Goal: Task Accomplishment & Management: Manage account settings

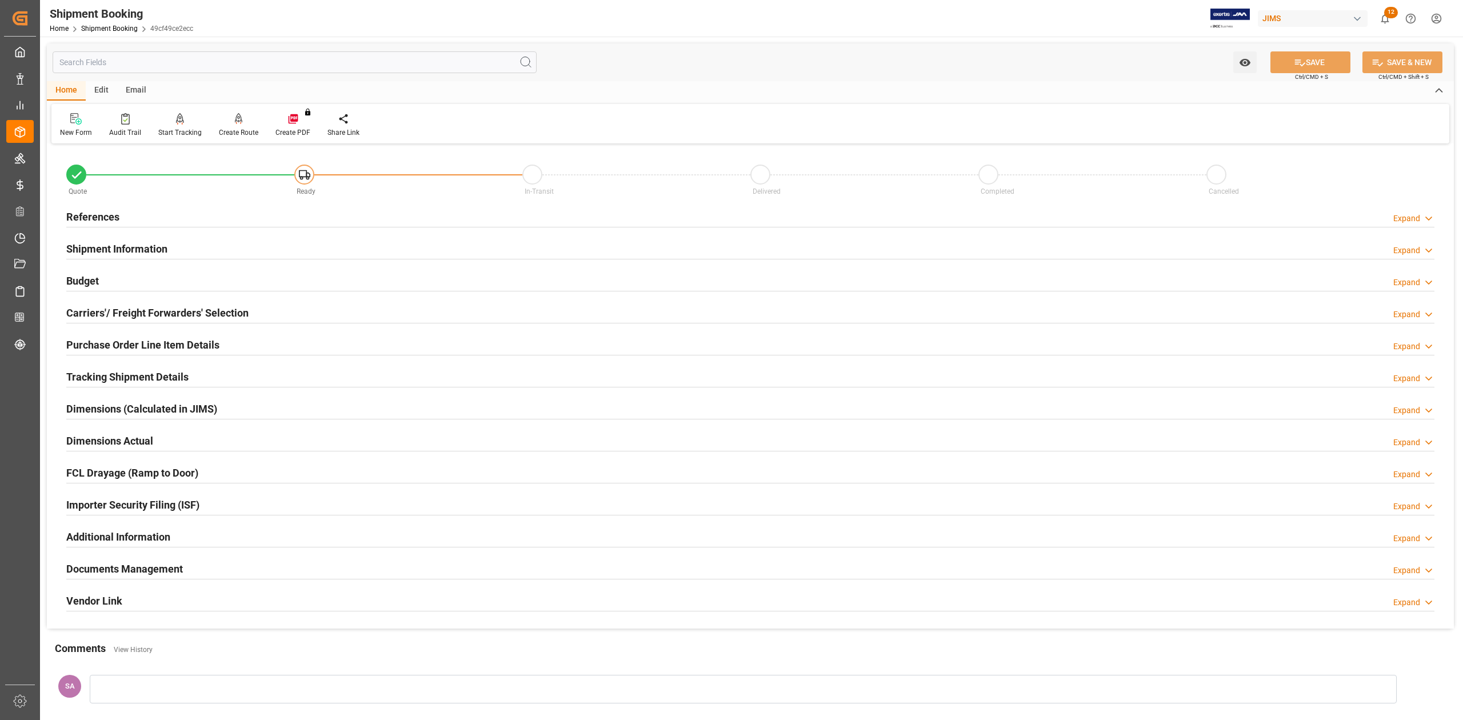
click at [106, 216] on h2 "References" at bounding box center [92, 216] width 53 height 15
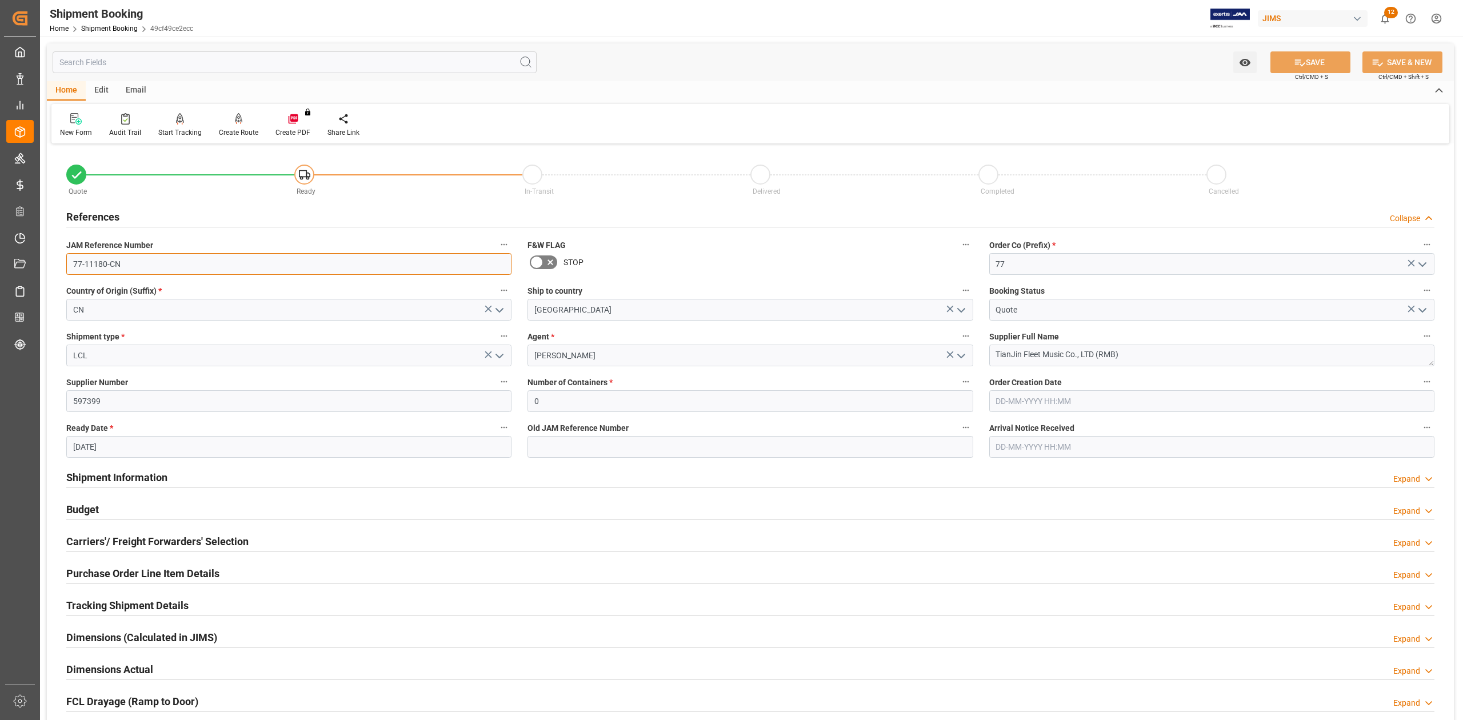
click at [163, 267] on input "77-11180-CN" at bounding box center [288, 264] width 445 height 22
click at [163, 268] on input "77-11180-CN" at bounding box center [288, 264] width 445 height 22
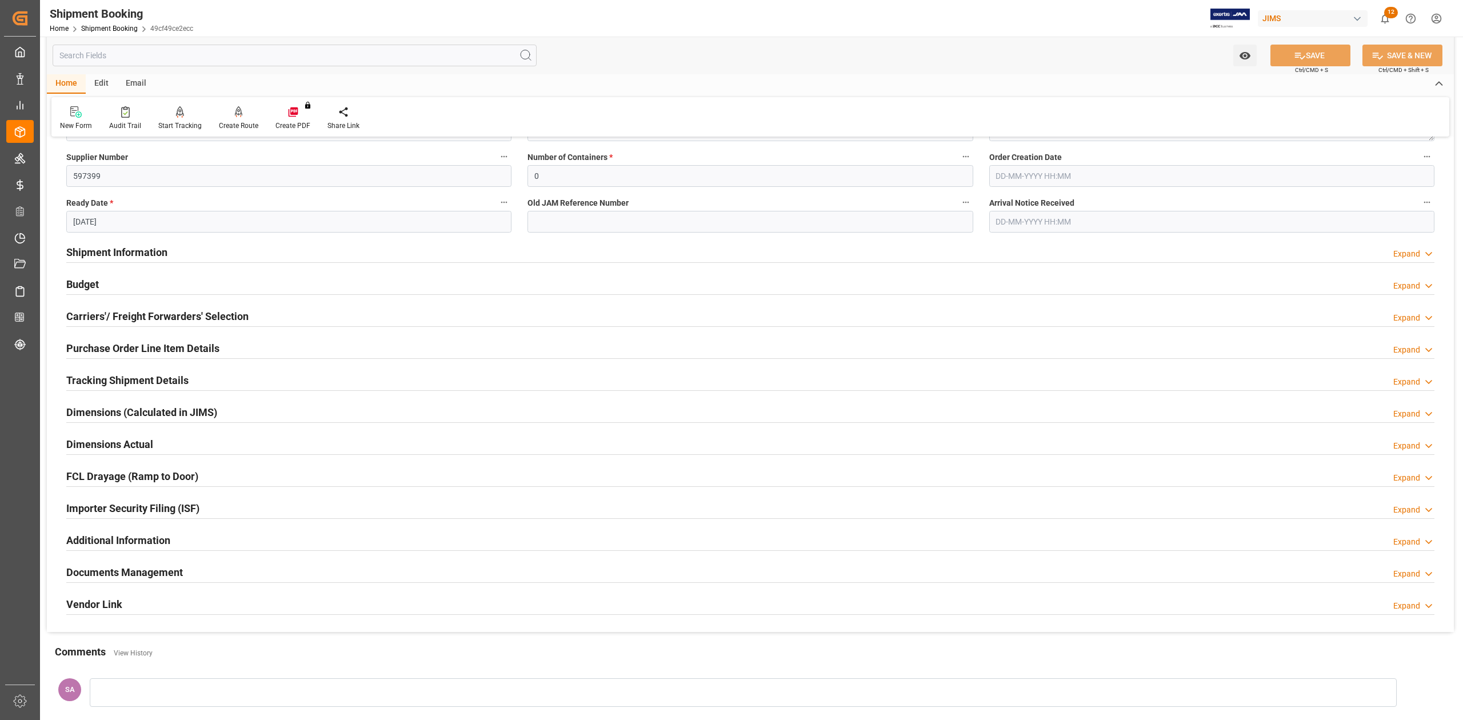
scroll to position [229, 0]
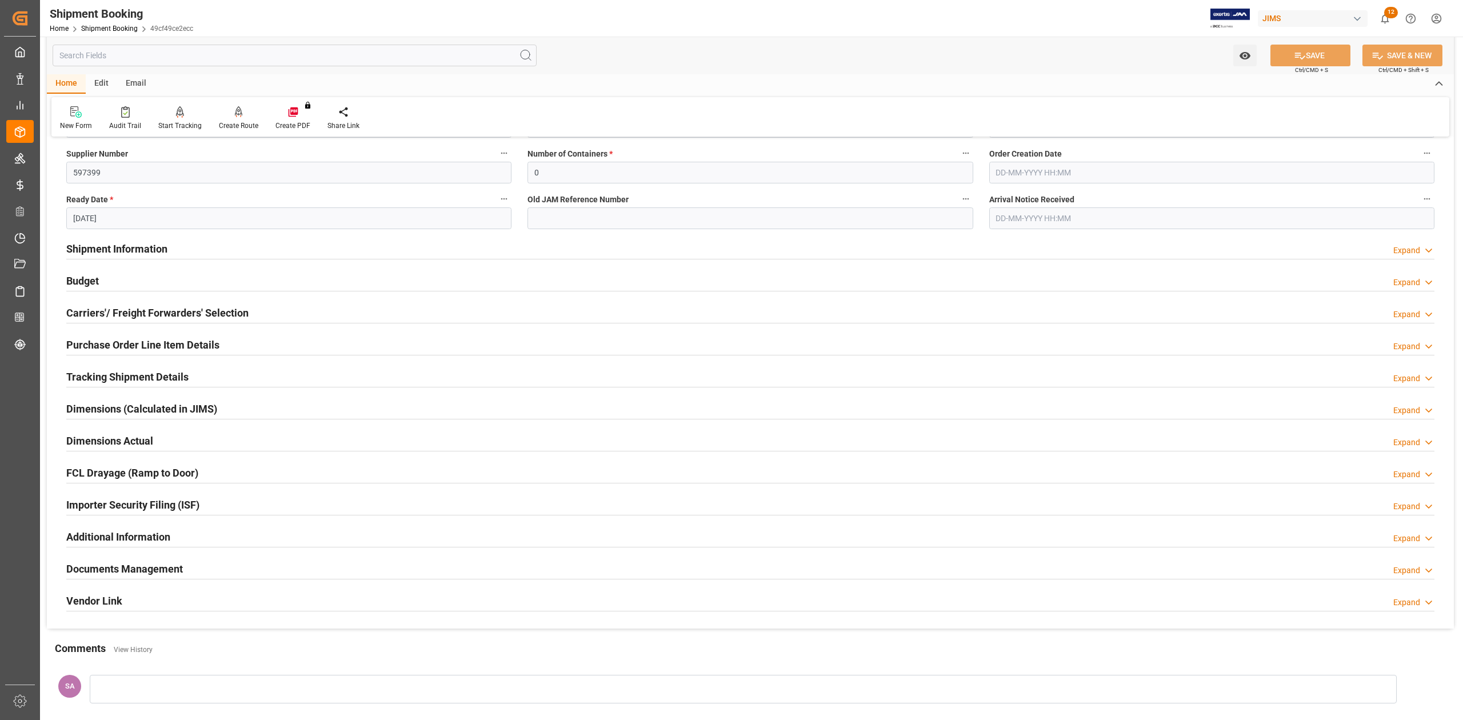
drag, startPoint x: 79, startPoint y: 280, endPoint x: 86, endPoint y: 279, distance: 6.9
click at [79, 280] on h2 "Budget" at bounding box center [82, 280] width 33 height 15
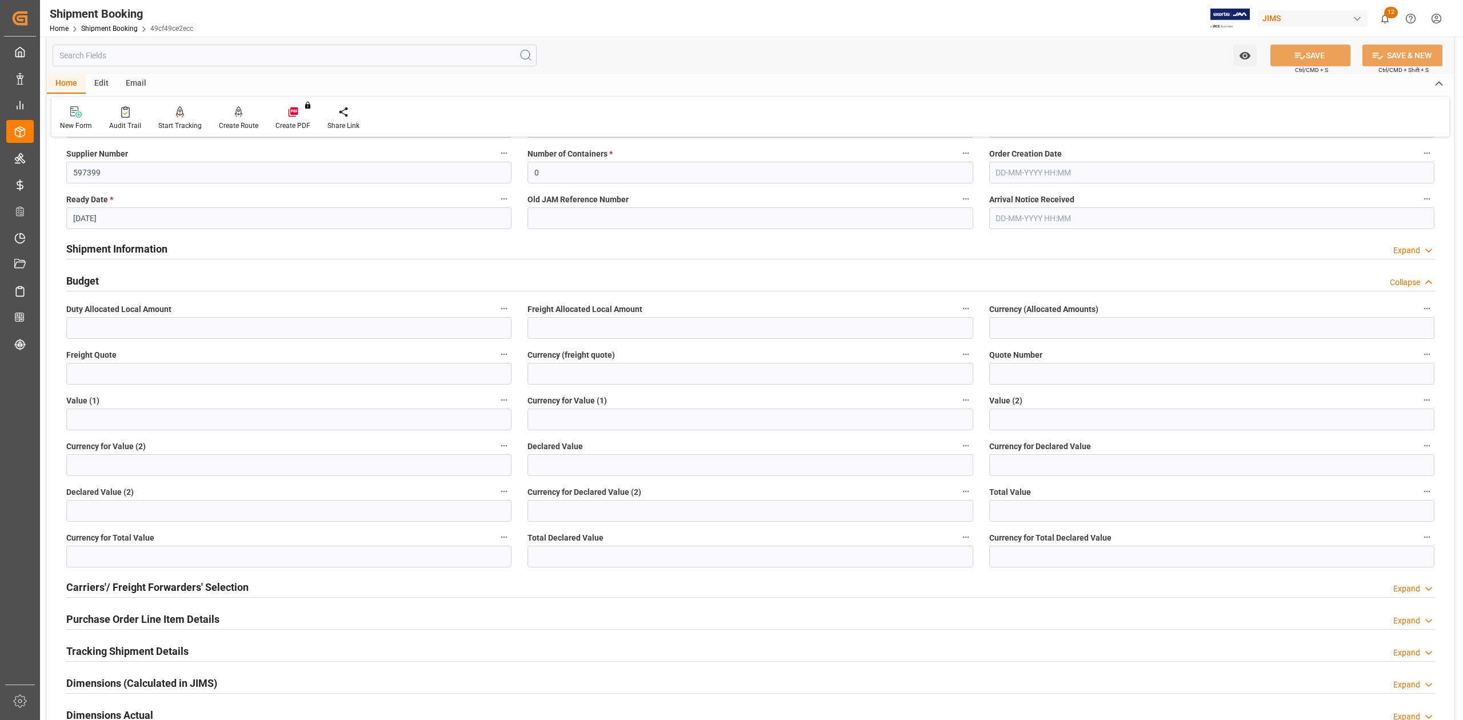
click at [86, 279] on h2 "Budget" at bounding box center [82, 280] width 33 height 15
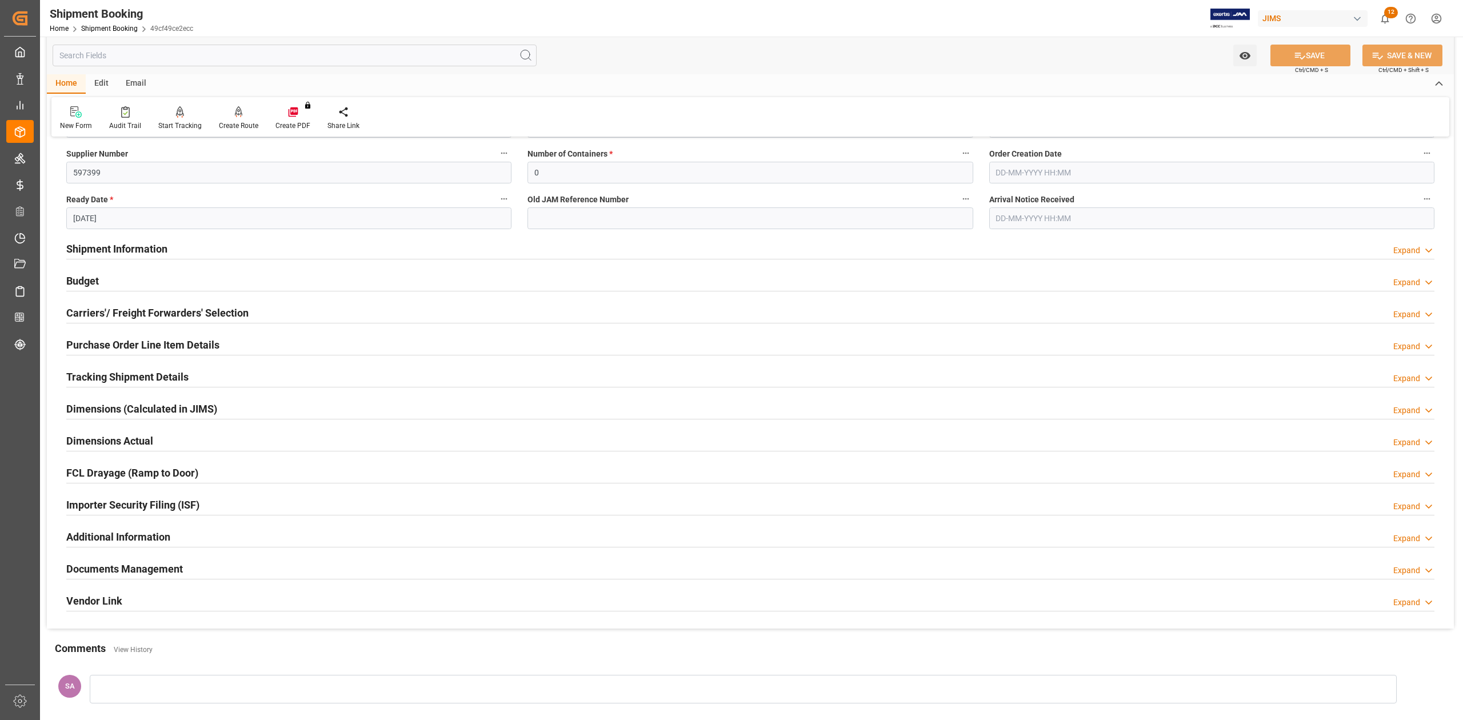
drag, startPoint x: 103, startPoint y: 573, endPoint x: 179, endPoint y: 549, distance: 79.5
click at [104, 572] on h2 "Documents Management" at bounding box center [124, 568] width 117 height 15
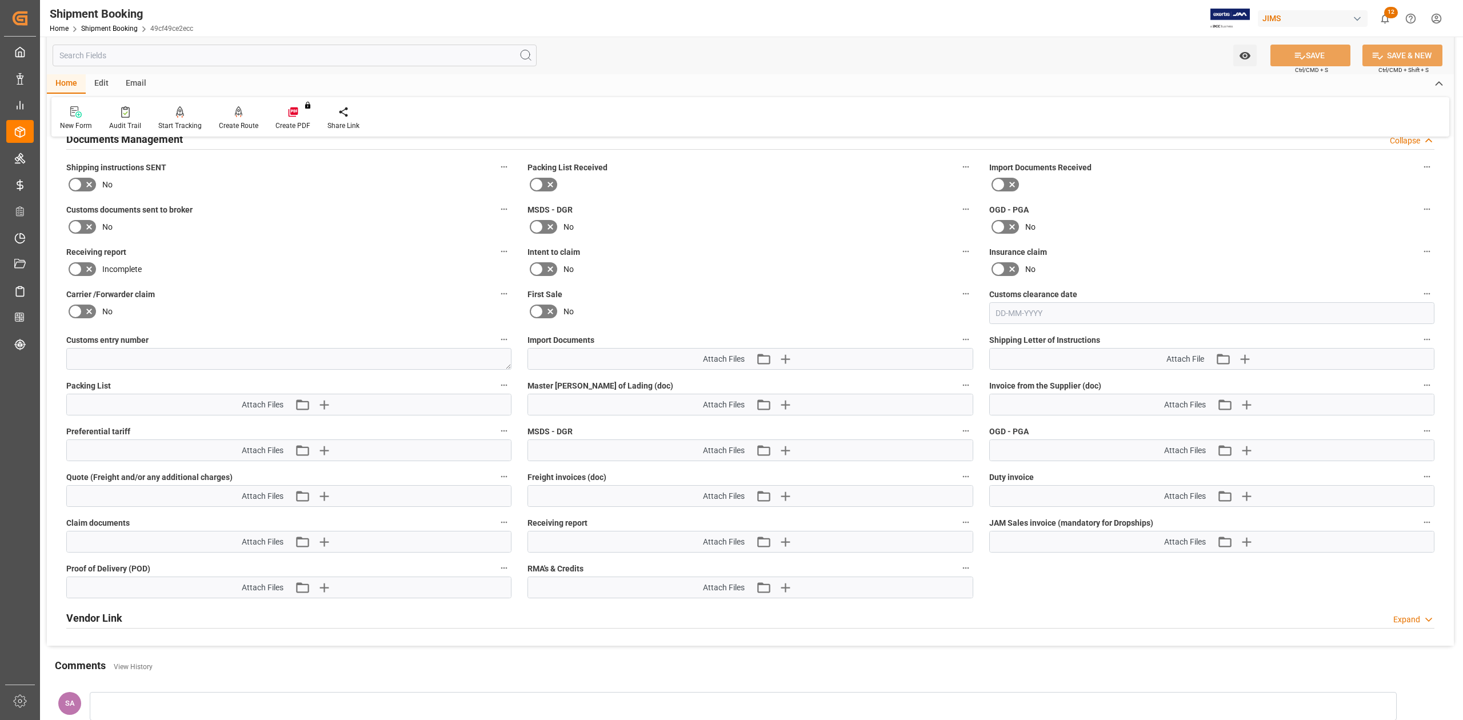
scroll to position [686, 0]
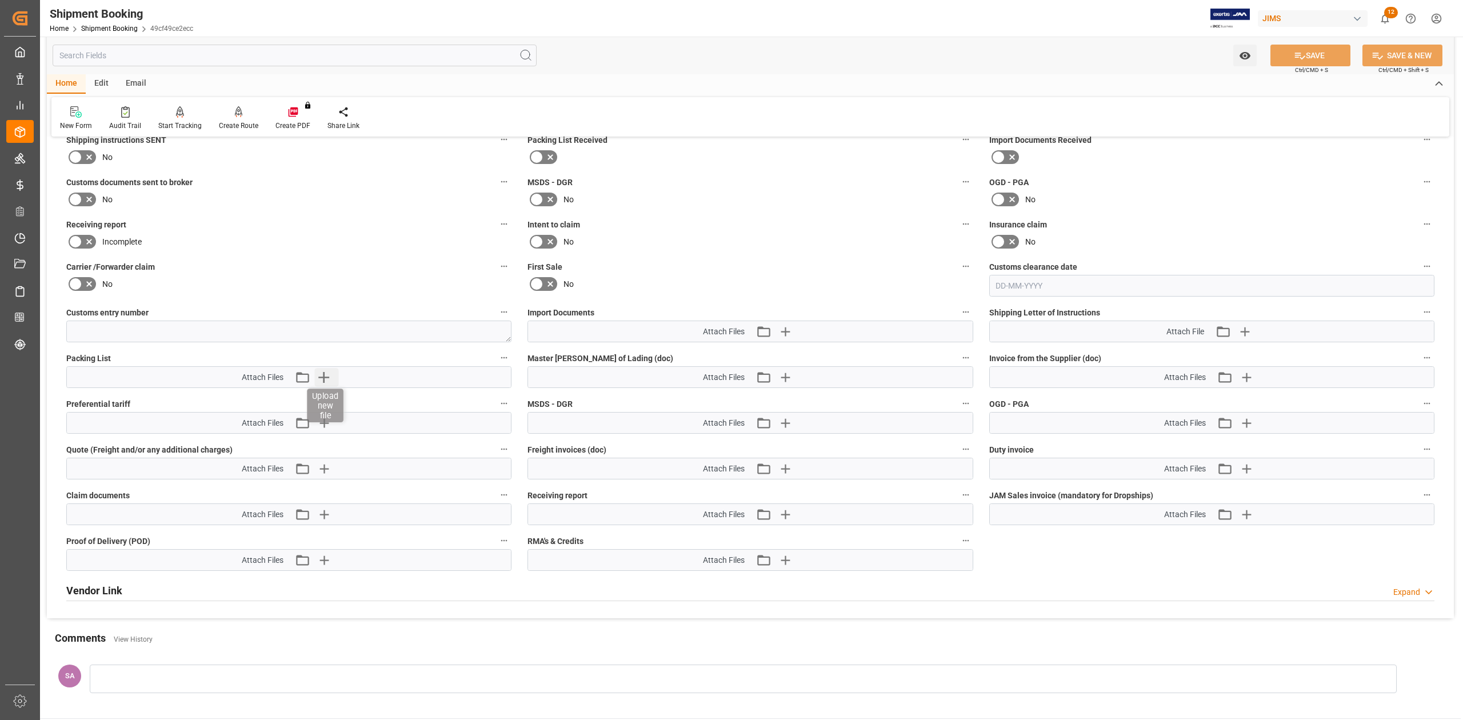
click at [321, 382] on icon "button" at bounding box center [323, 377] width 18 height 18
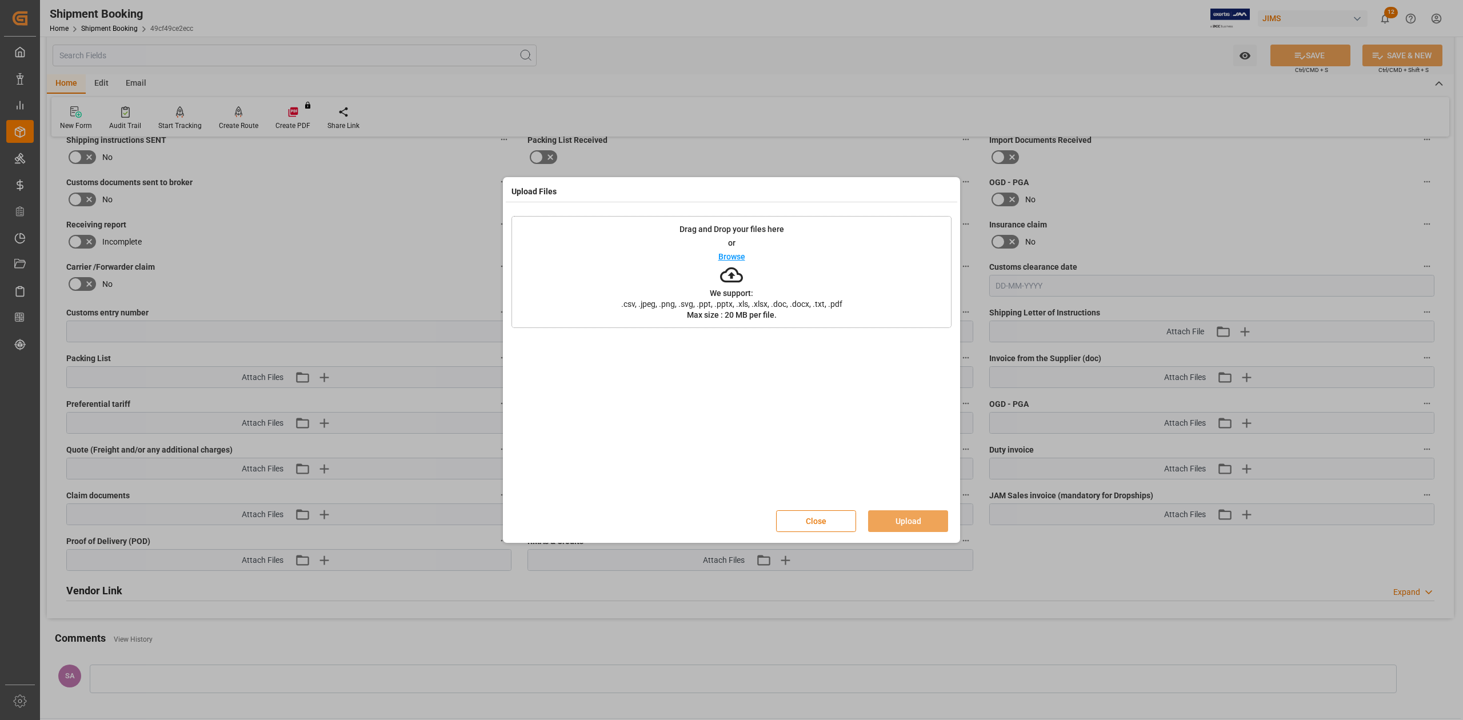
click at [815, 525] on button "Close" at bounding box center [816, 521] width 80 height 22
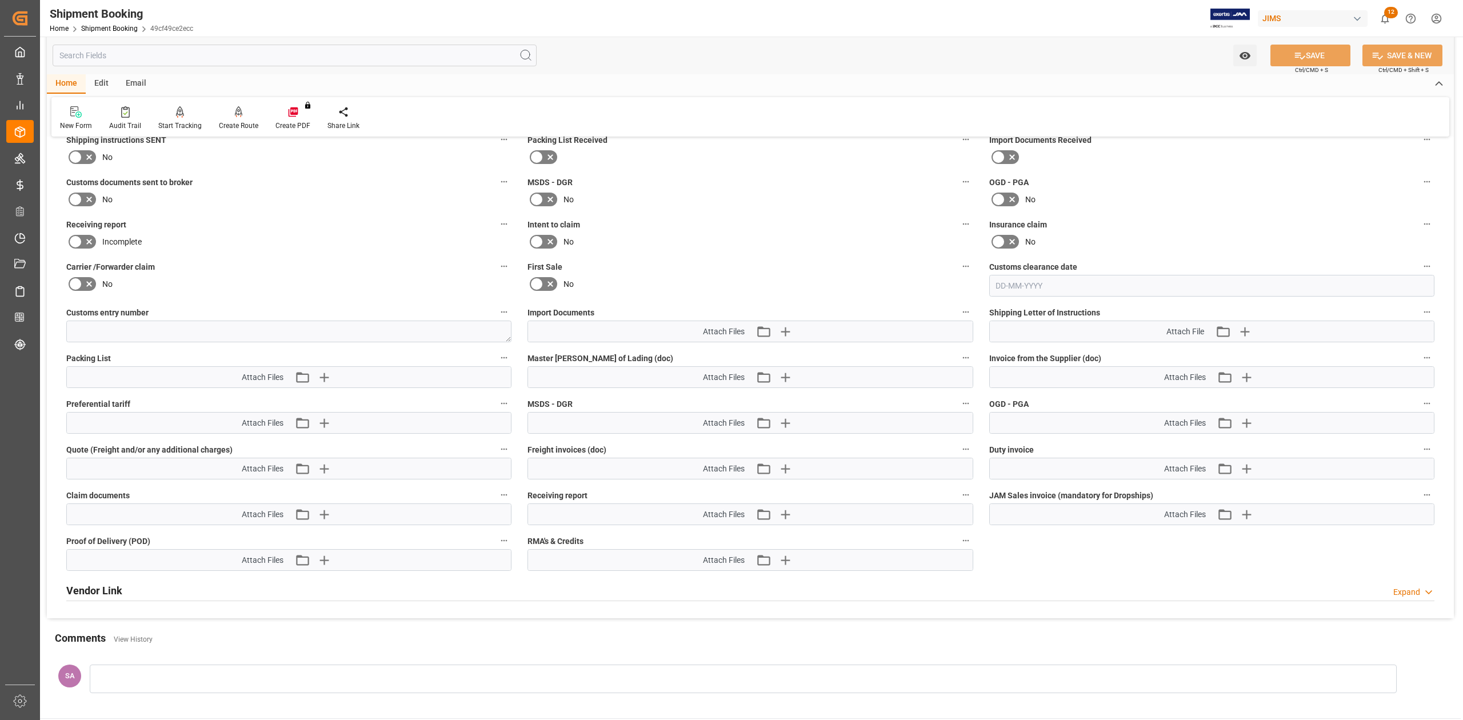
scroll to position [457, 0]
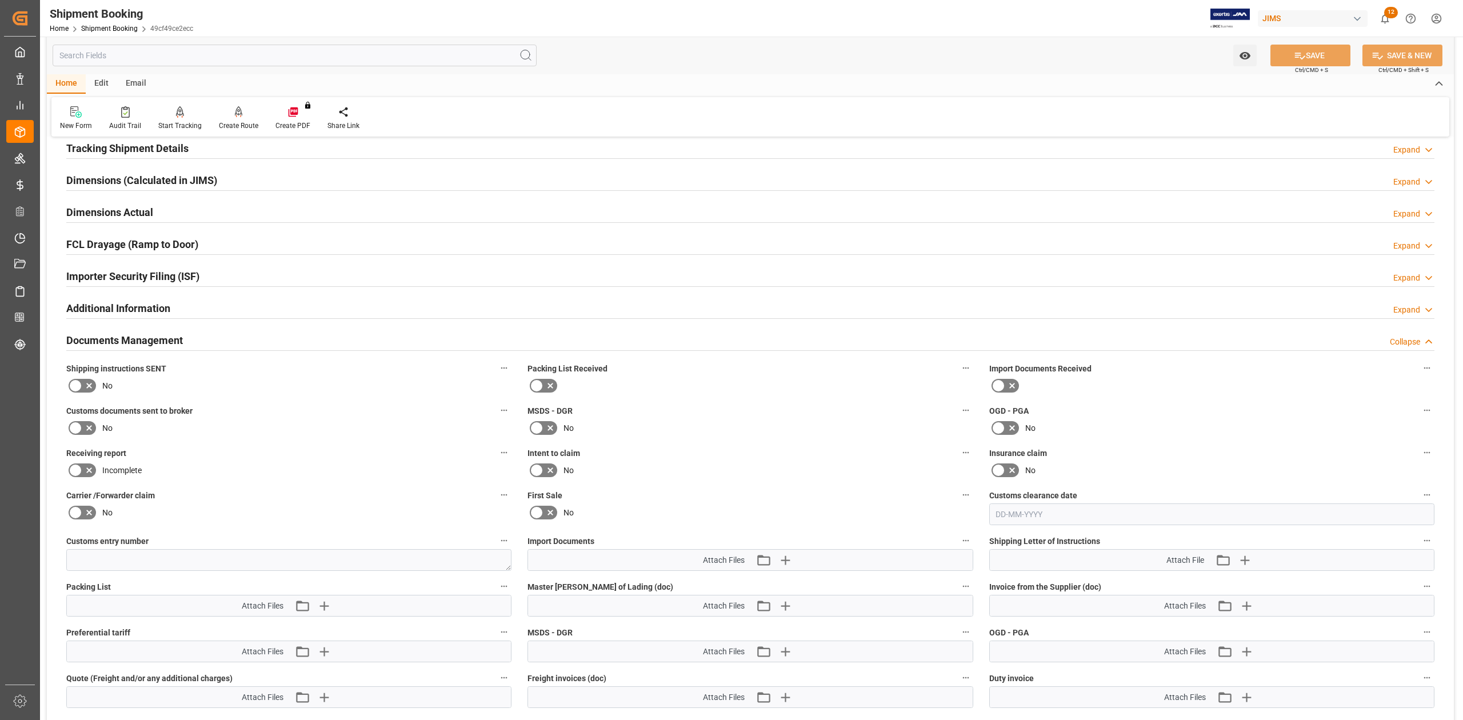
click at [119, 333] on div "Documents Management" at bounding box center [124, 340] width 117 height 22
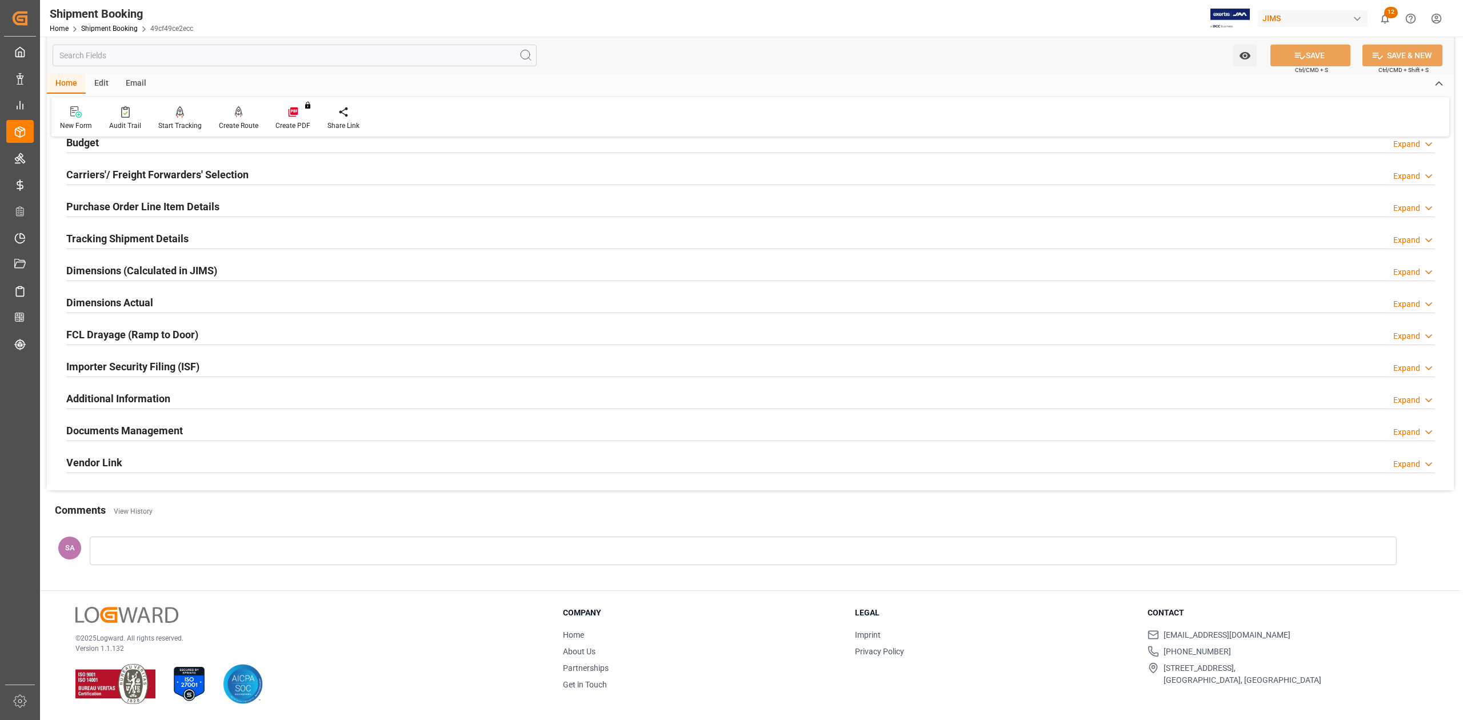
click at [109, 302] on h2 "Dimensions Actual" at bounding box center [109, 302] width 87 height 15
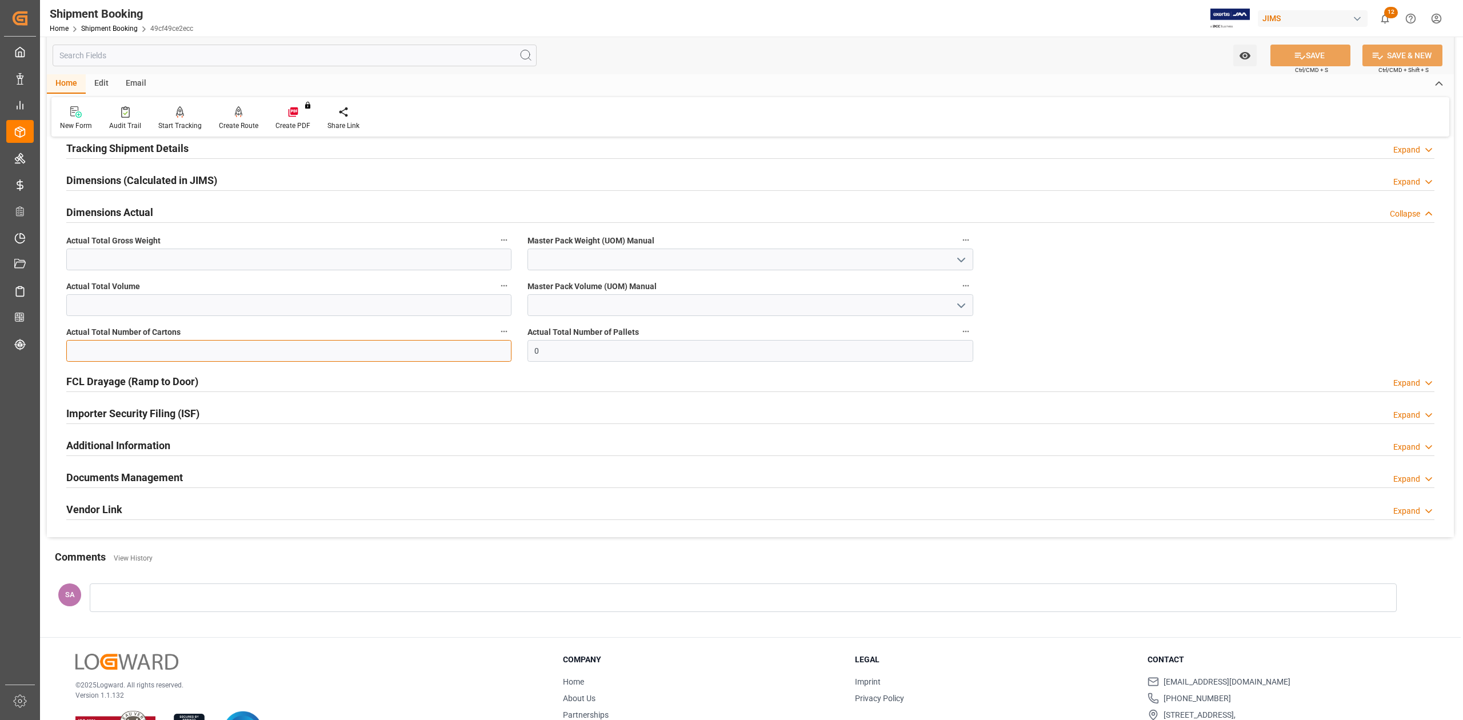
click at [123, 354] on input "text" at bounding box center [288, 351] width 445 height 22
type input "36"
click at [94, 256] on input "text" at bounding box center [288, 260] width 445 height 22
type input "378.58"
click at [139, 302] on input "text" at bounding box center [288, 305] width 445 height 22
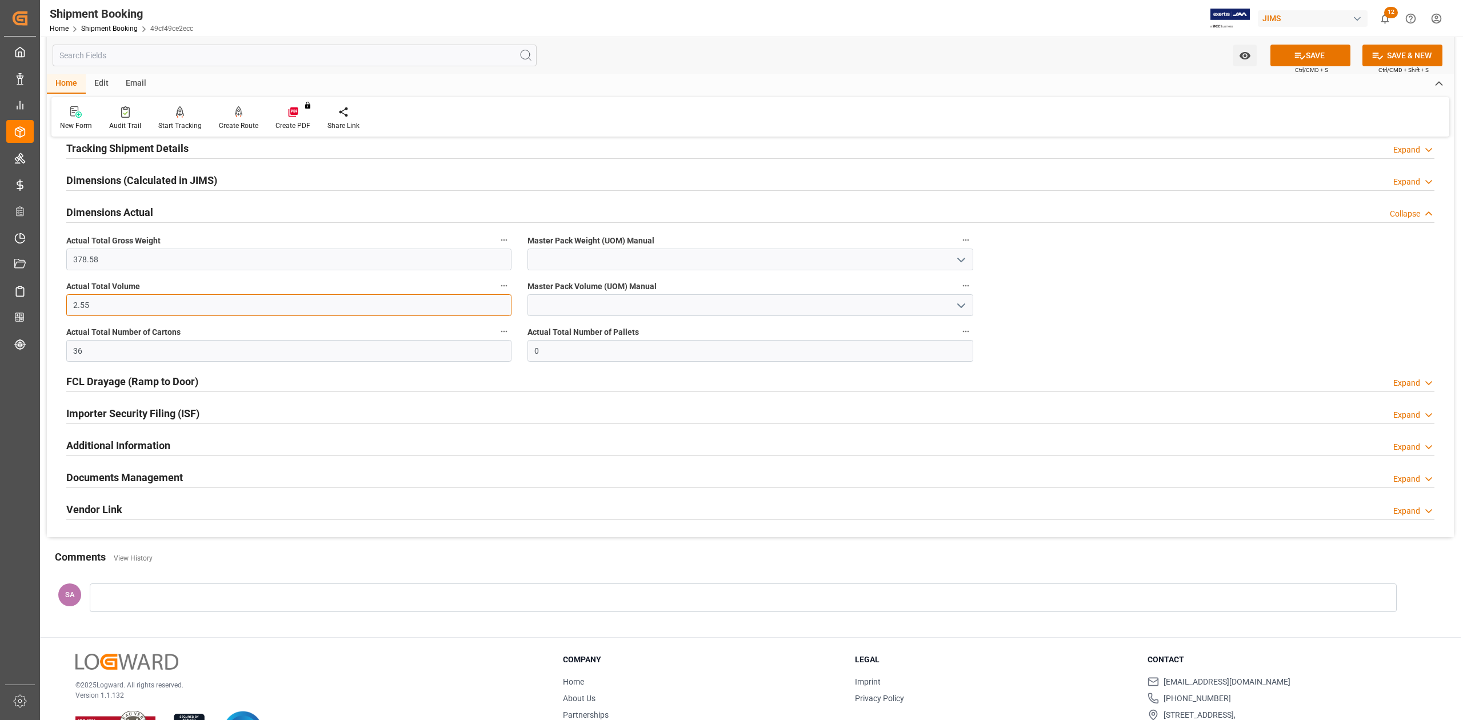
type input "2.55"
click at [600, 251] on input at bounding box center [750, 260] width 445 height 22
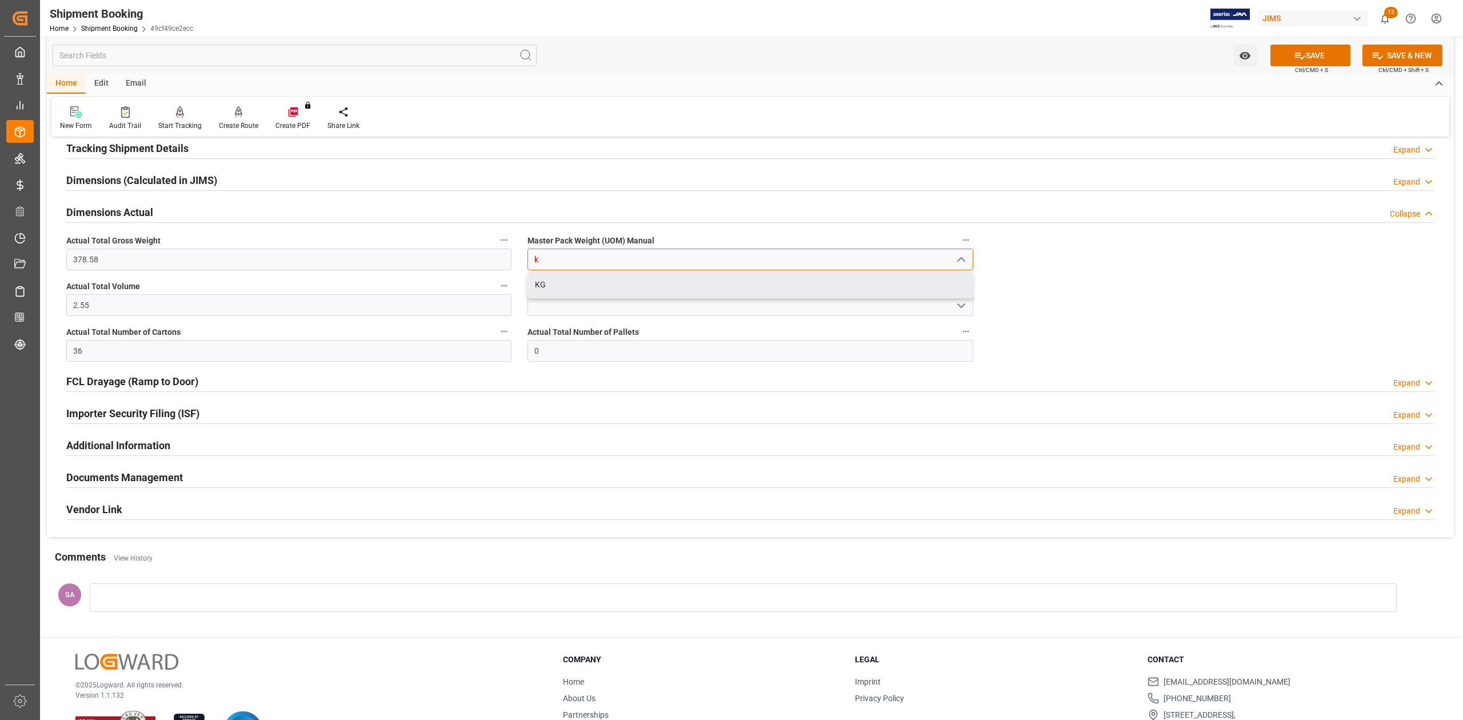
click at [593, 279] on div "KG" at bounding box center [750, 285] width 444 height 26
type input "KG"
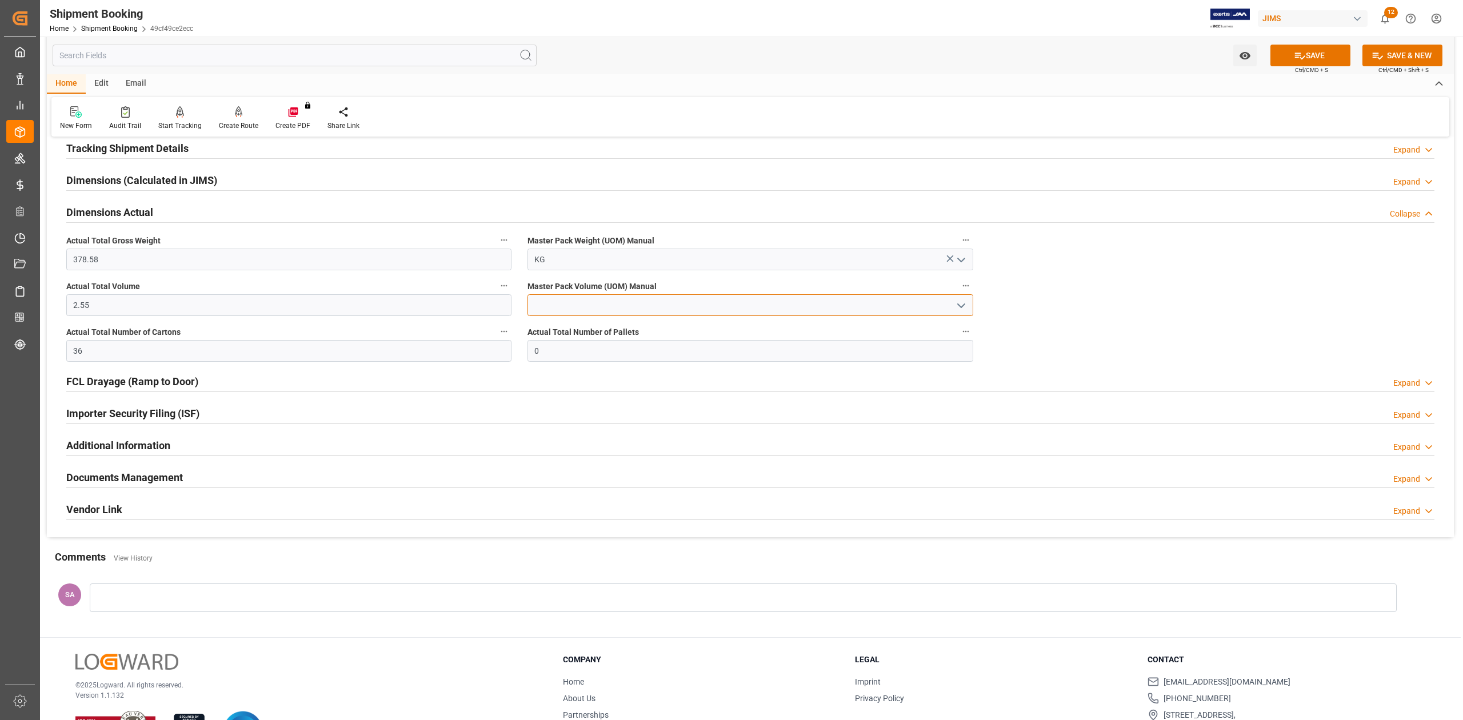
click at [582, 309] on input at bounding box center [750, 305] width 445 height 22
click at [577, 328] on div "CBM" at bounding box center [750, 331] width 444 height 26
type input "CBM"
click at [1322, 53] on button "SAVE" at bounding box center [1311, 56] width 80 height 22
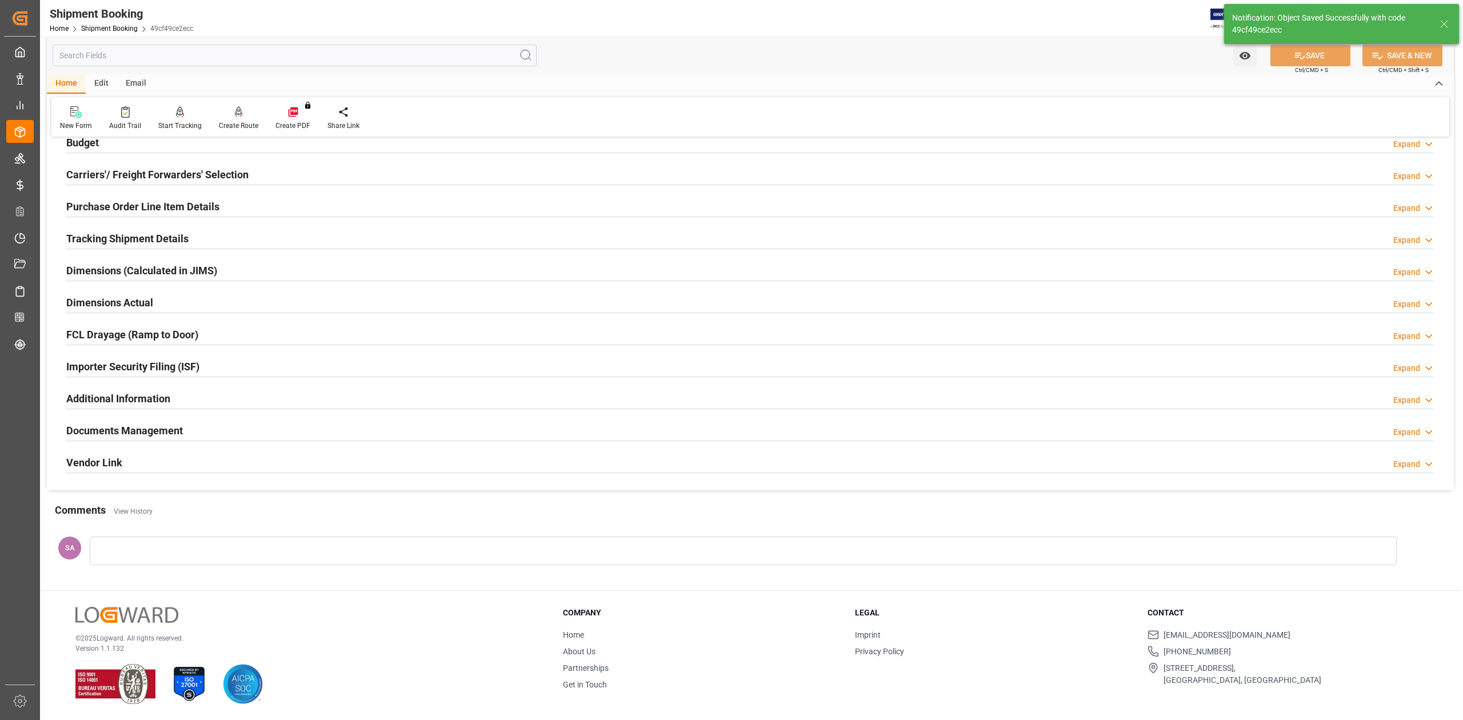
scroll to position [140, 0]
click at [106, 426] on h2 "Documents Management" at bounding box center [124, 430] width 117 height 15
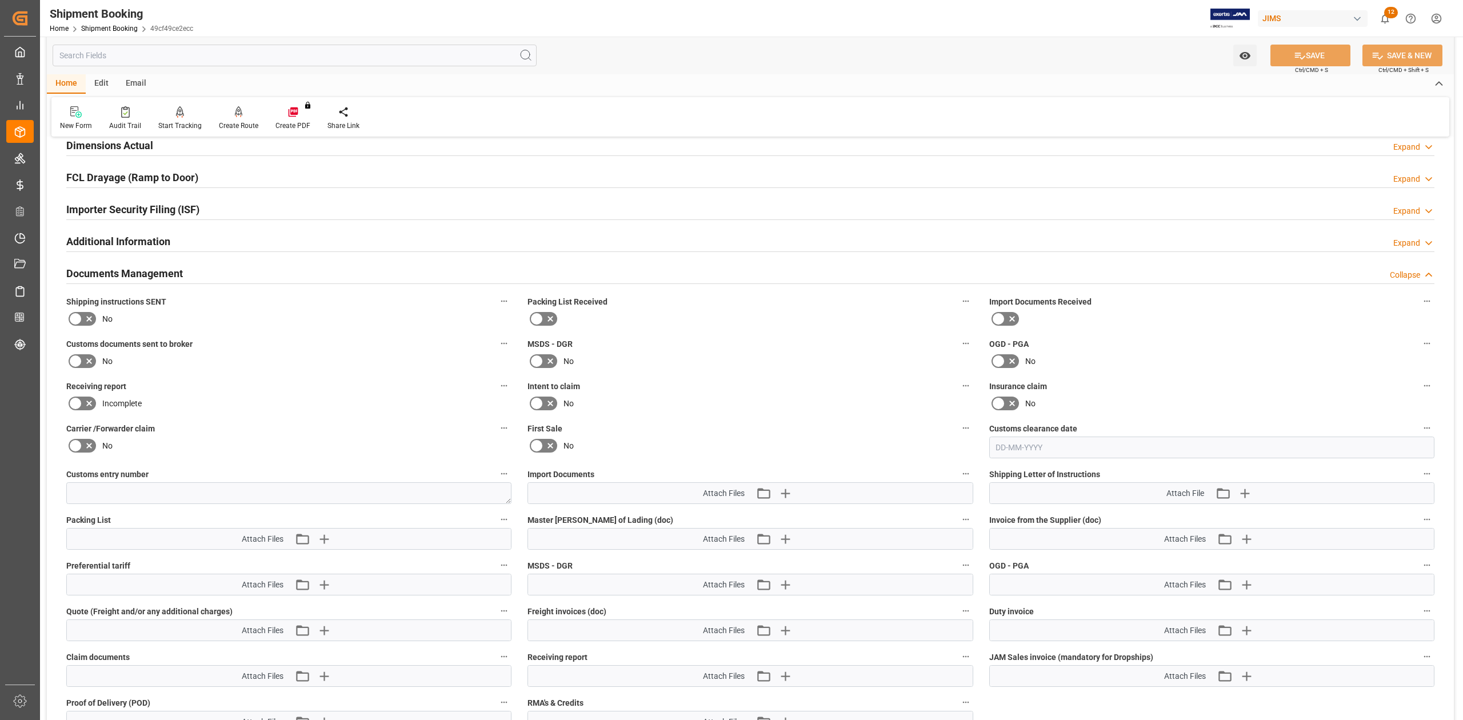
scroll to position [381, 0]
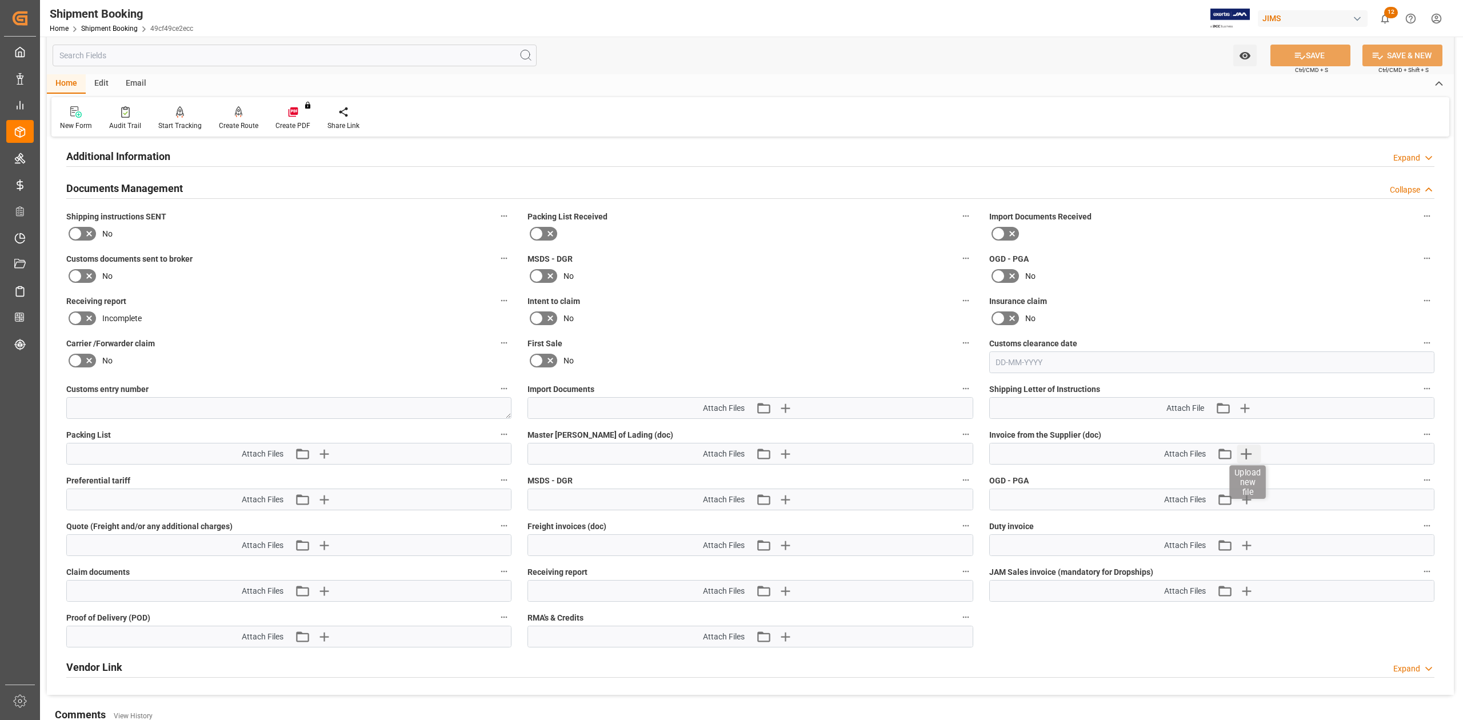
click at [1245, 460] on icon "button" at bounding box center [1246, 454] width 18 height 18
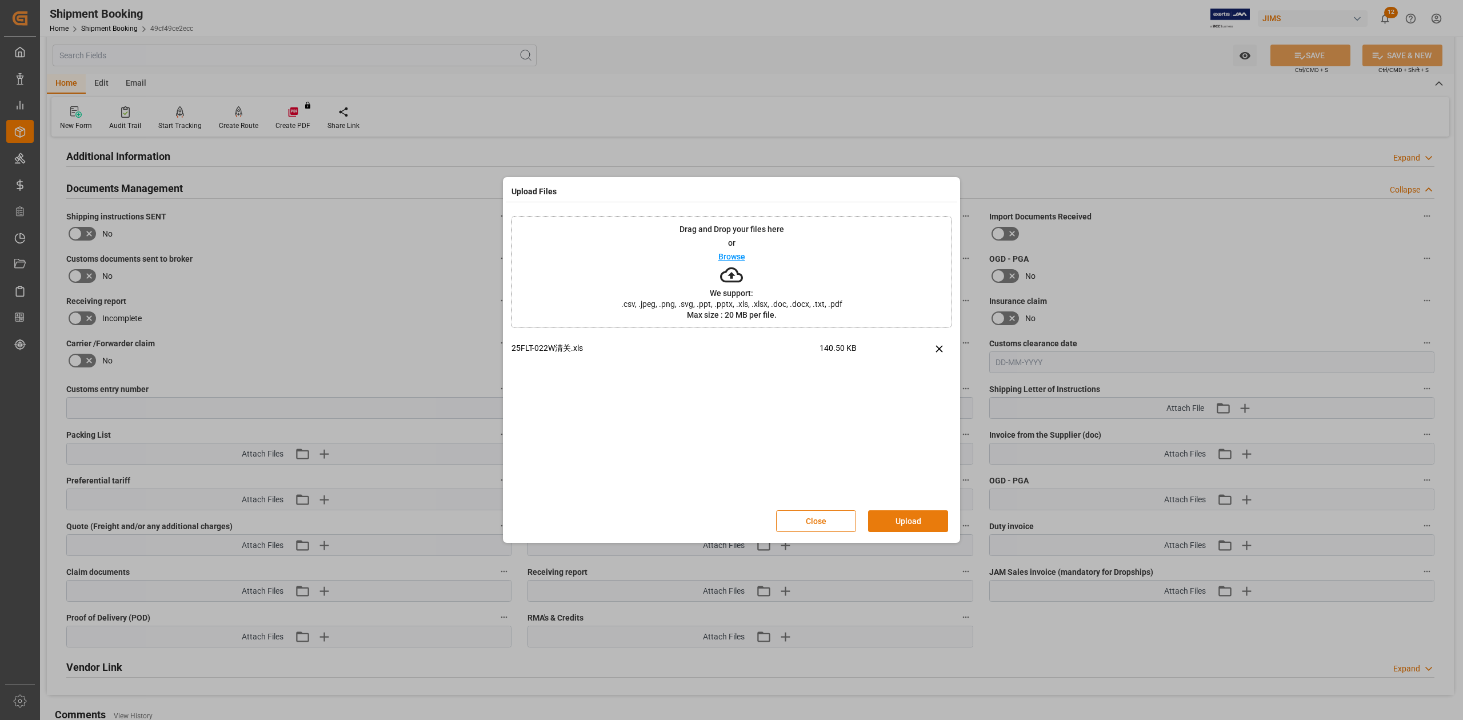
click at [912, 521] on button "Upload" at bounding box center [908, 521] width 80 height 22
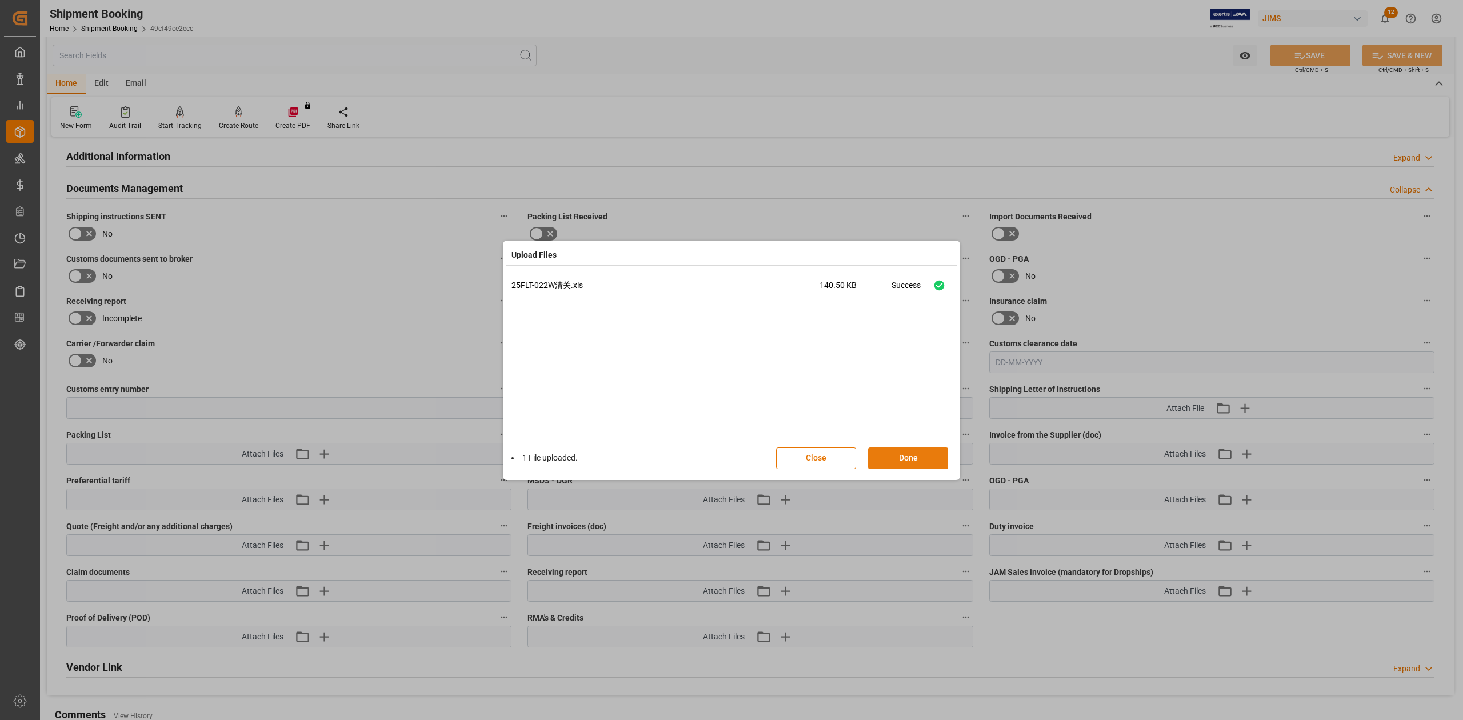
click at [913, 462] on button "Done" at bounding box center [908, 459] width 80 height 22
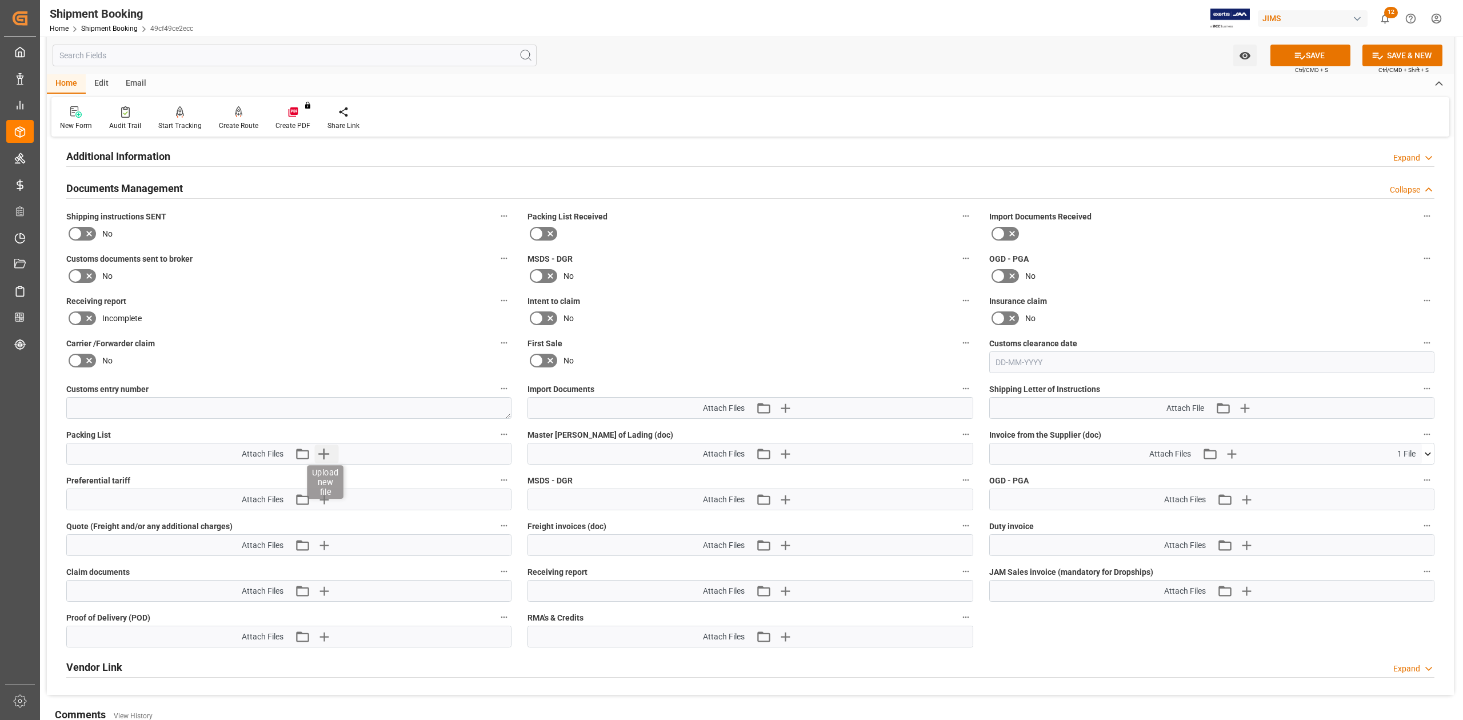
click at [325, 452] on icon "button" at bounding box center [323, 454] width 18 height 18
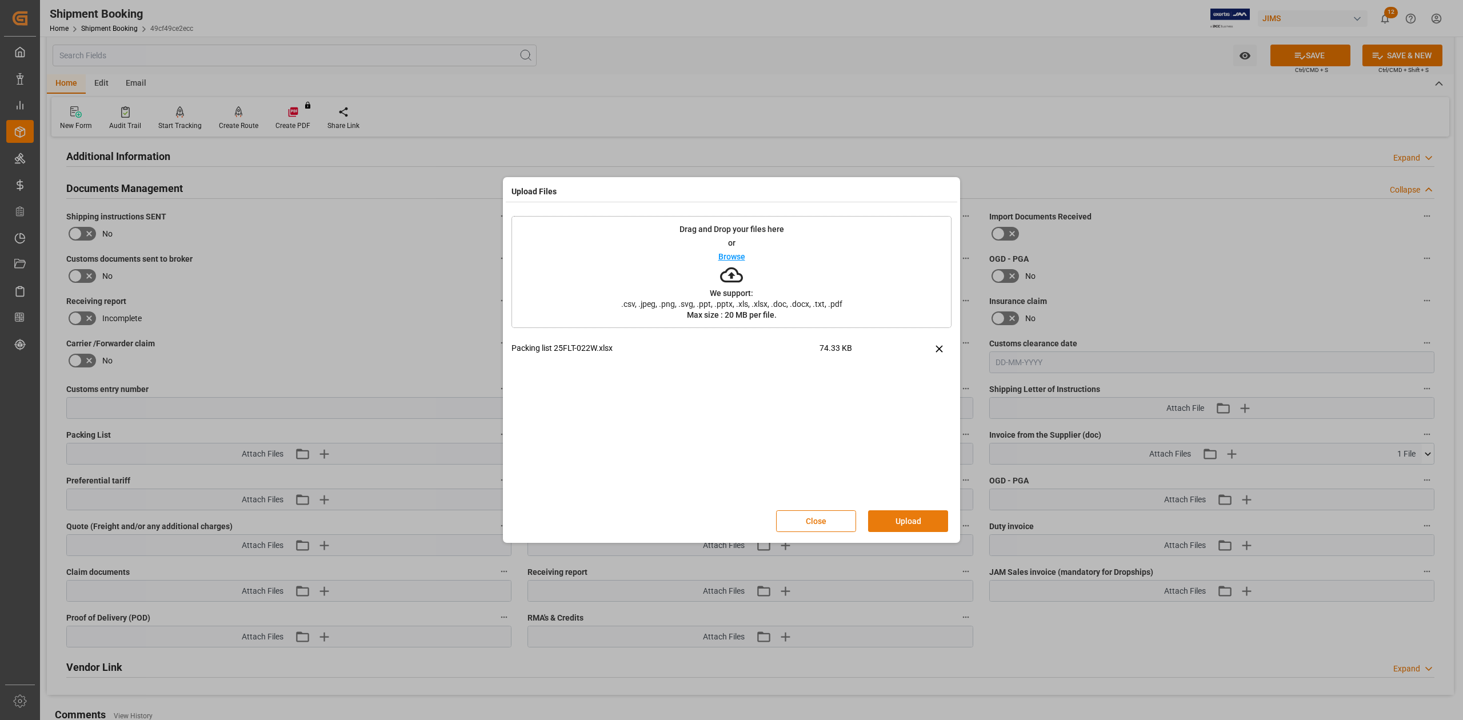
click at [929, 526] on button "Upload" at bounding box center [908, 521] width 80 height 22
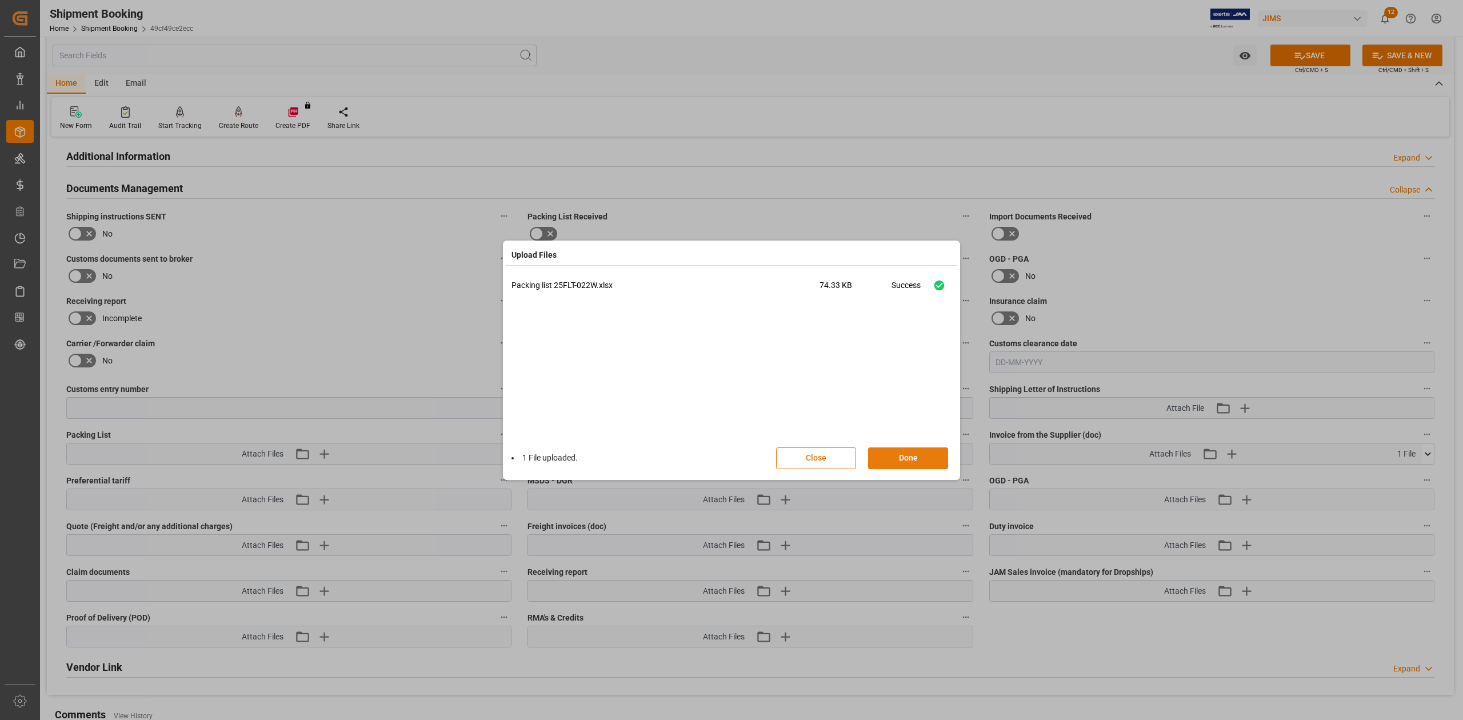
click at [924, 460] on button "Done" at bounding box center [908, 459] width 80 height 22
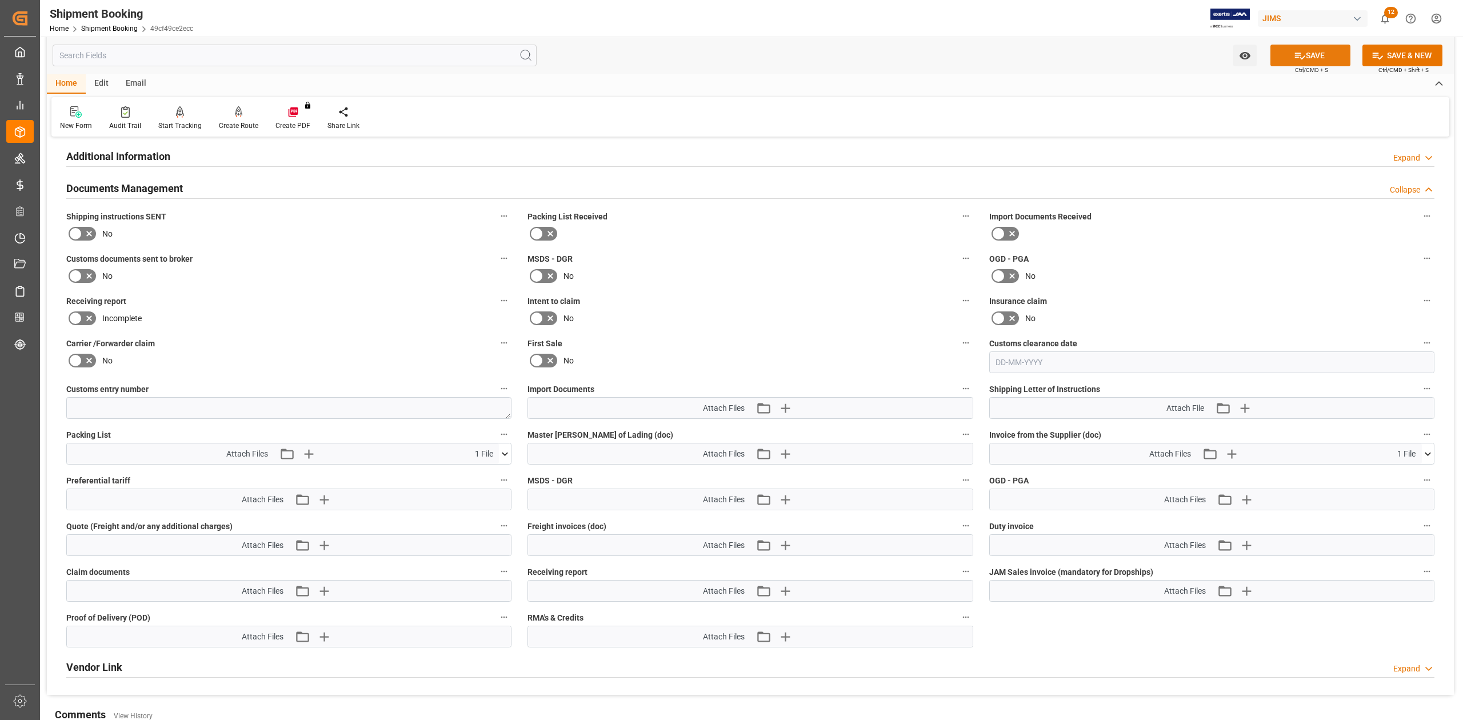
click at [1297, 50] on icon at bounding box center [1300, 56] width 12 height 12
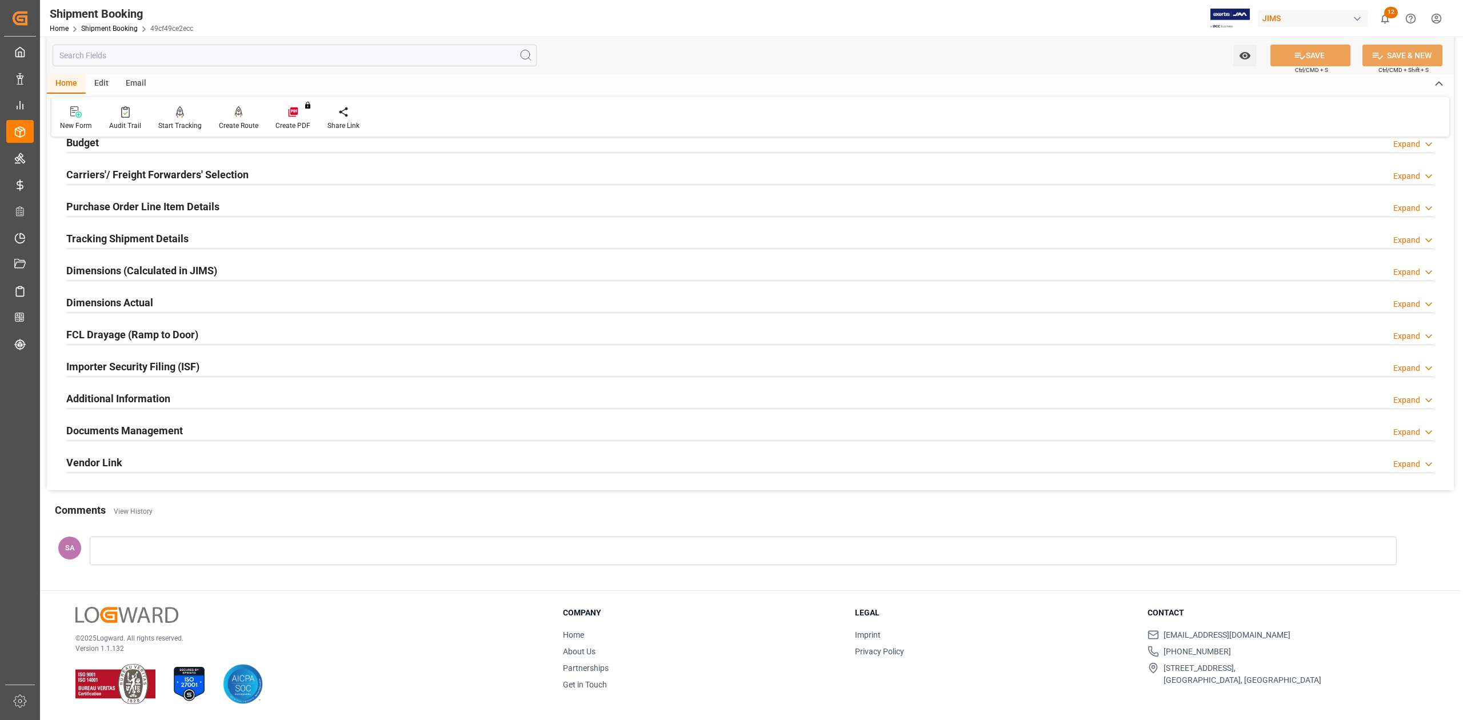
scroll to position [0, 0]
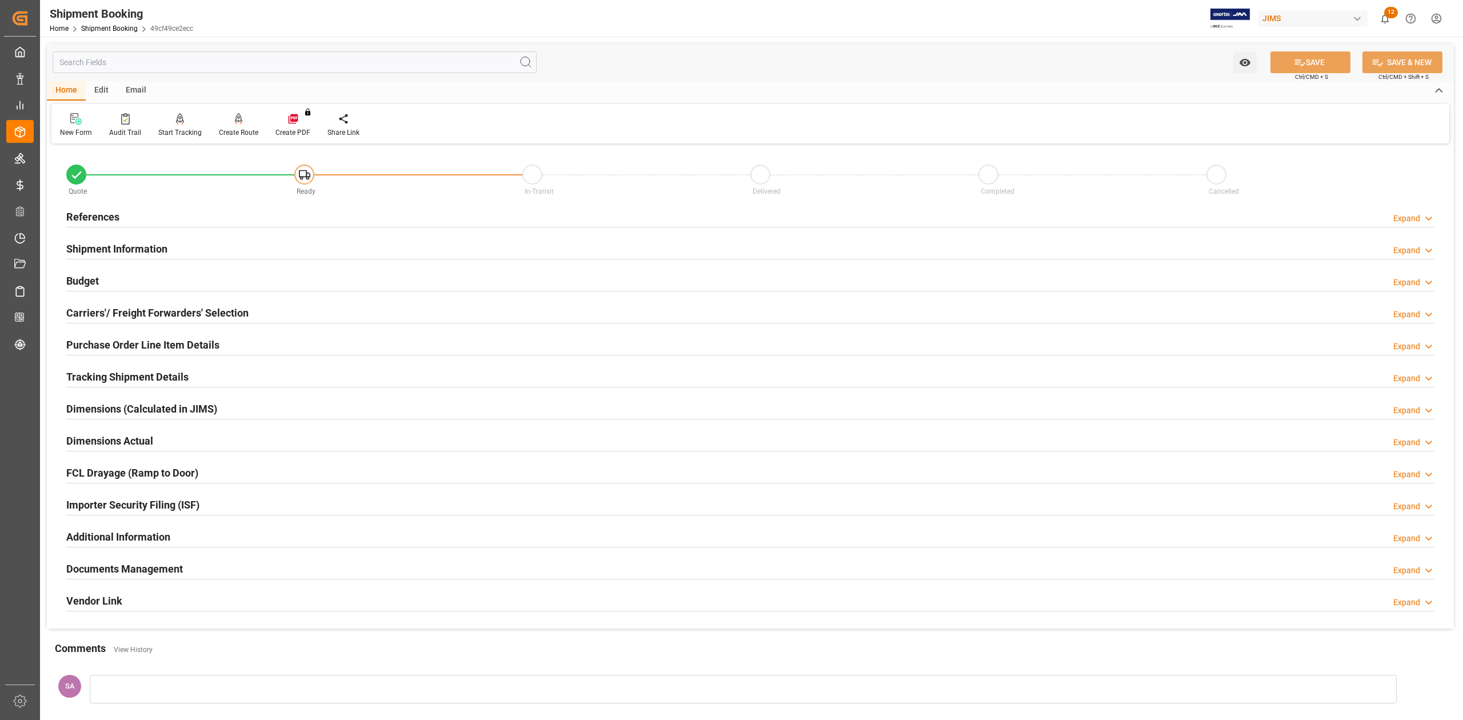
click at [101, 218] on h2 "References" at bounding box center [92, 216] width 53 height 15
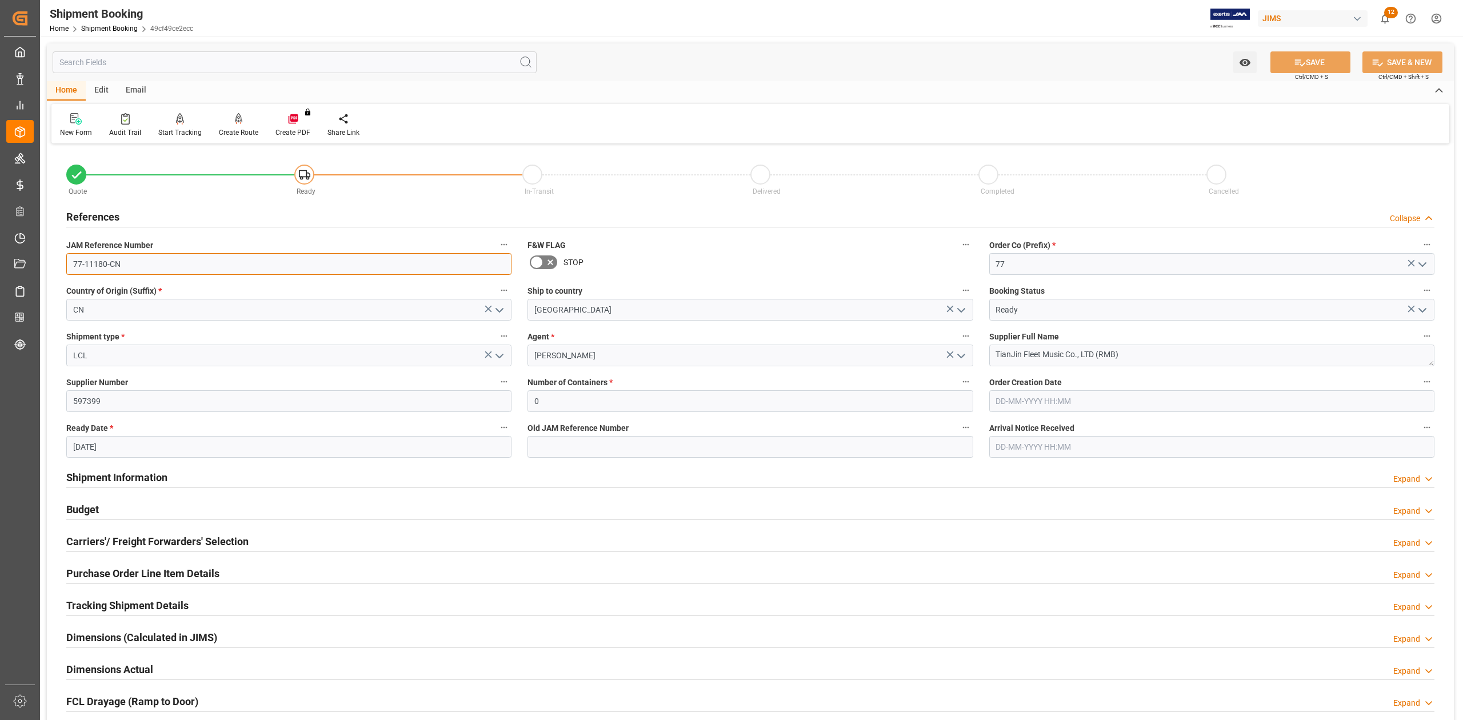
click at [149, 270] on input "77-11180-CN" at bounding box center [288, 264] width 445 height 22
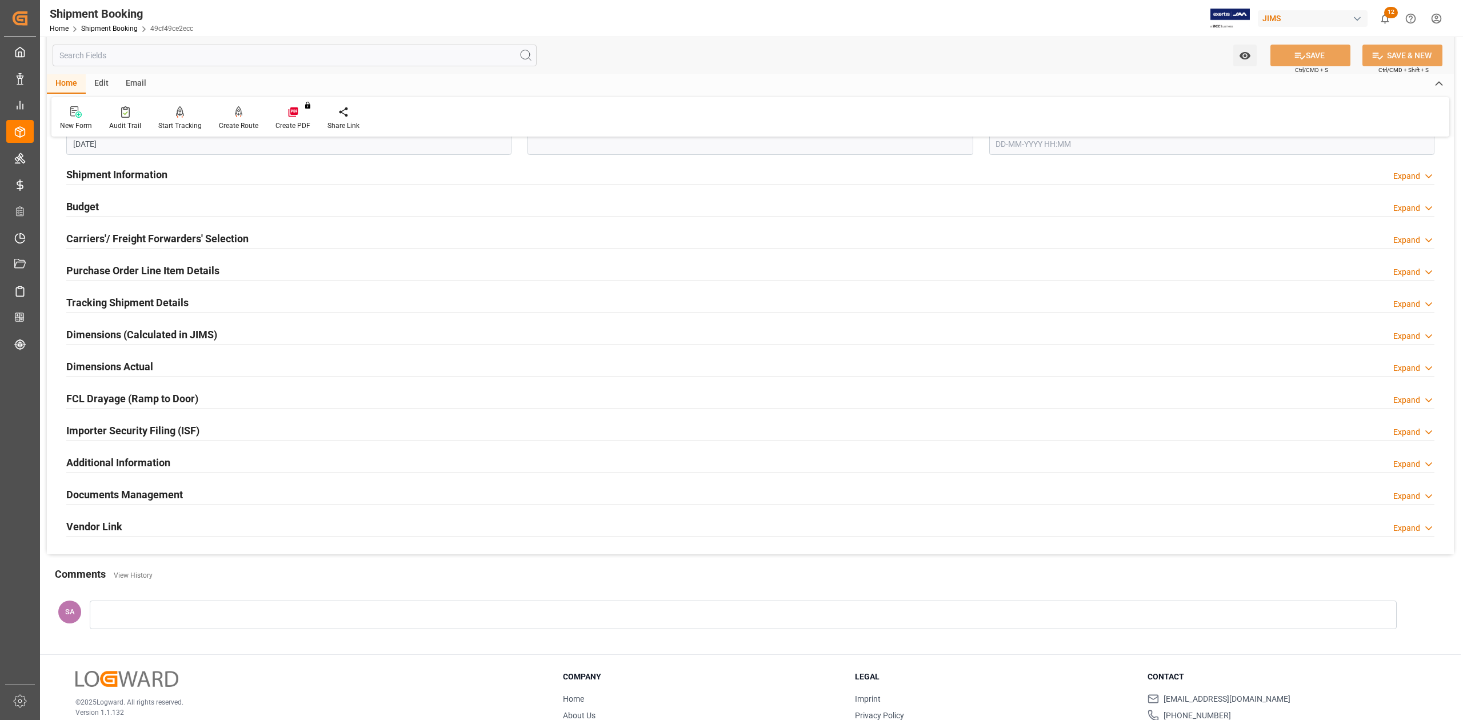
scroll to position [369, 0]
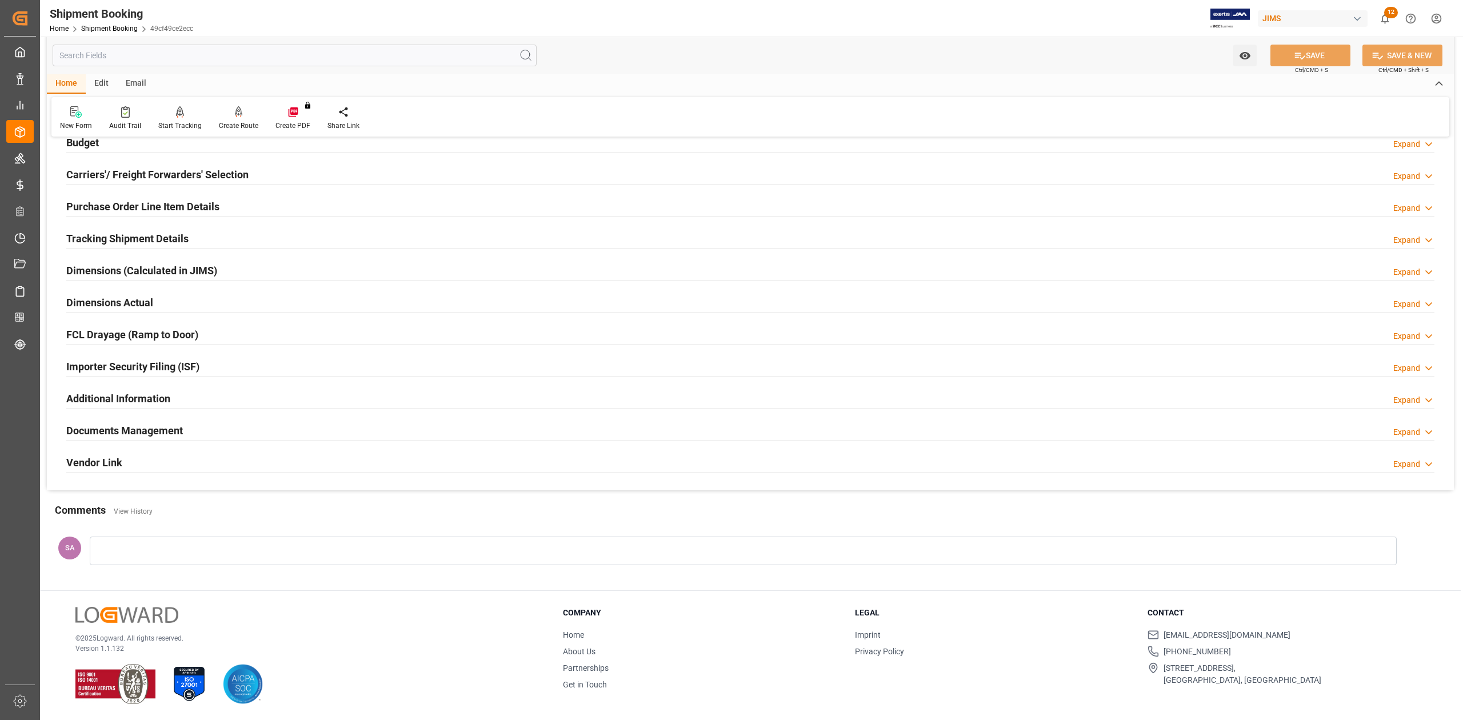
drag, startPoint x: 135, startPoint y: 430, endPoint x: 538, endPoint y: 446, distance: 403.2
click at [135, 430] on h2 "Documents Management" at bounding box center [124, 430] width 117 height 15
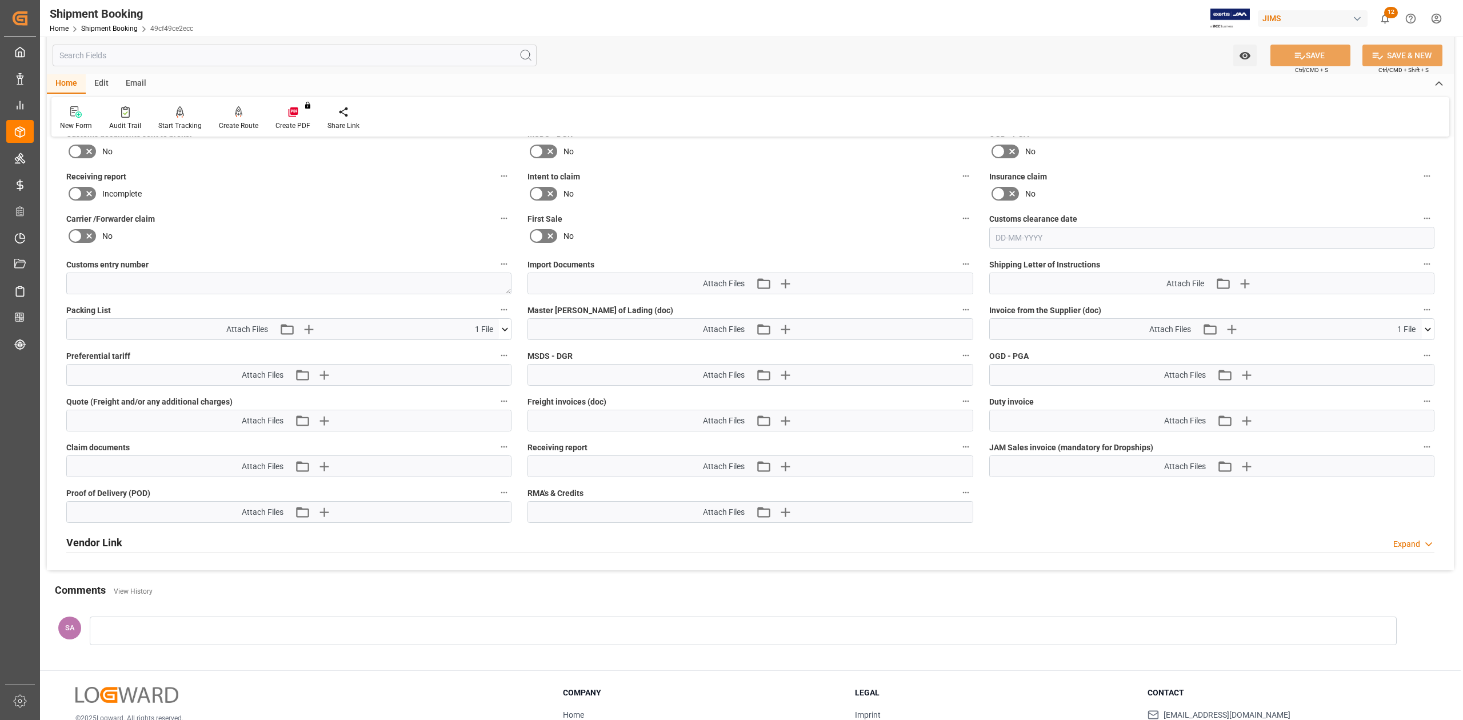
scroll to position [750, 0]
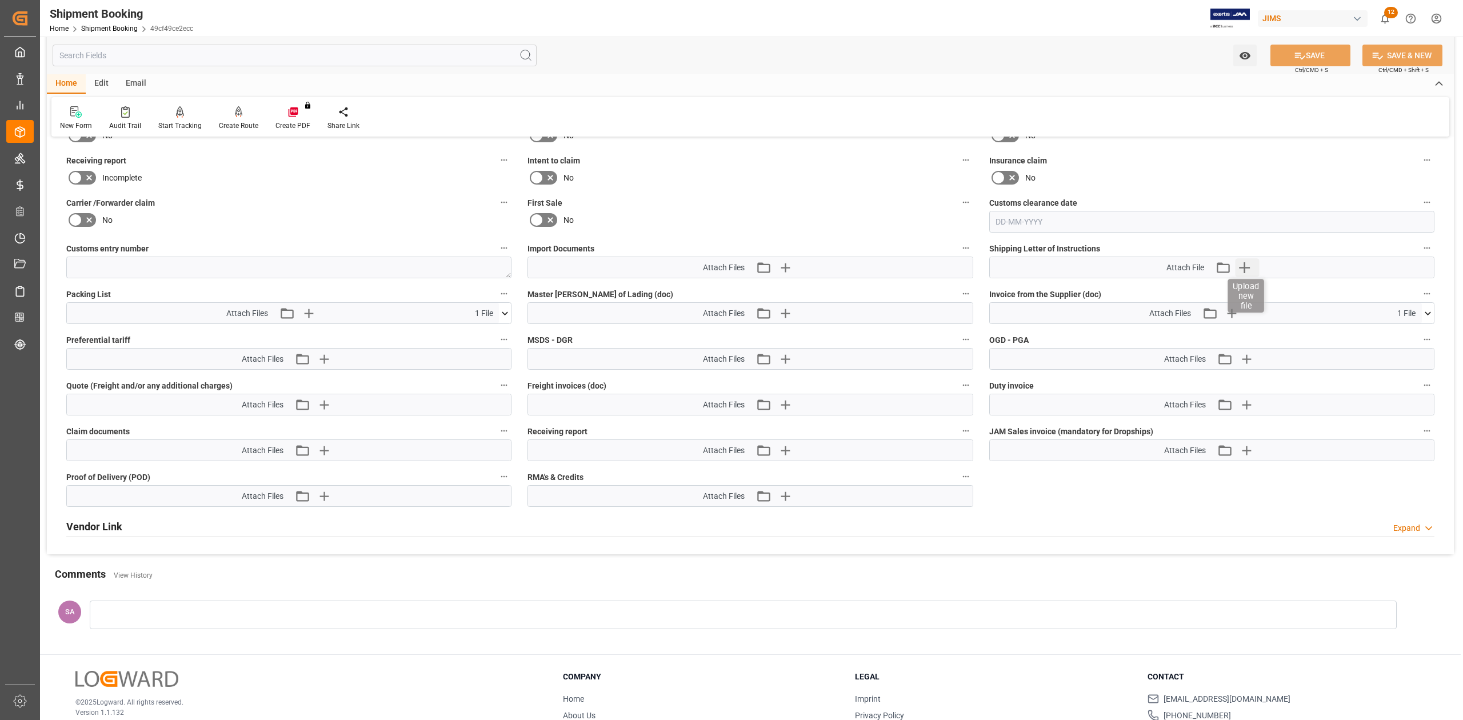
click at [1244, 264] on icon "button" at bounding box center [1244, 267] width 18 height 18
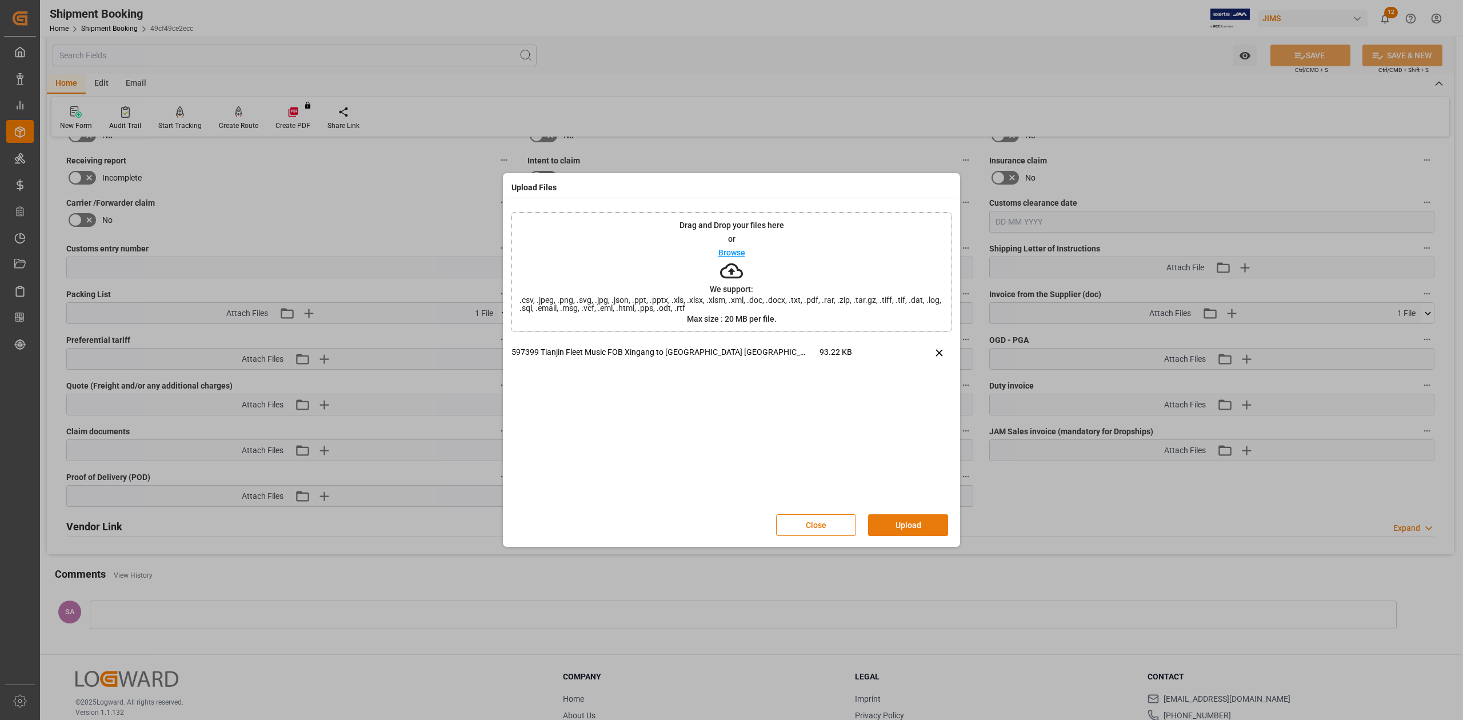
click at [905, 526] on button "Upload" at bounding box center [908, 525] width 80 height 22
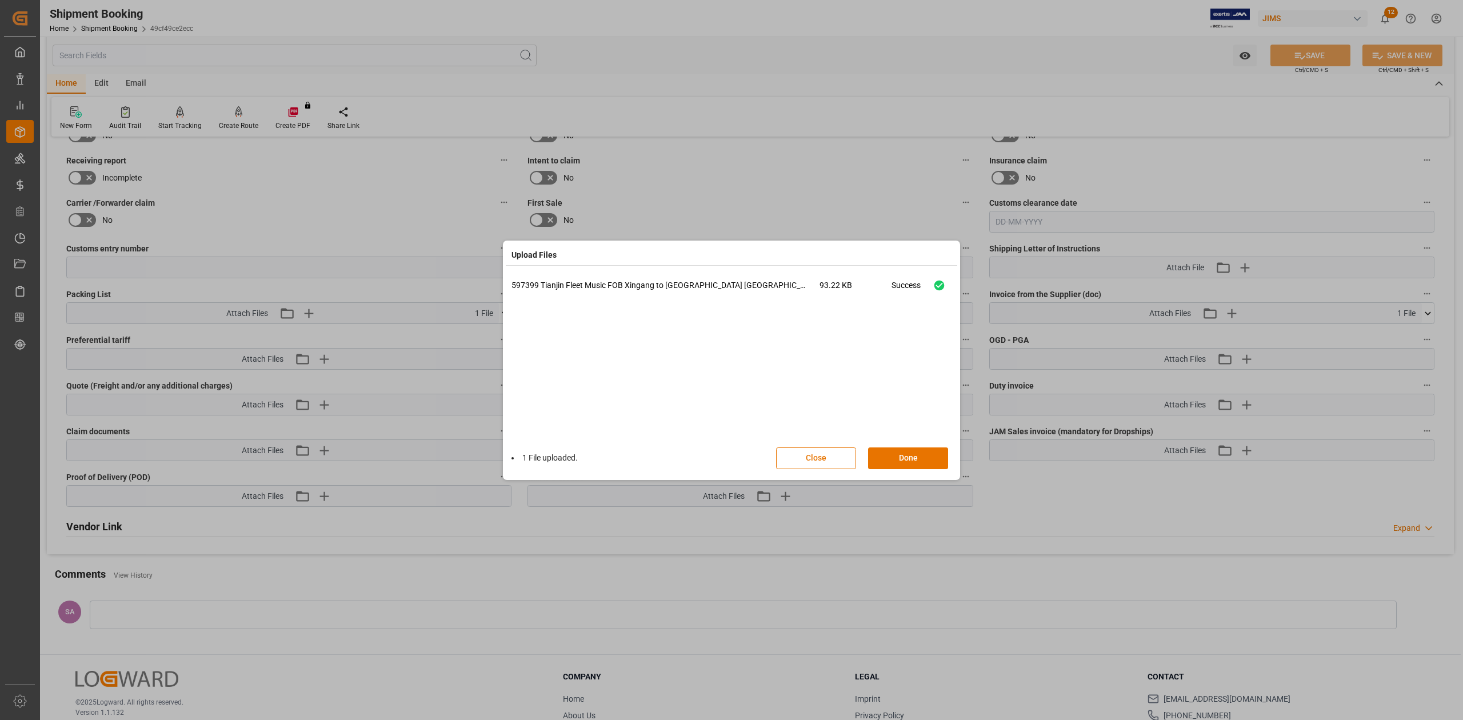
drag, startPoint x: 909, startPoint y: 460, endPoint x: 945, endPoint y: 446, distance: 38.5
click at [909, 458] on button "Done" at bounding box center [908, 459] width 80 height 22
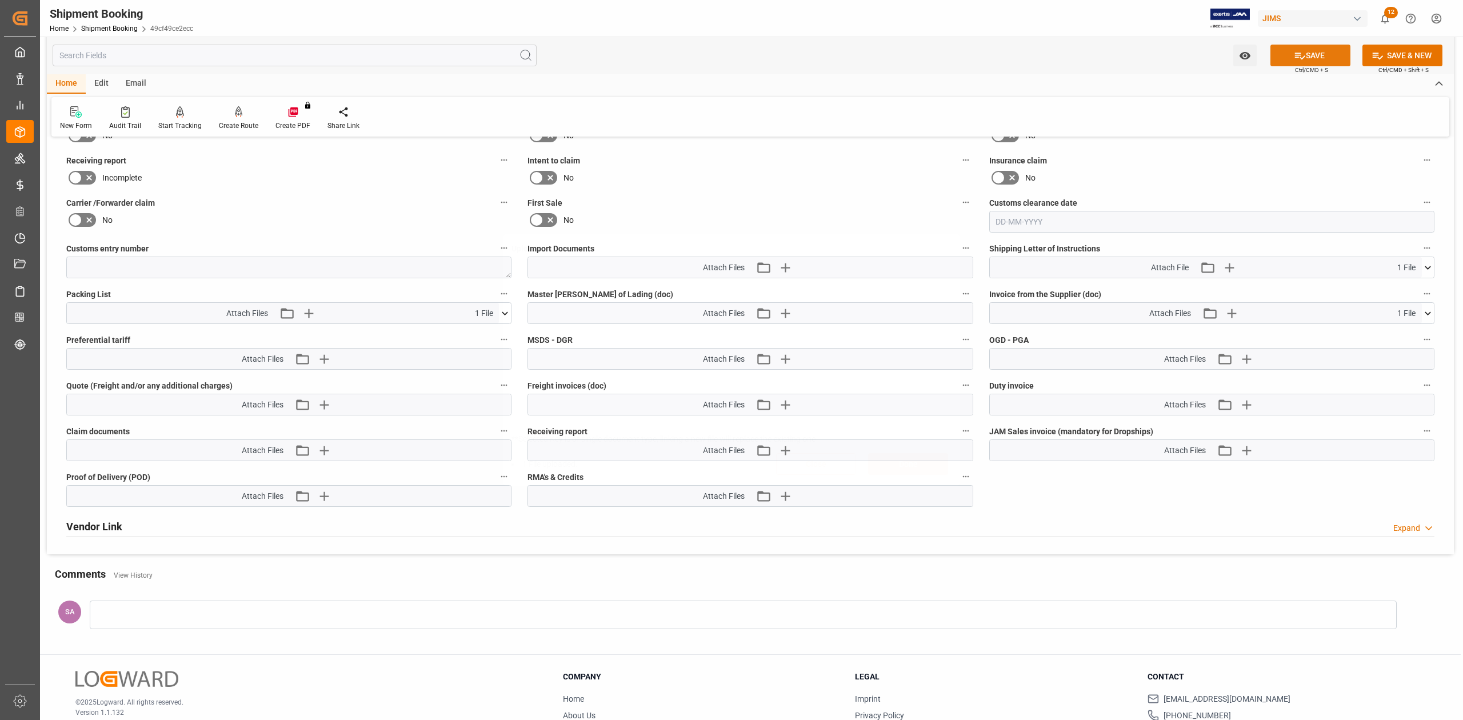
click at [1286, 53] on button "SAVE" at bounding box center [1311, 56] width 80 height 22
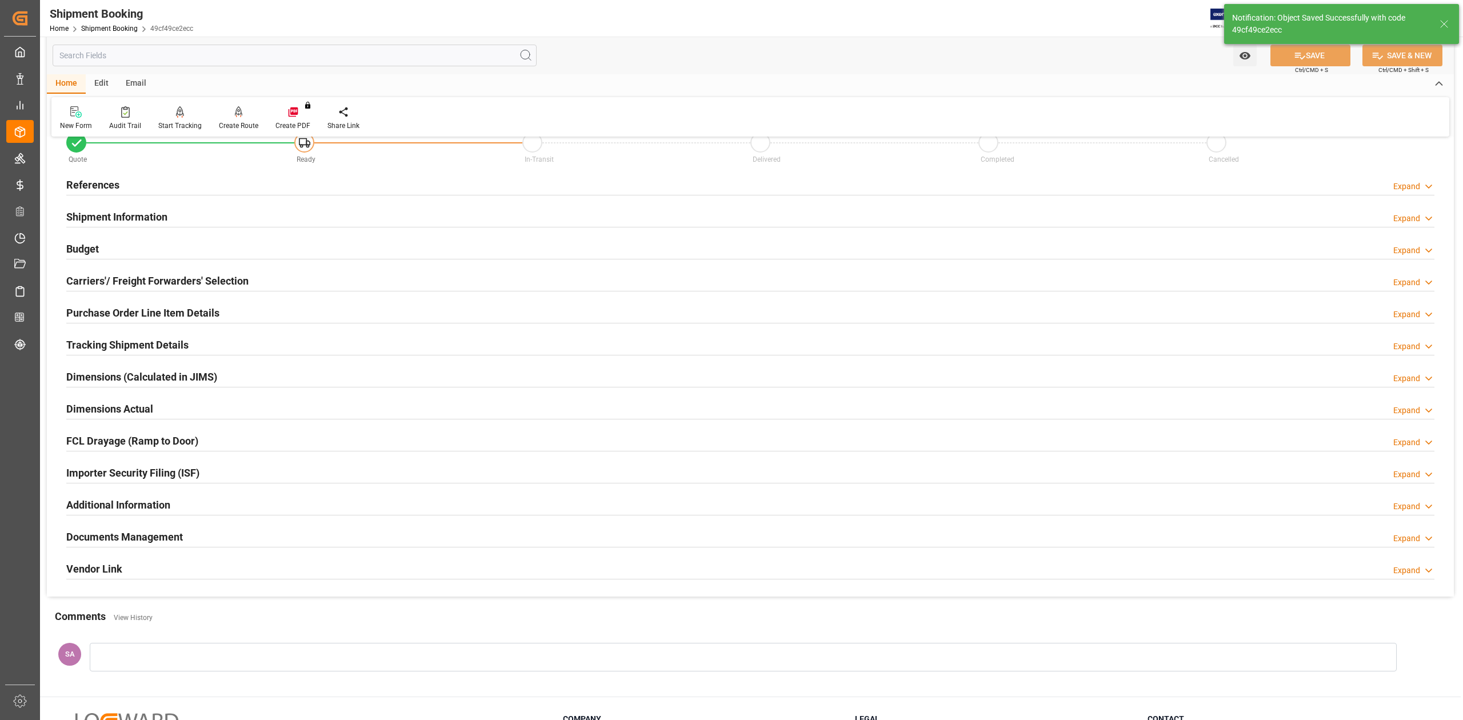
scroll to position [0, 0]
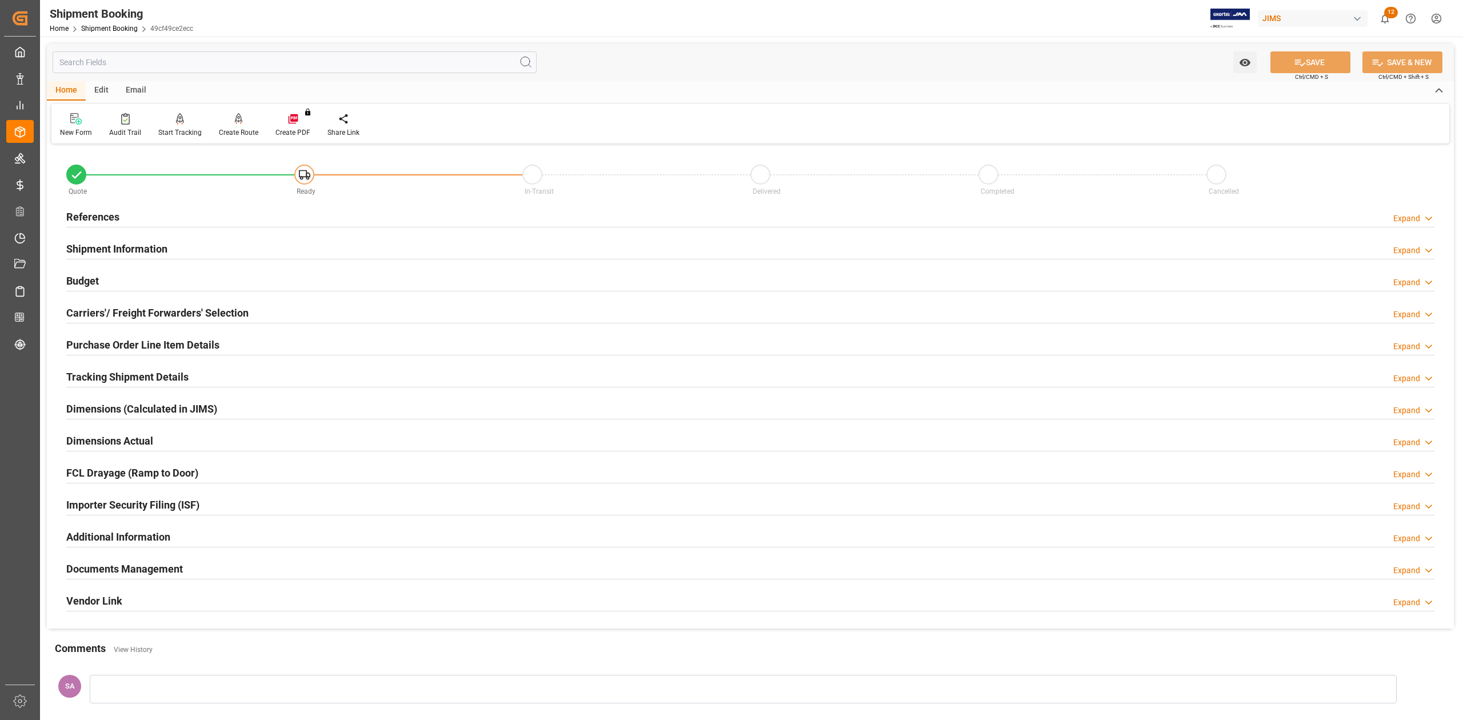
click at [133, 92] on div "Email" at bounding box center [136, 90] width 38 height 19
click at [82, 121] on icon at bounding box center [77, 121] width 15 height 8
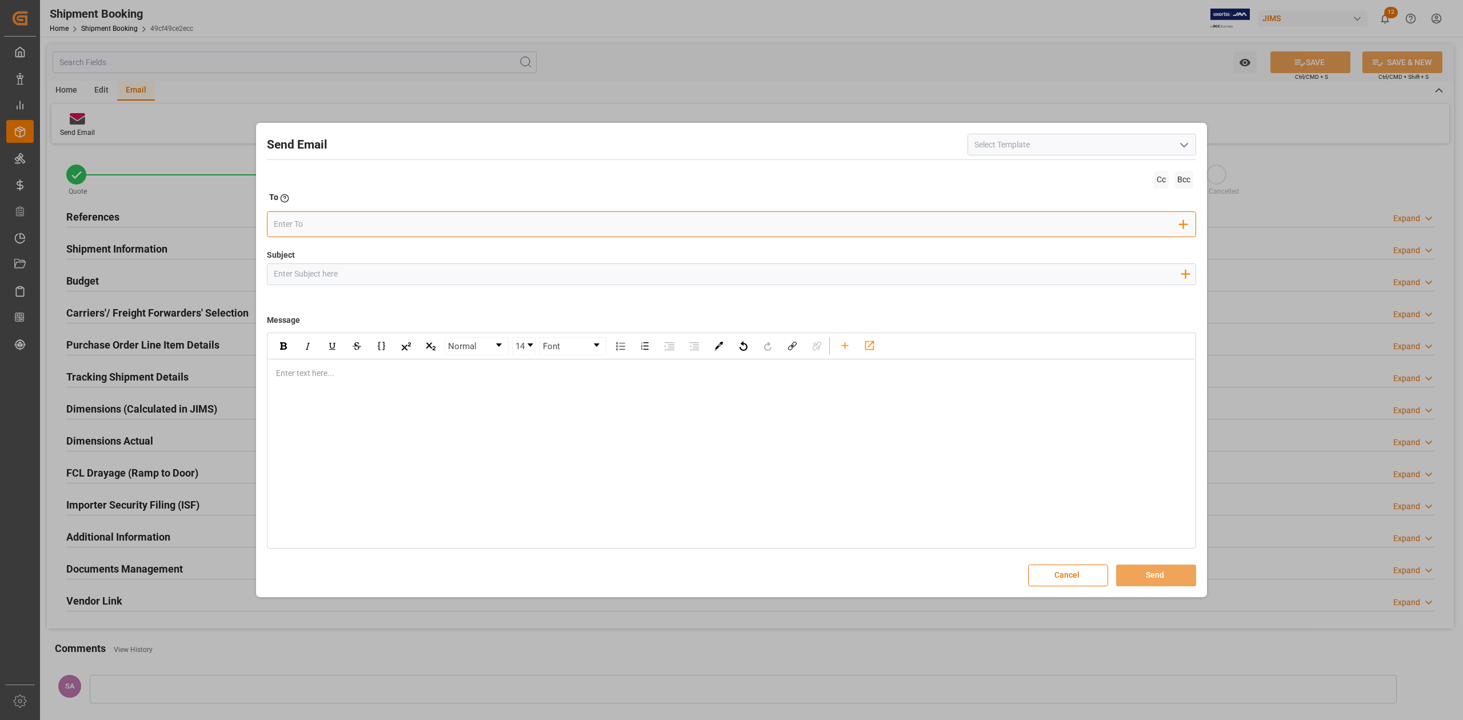
click at [650, 225] on input "email" at bounding box center [727, 224] width 906 height 17
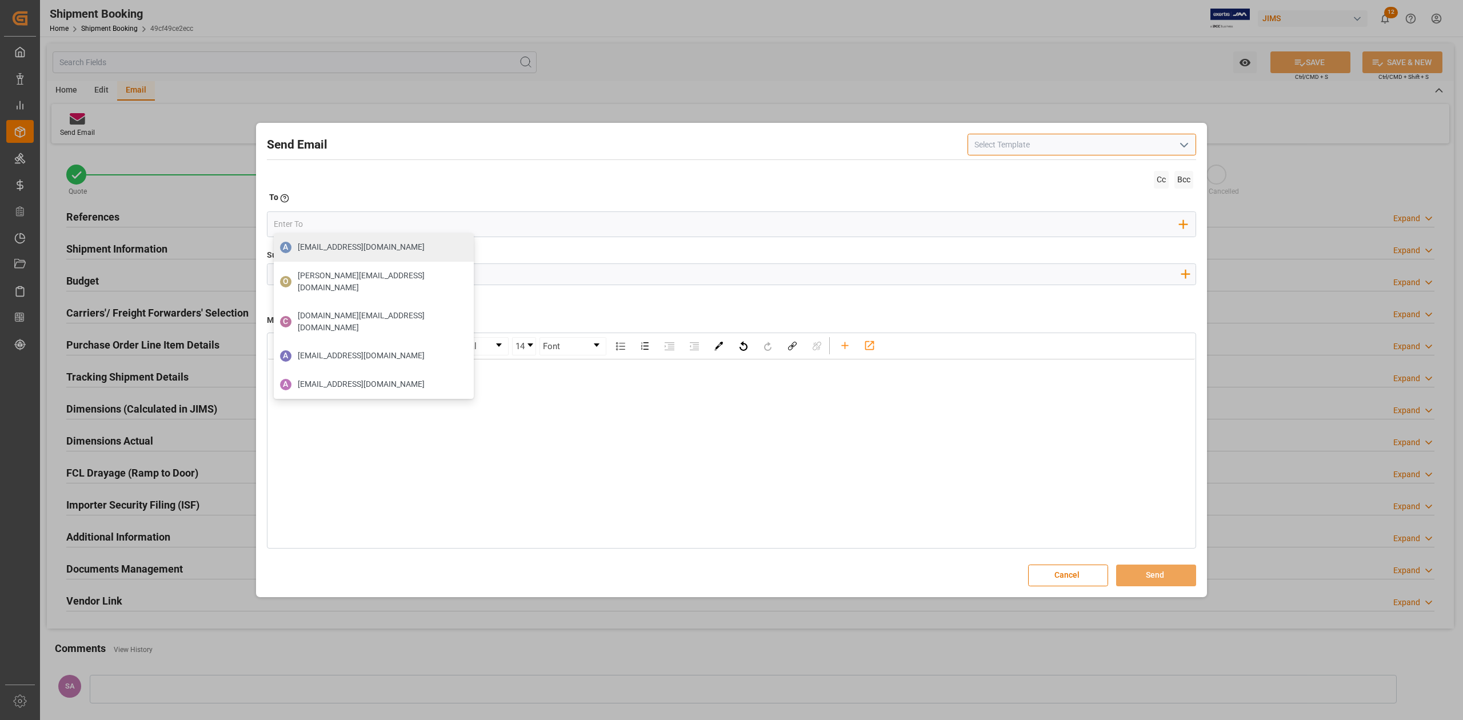
click at [1034, 143] on input at bounding box center [1082, 145] width 229 height 22
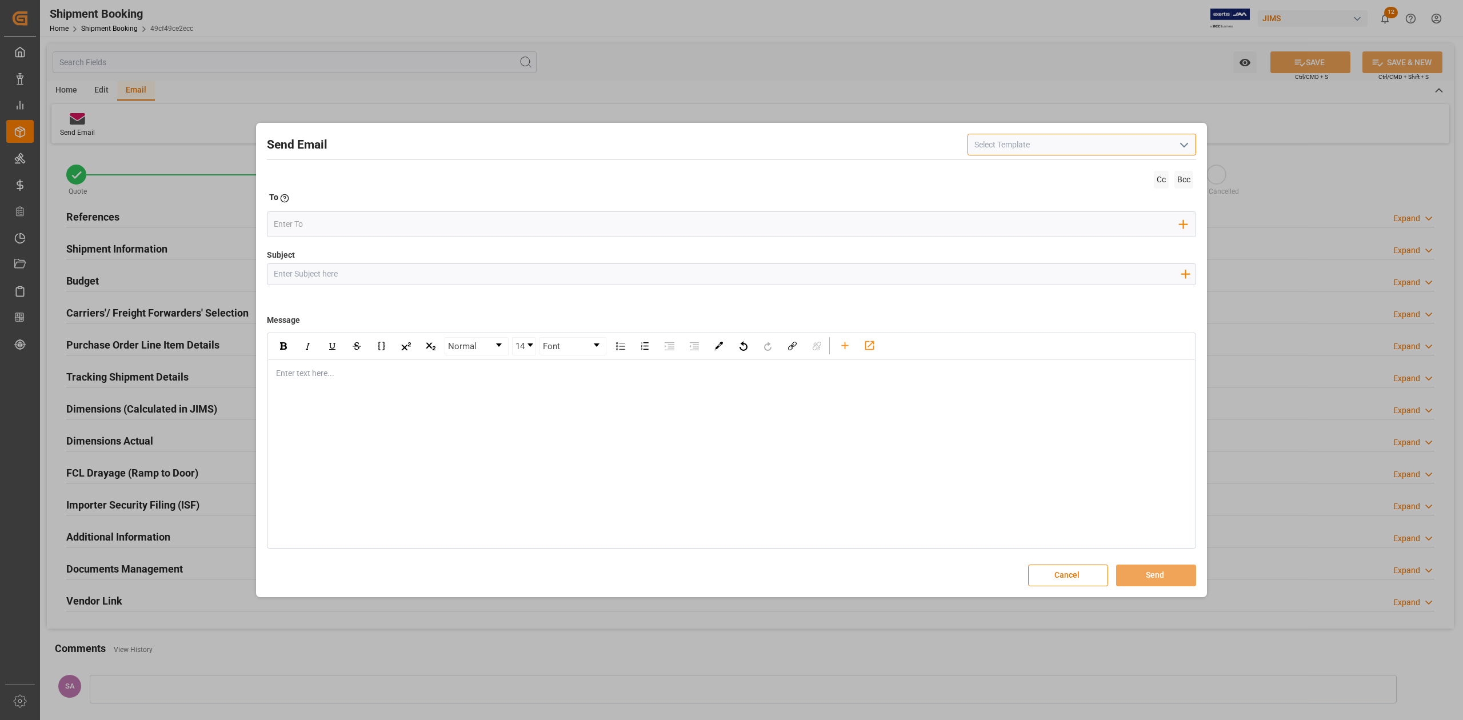
click at [1032, 146] on input at bounding box center [1082, 145] width 229 height 22
click at [1187, 145] on icon "open menu" at bounding box center [1184, 145] width 14 height 14
click at [1084, 166] on div "2BOOK - Ocean - Air freight" at bounding box center [1081, 170] width 227 height 26
type input "2BOOK - Ocean - Air freight"
type input "2BOOK {{jamReferenceNumber}} {{supplierFullName}} Ship from: {{country}} Ship t…"
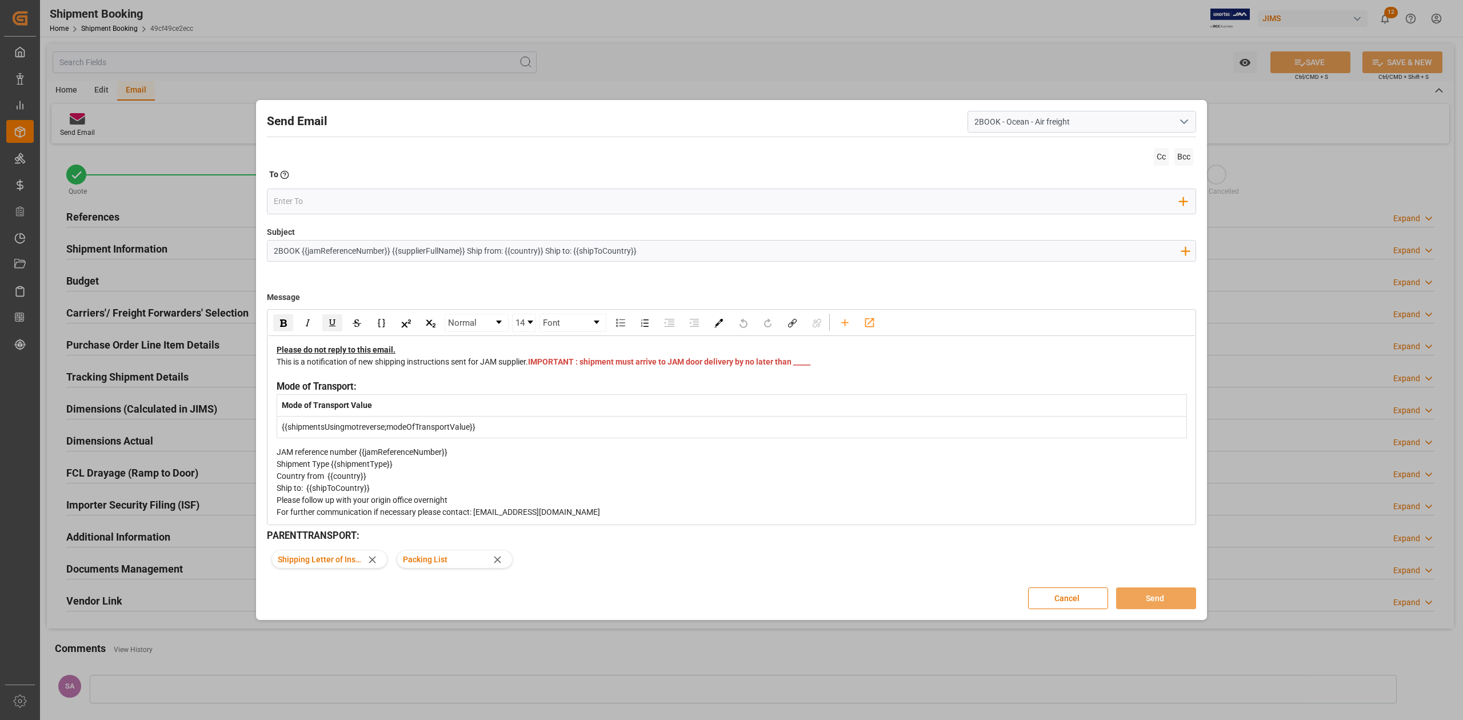
click at [549, 366] on span "IMPORTANT : shipment must arrive to JAM door delivery by no later than _____" at bounding box center [669, 361] width 282 height 9
click at [914, 197] on input "email" at bounding box center [727, 201] width 906 height 17
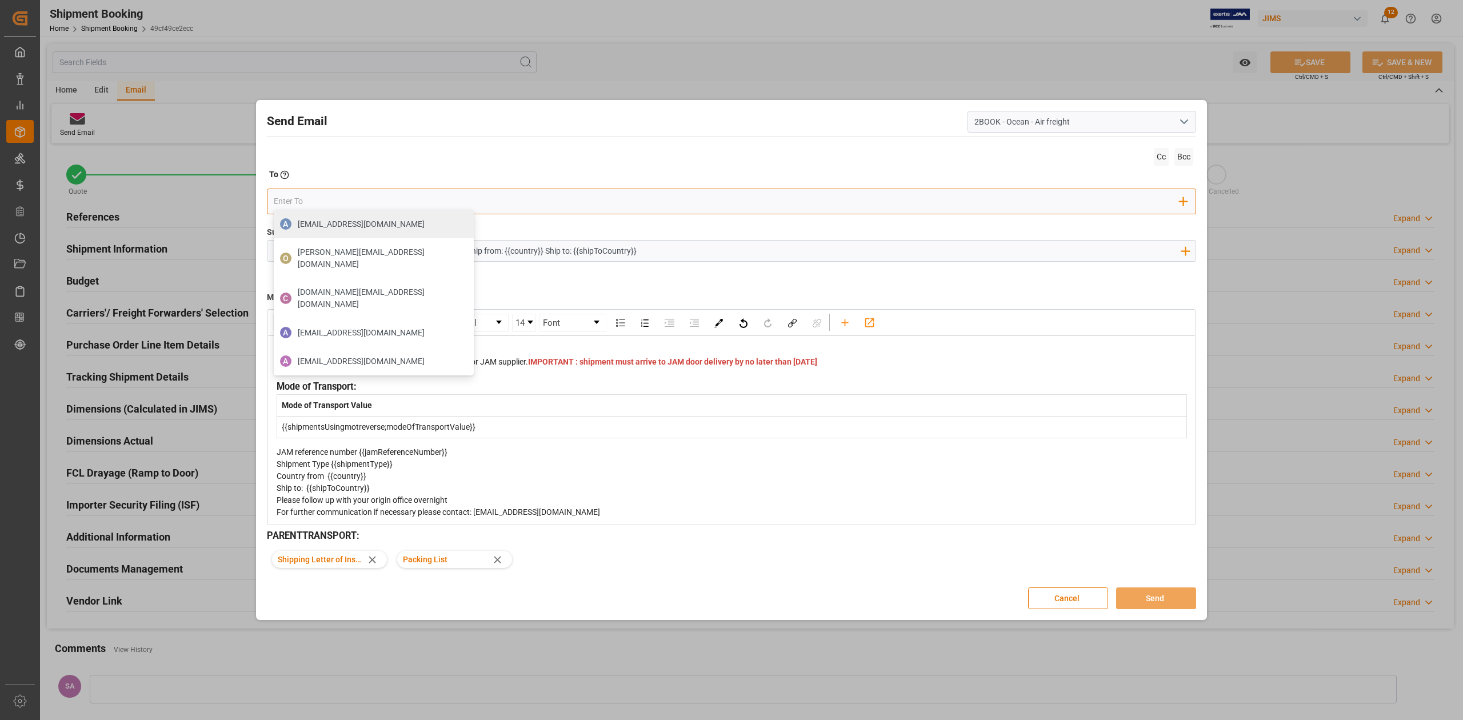
type input "boisvertbr@delmar.ca"
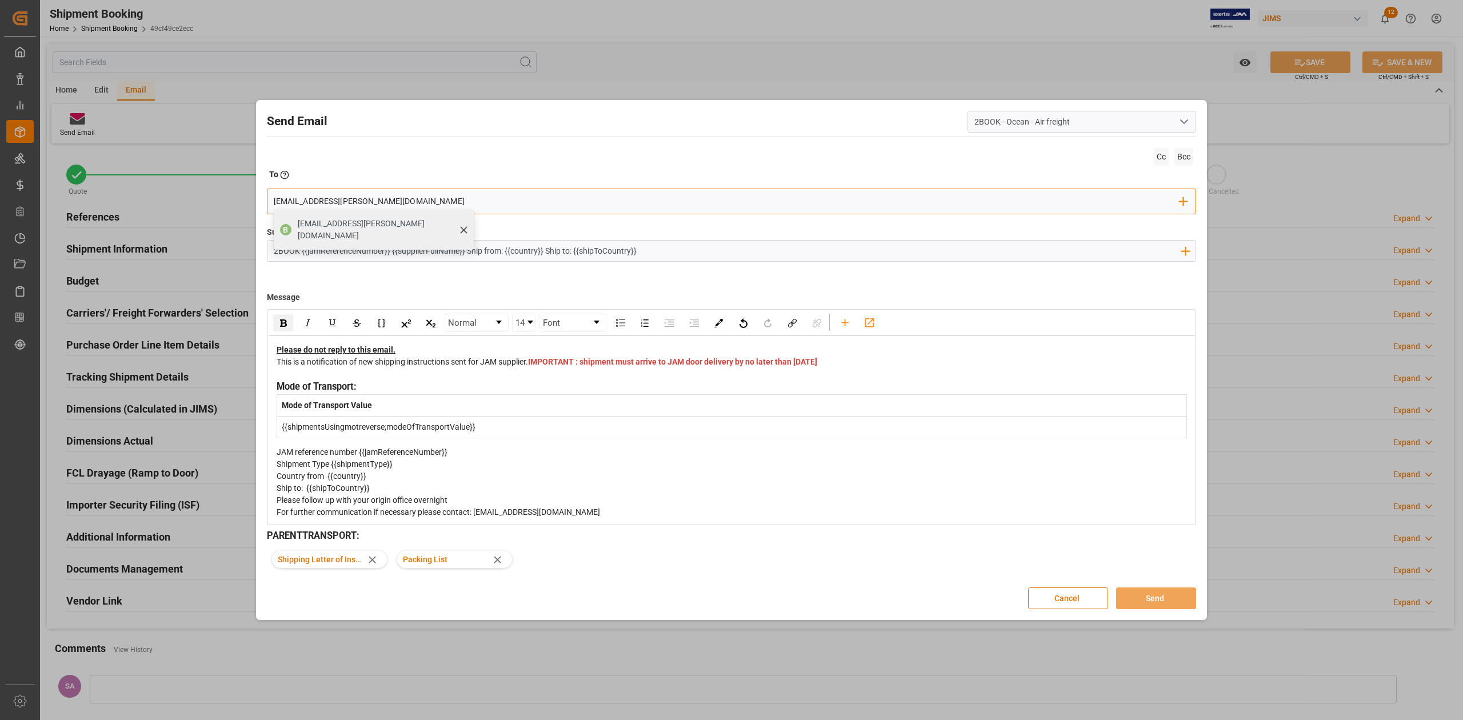
click at [330, 225] on span "boisvertbr@delmar.ca" at bounding box center [382, 230] width 168 height 24
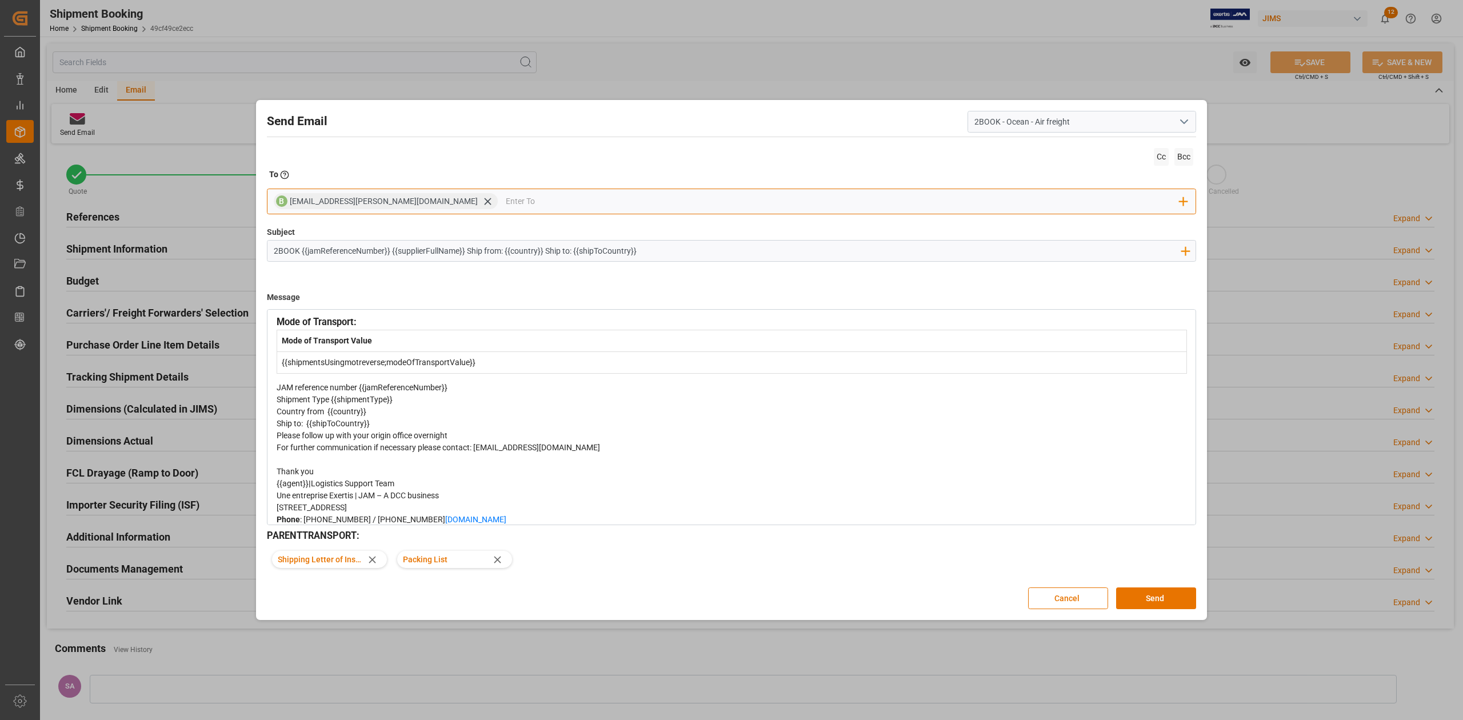
scroll to position [152, 0]
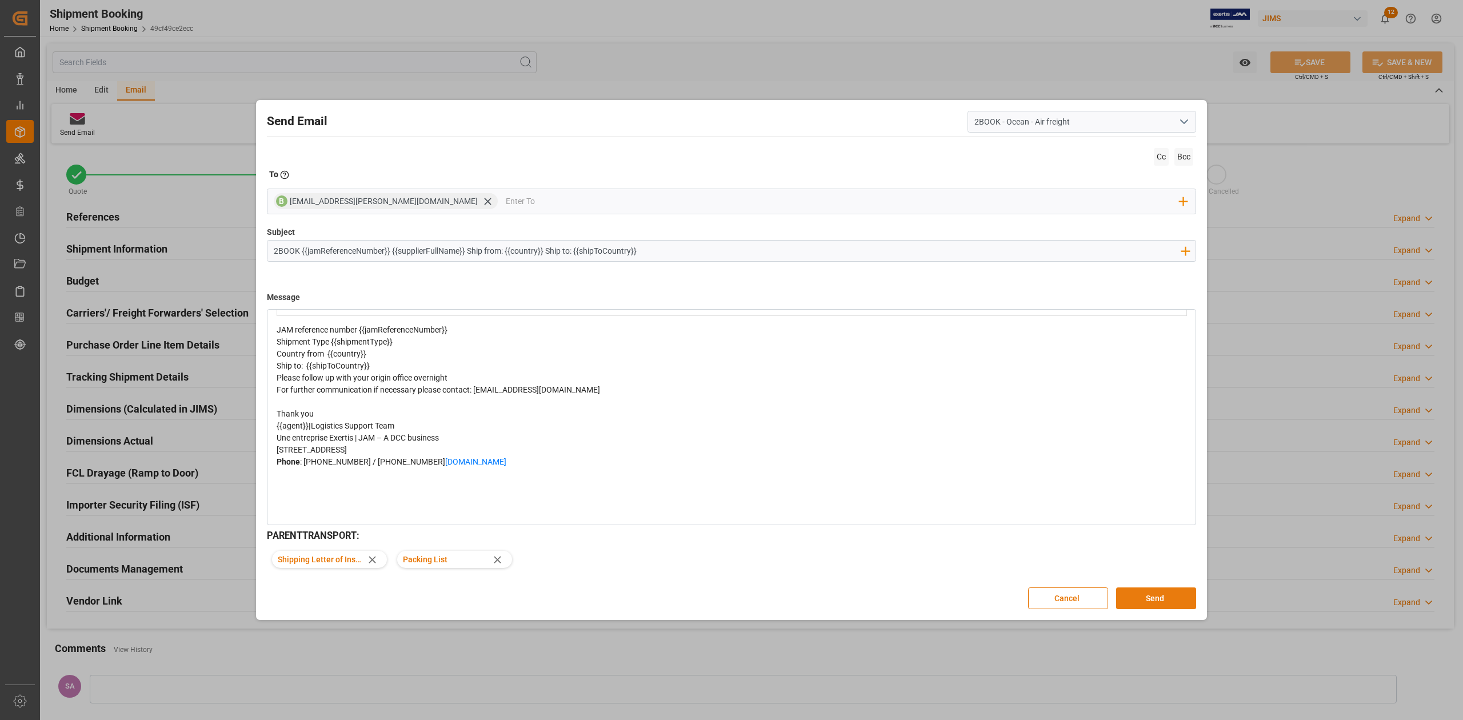
click at [1150, 597] on button "Send" at bounding box center [1156, 599] width 80 height 22
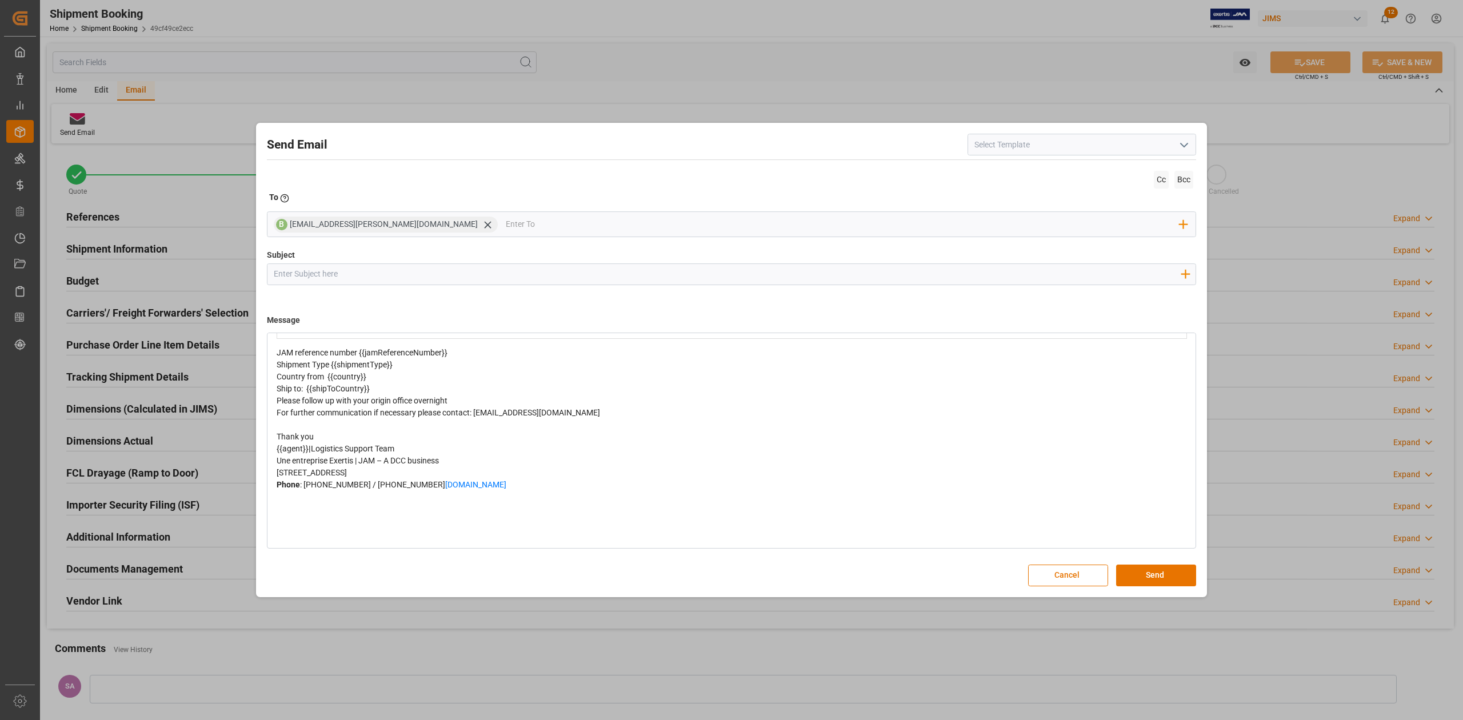
scroll to position [0, 0]
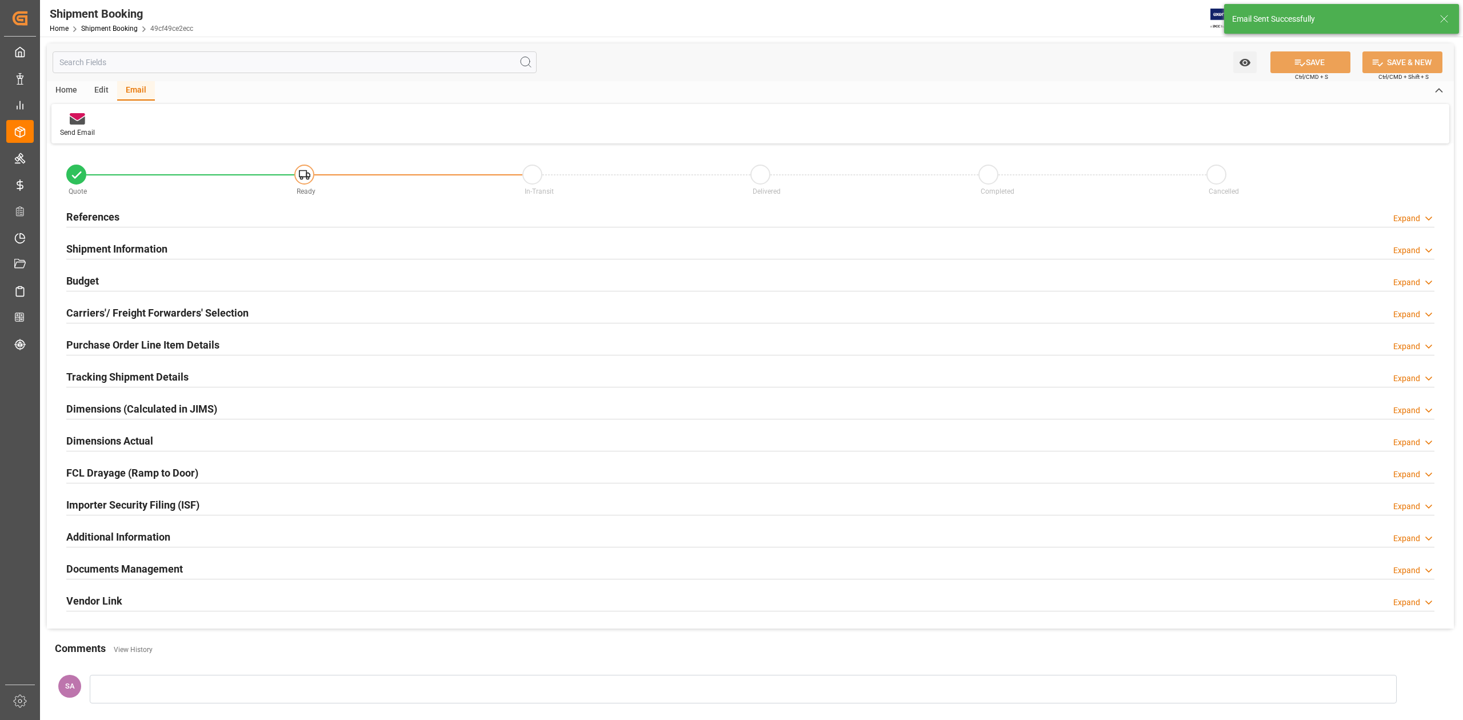
click at [167, 562] on h2 "Documents Management" at bounding box center [124, 568] width 117 height 15
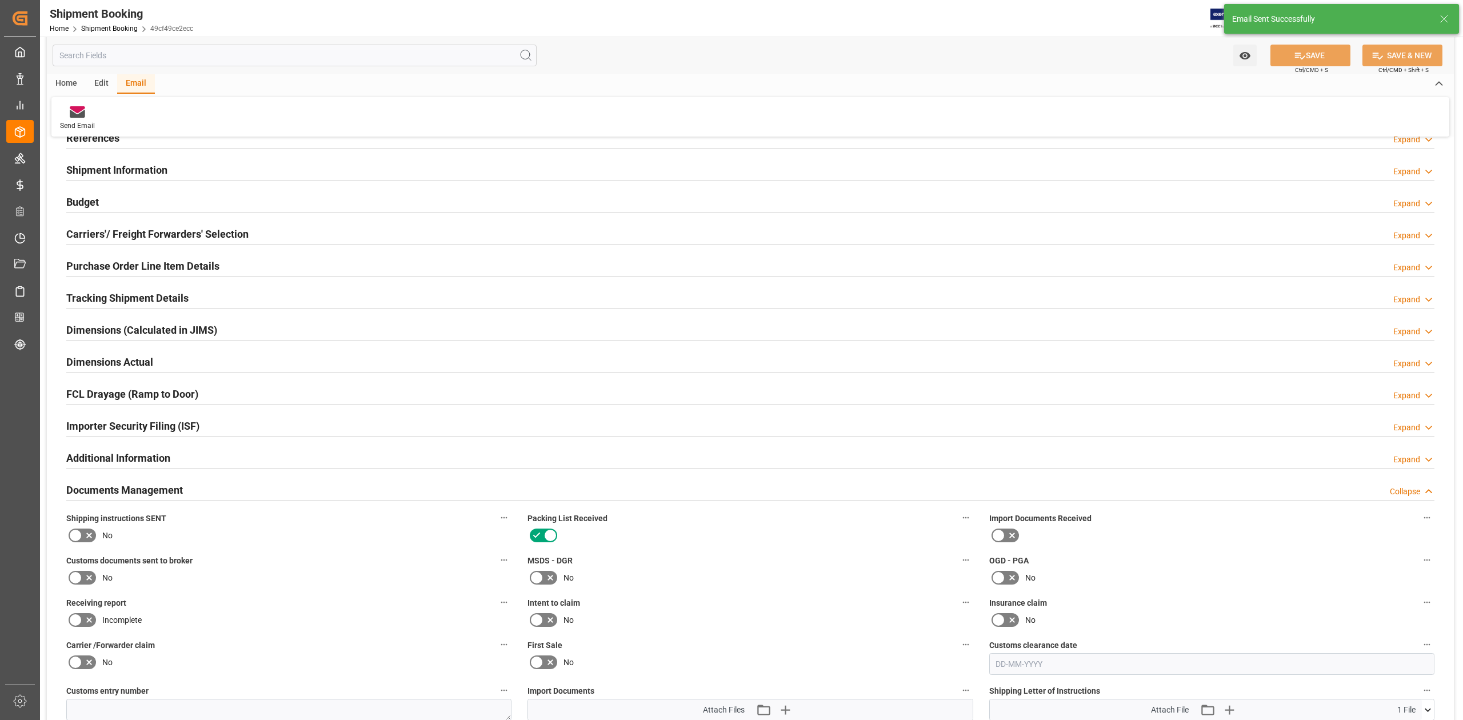
scroll to position [229, 0]
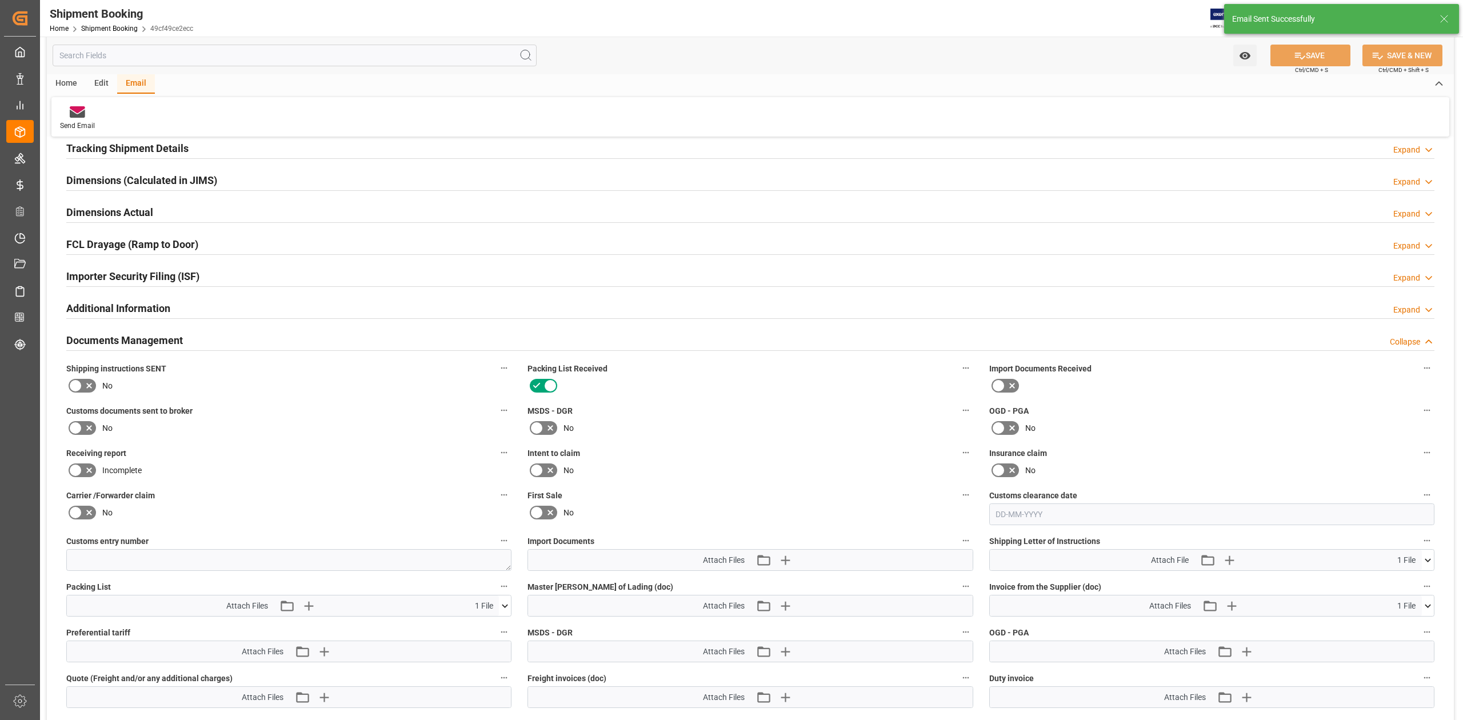
click at [74, 380] on label at bounding box center [82, 386] width 32 height 18
click at [0, 0] on input "checkbox" at bounding box center [0, 0] width 0 height 0
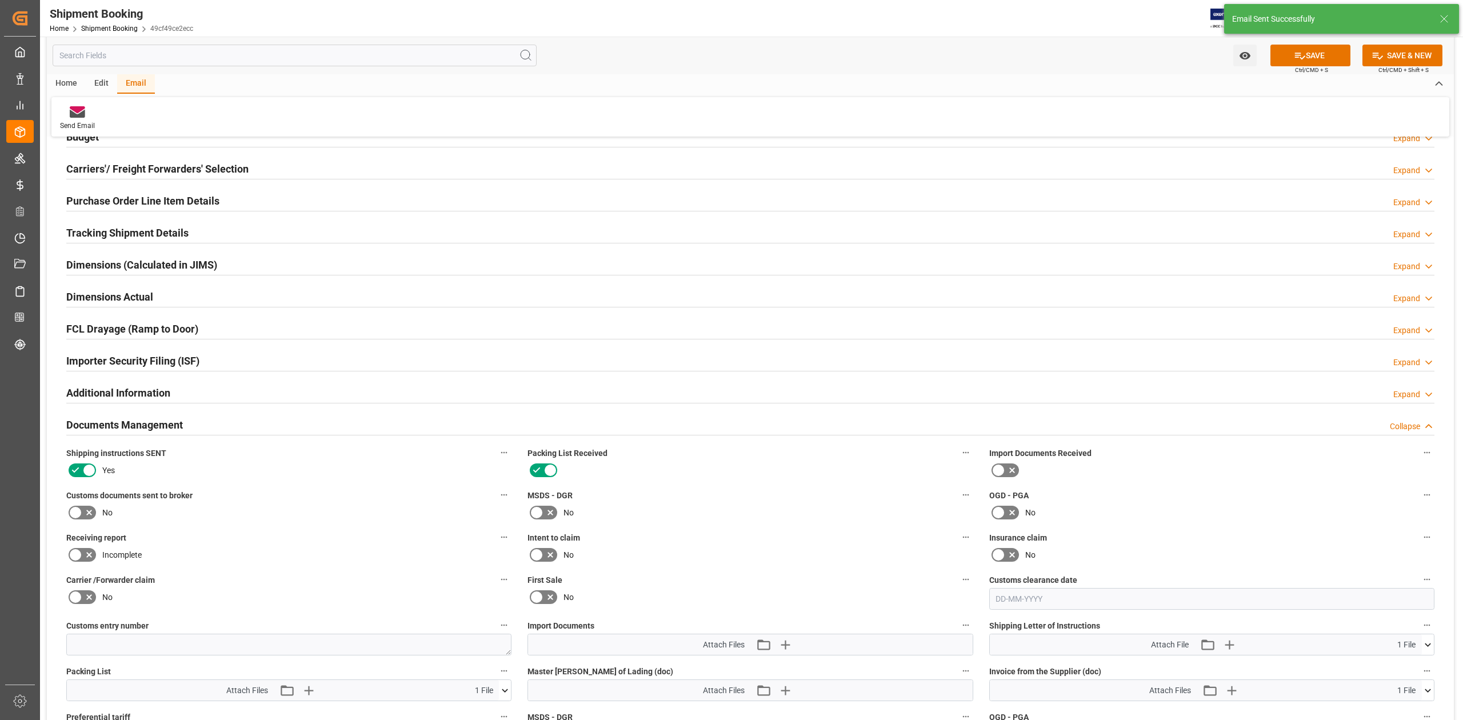
scroll to position [0, 0]
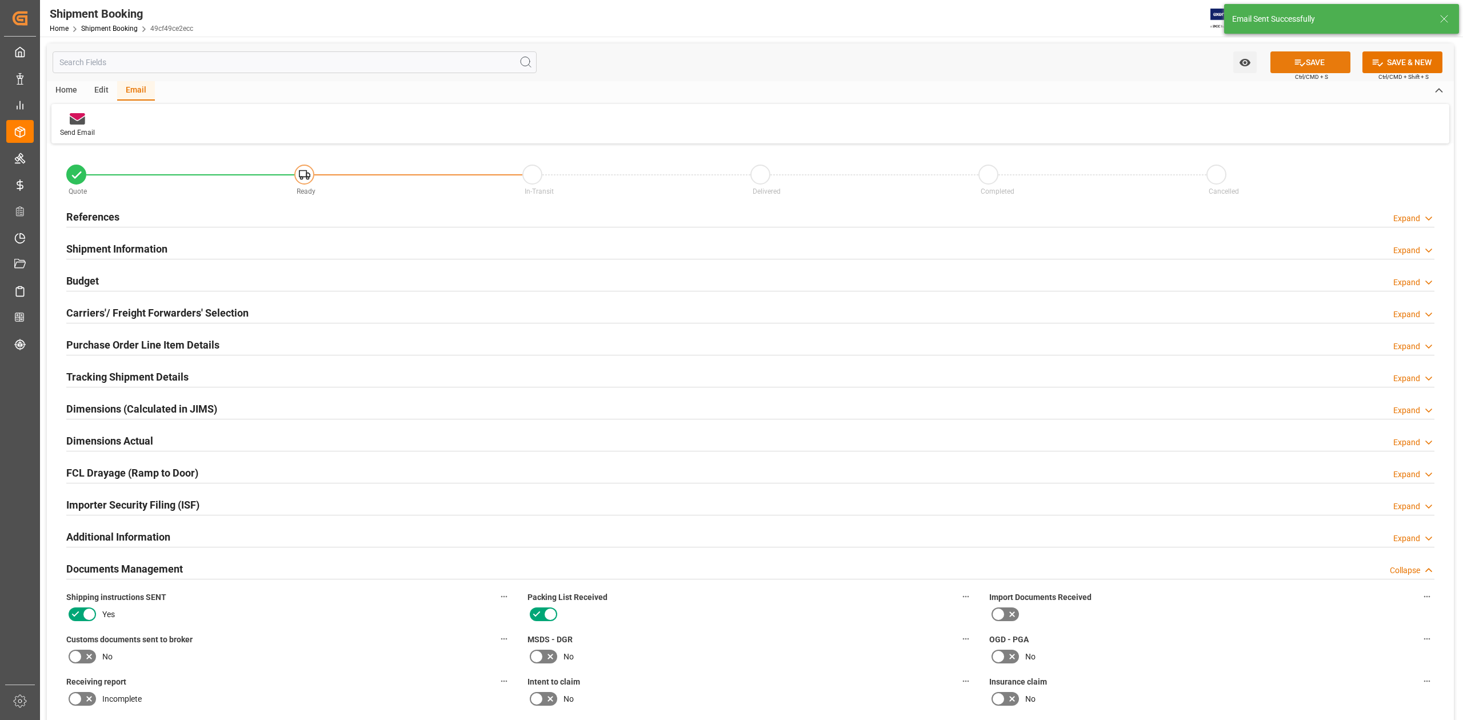
click at [1315, 53] on button "SAVE" at bounding box center [1311, 62] width 80 height 22
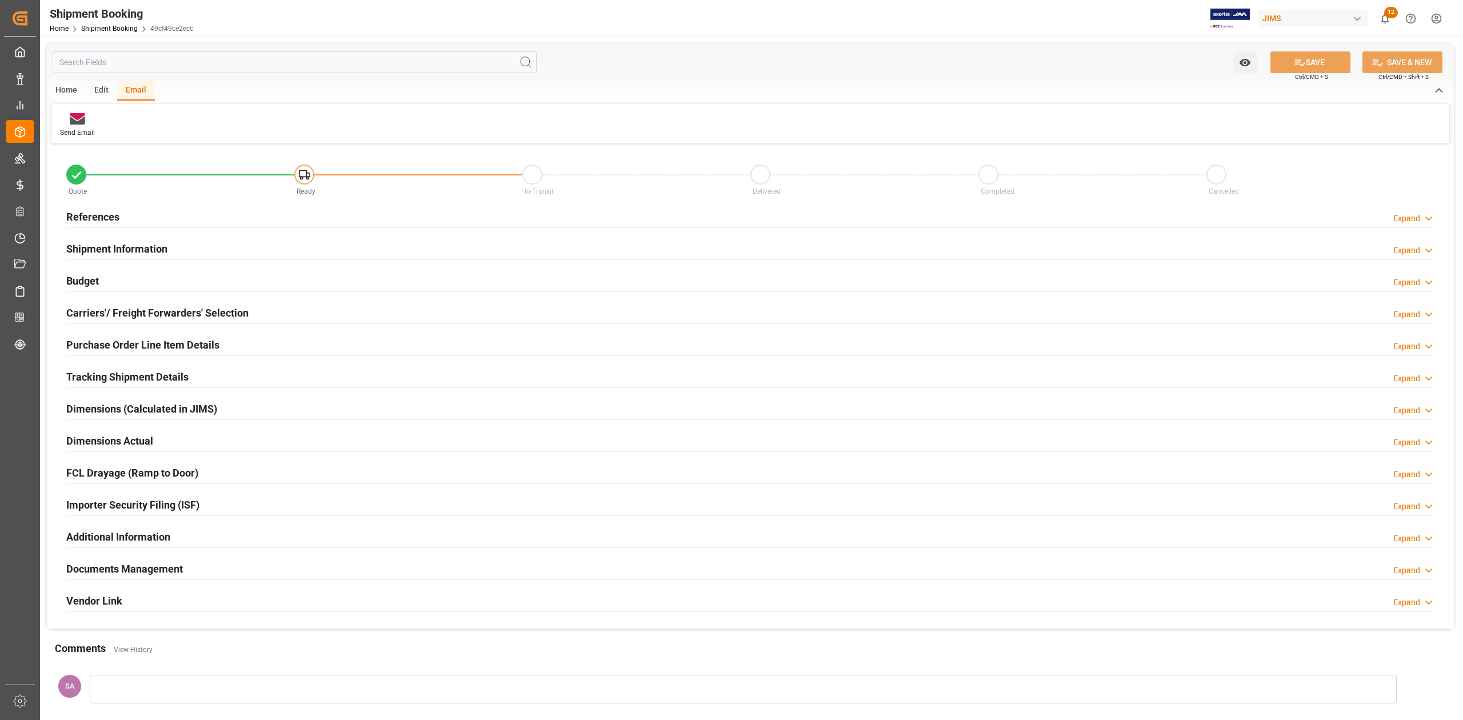
click at [69, 275] on h2 "Budget" at bounding box center [82, 280] width 33 height 15
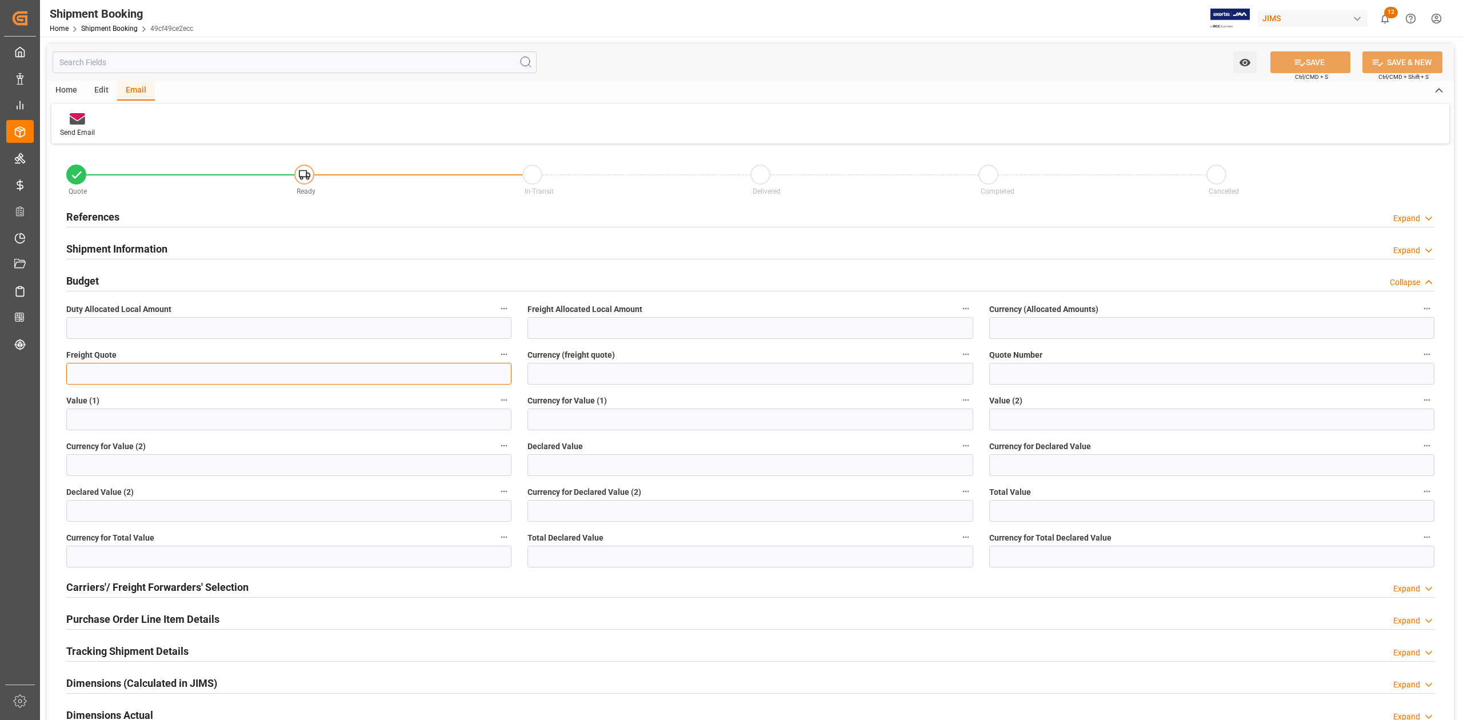
click at [119, 365] on input "text" at bounding box center [288, 374] width 445 height 22
type input "400"
click at [592, 374] on input at bounding box center [750, 374] width 445 height 22
type input "USD"
click at [1296, 69] on button "SAVE" at bounding box center [1311, 62] width 80 height 22
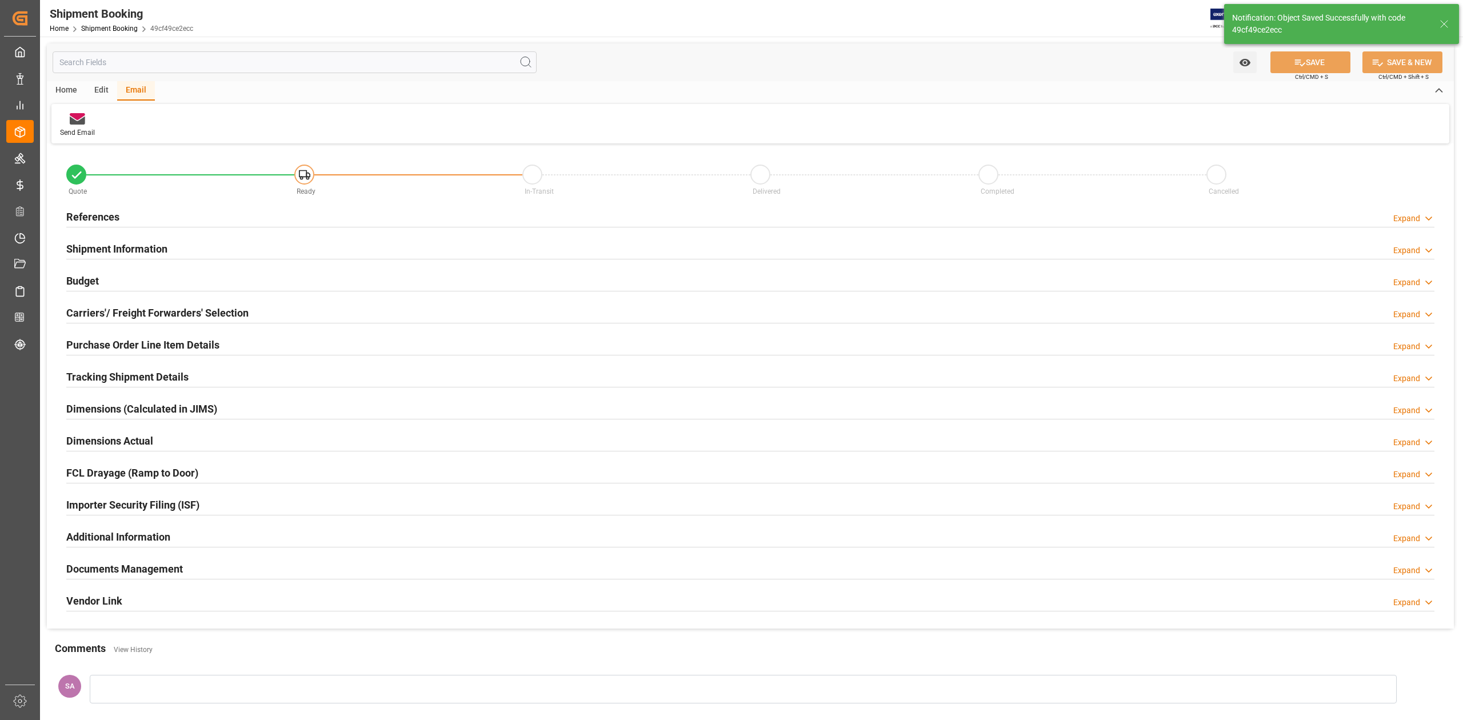
click at [82, 378] on h2 "Tracking Shipment Details" at bounding box center [127, 376] width 122 height 15
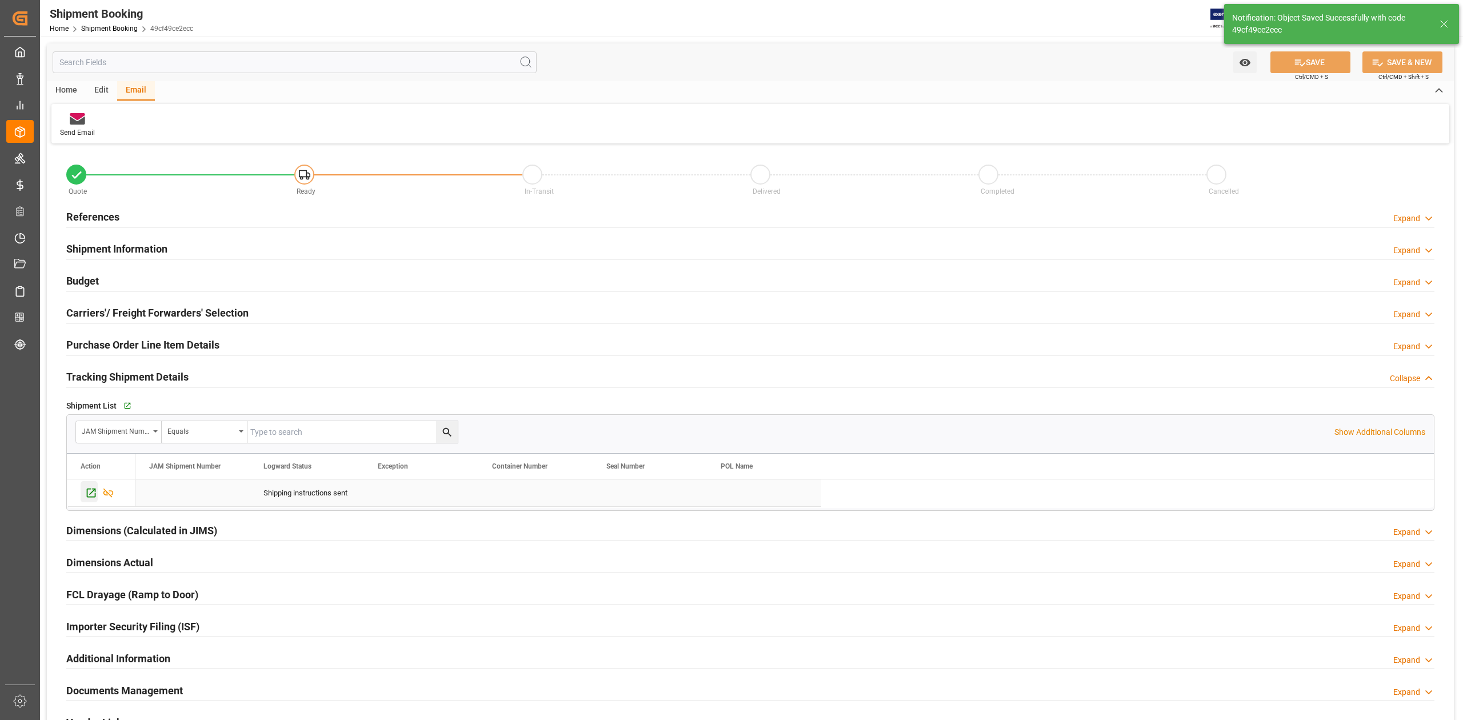
click at [86, 494] on icon "Press SPACE to select this row." at bounding box center [91, 493] width 12 height 12
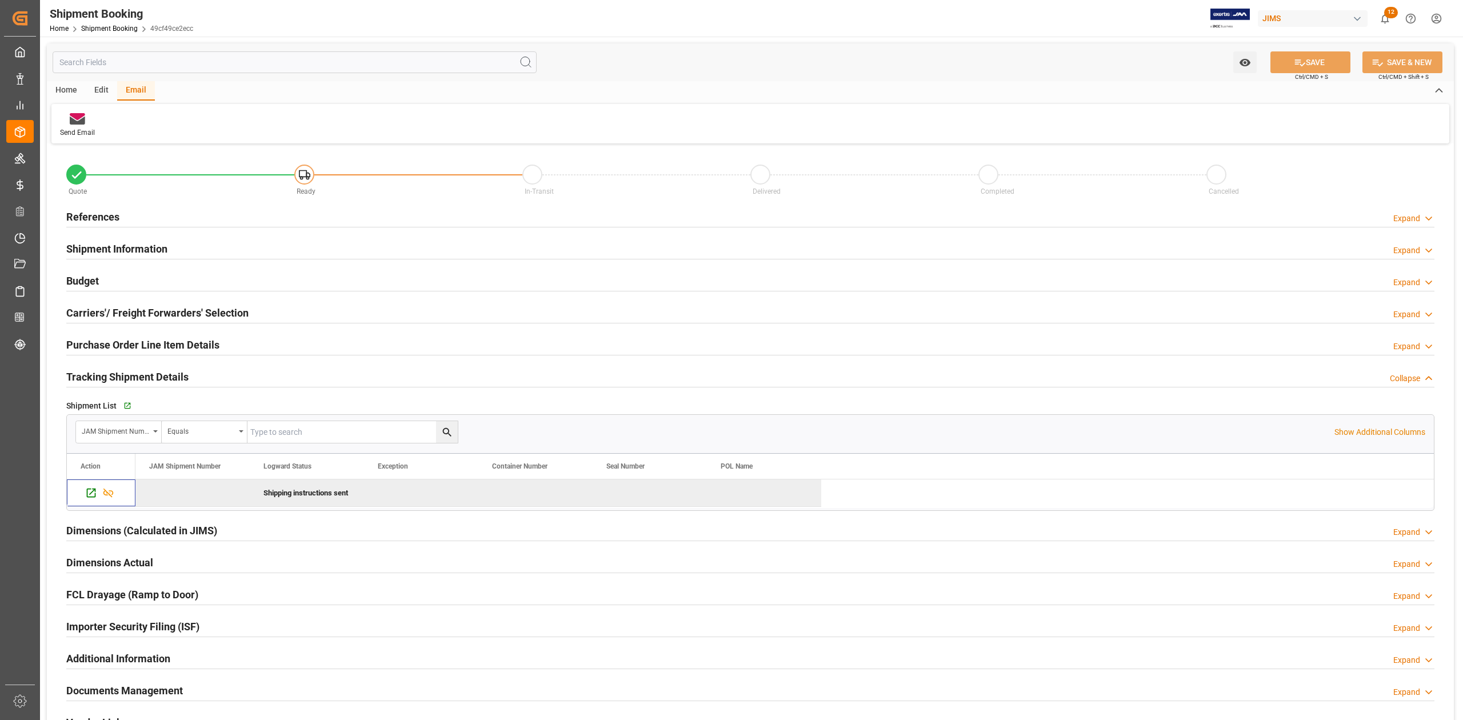
click at [109, 314] on h2 "Carriers'/ Freight Forwarders' Selection" at bounding box center [157, 312] width 182 height 15
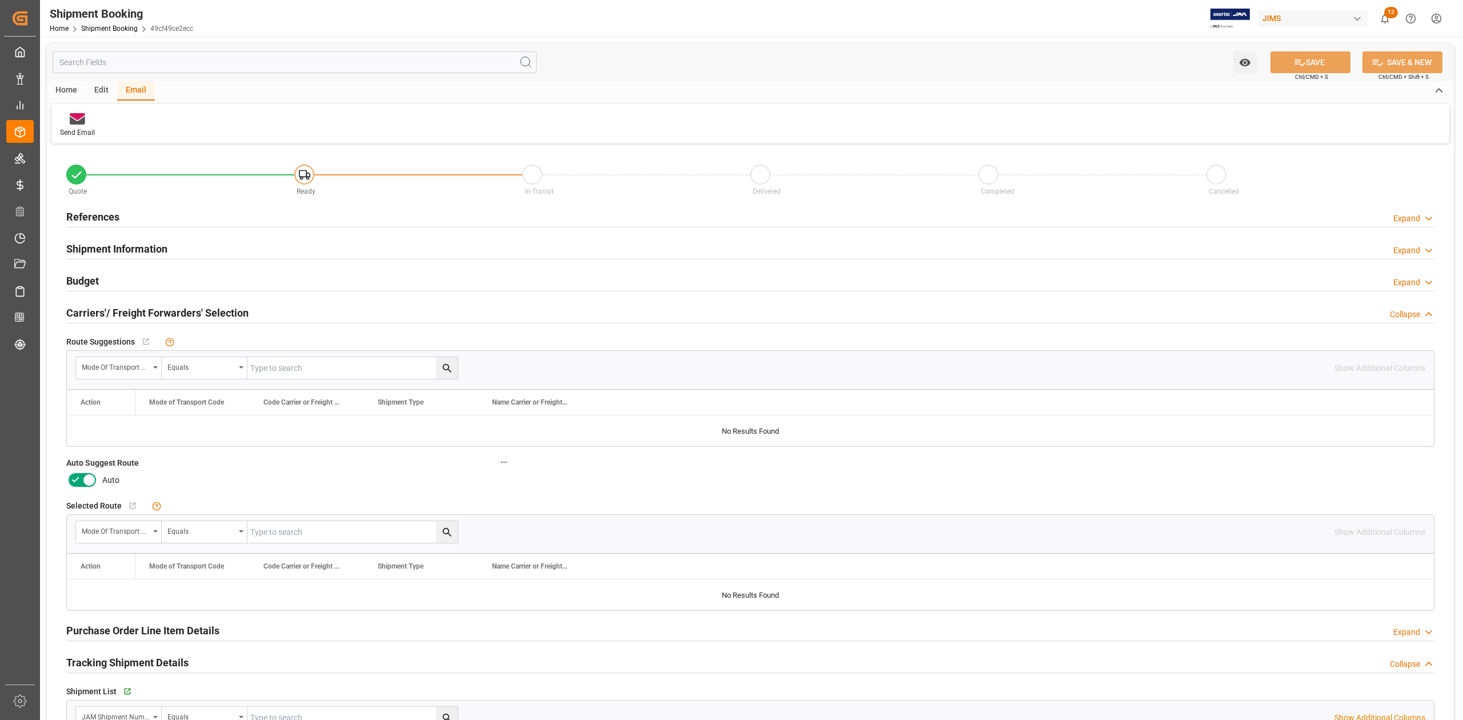
click at [82, 481] on icon at bounding box center [89, 480] width 14 height 14
click at [0, 0] on input "checkbox" at bounding box center [0, 0] width 0 height 0
click at [1326, 63] on button "SAVE" at bounding box center [1311, 62] width 80 height 22
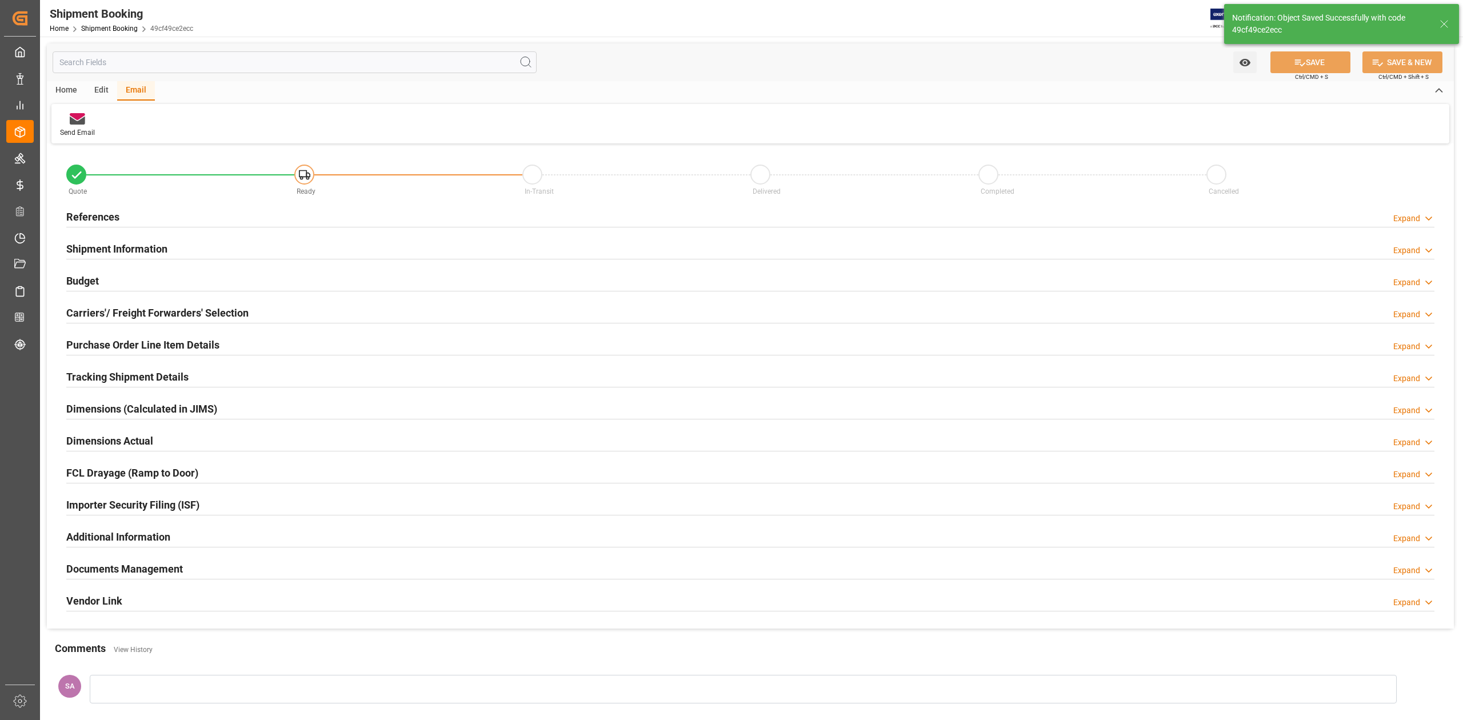
click at [62, 88] on div "Home" at bounding box center [66, 90] width 39 height 19
click at [231, 129] on div "Create Route" at bounding box center [238, 132] width 39 height 10
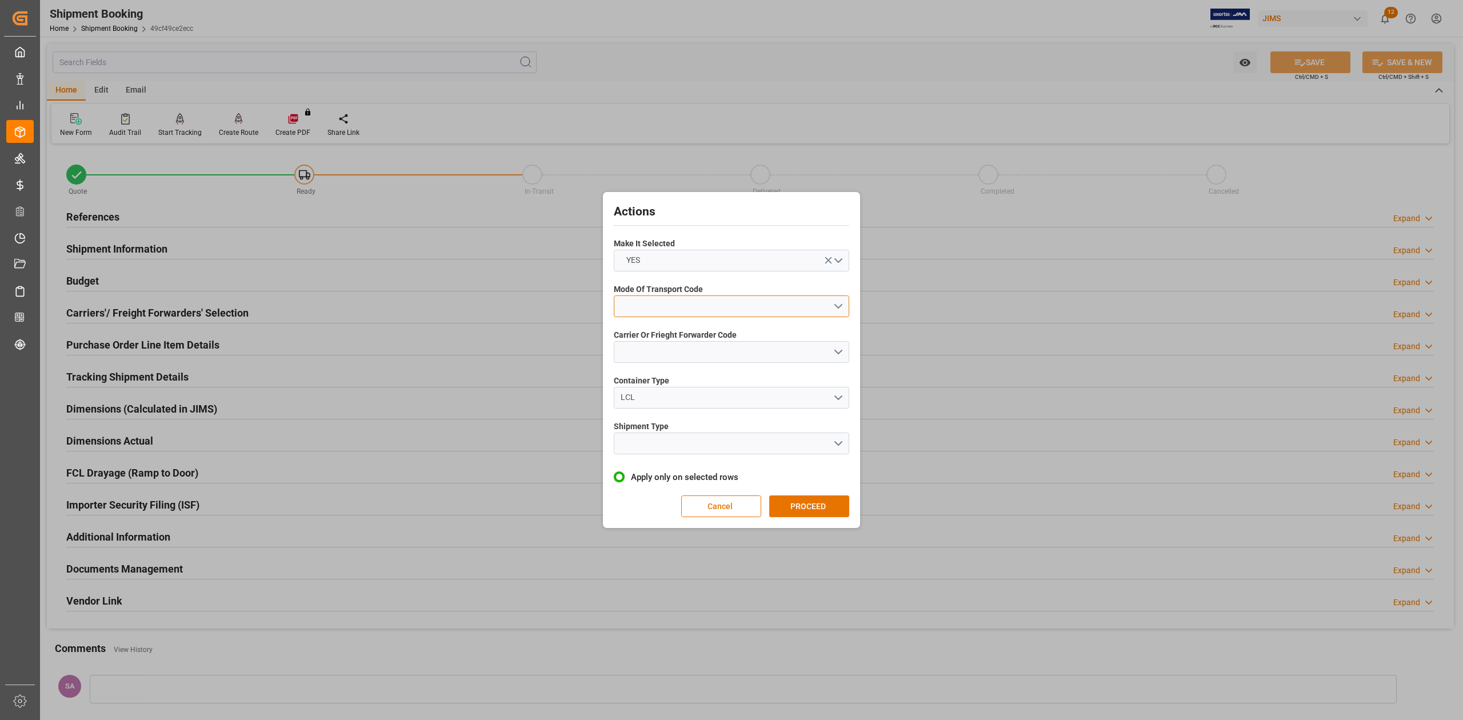
click at [666, 297] on button "open menu" at bounding box center [731, 306] width 235 height 22
click at [664, 309] on div "1- OCEAN" at bounding box center [731, 309] width 234 height 24
click at [664, 348] on button "open menu" at bounding box center [731, 352] width 235 height 22
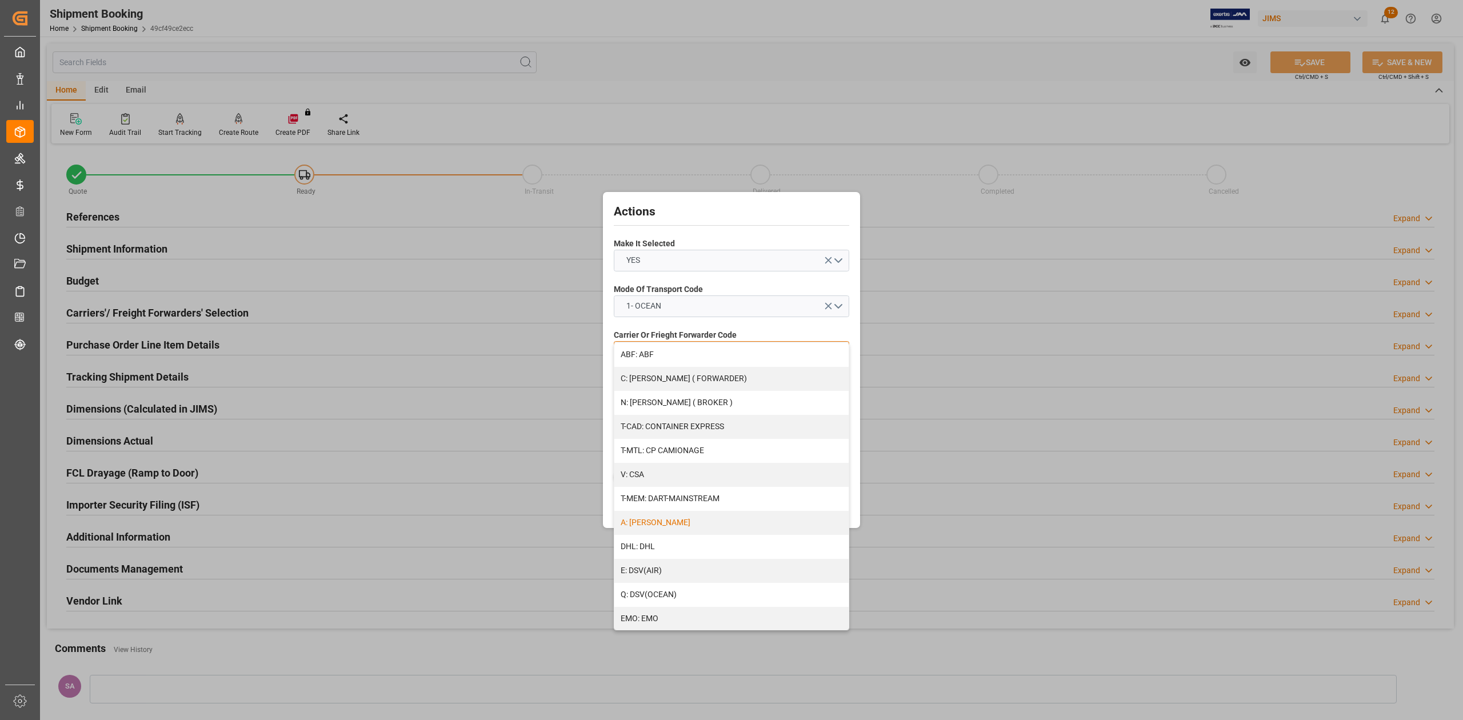
click at [658, 513] on div "A: DELMAR" at bounding box center [731, 523] width 234 height 24
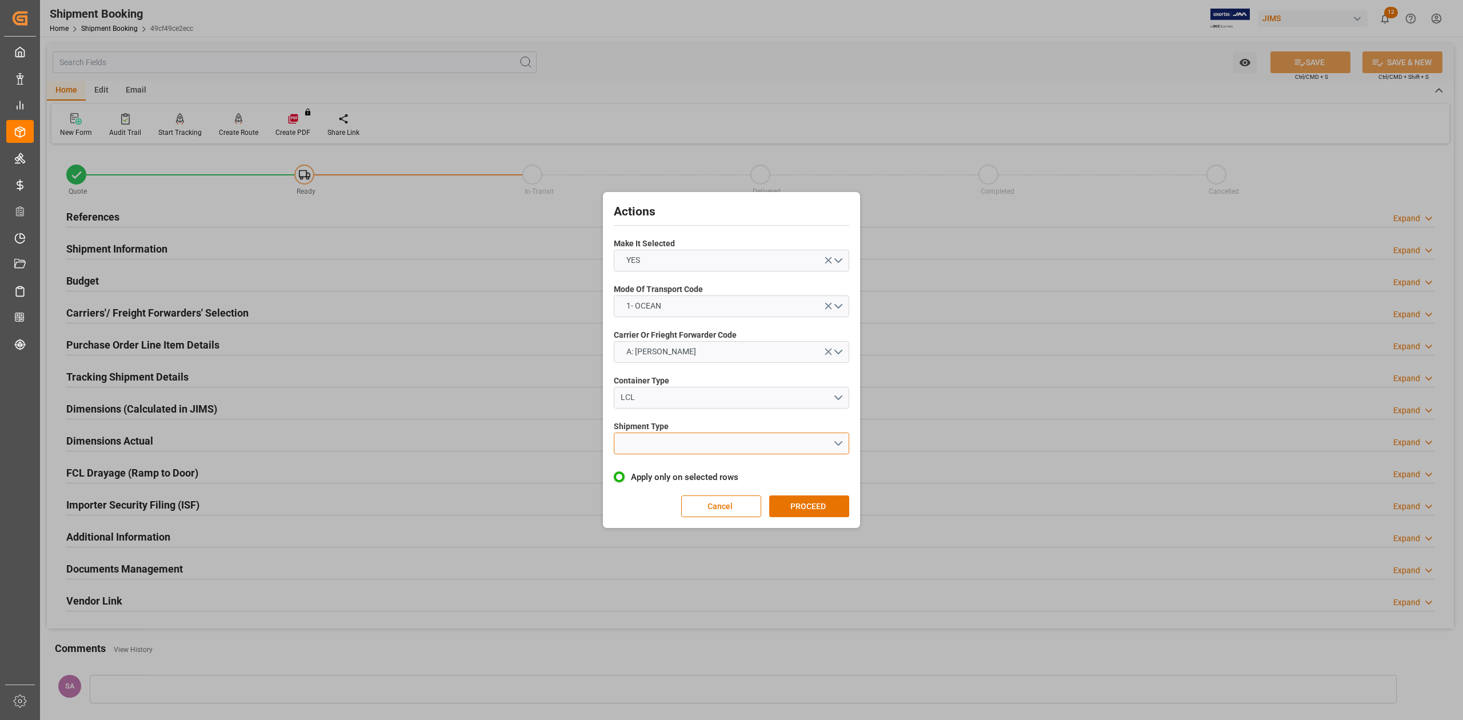
click at [648, 444] on button "open menu" at bounding box center [731, 444] width 235 height 22
click at [637, 469] on div "LCL" at bounding box center [731, 470] width 234 height 24
click at [816, 504] on button "PROCEED" at bounding box center [809, 507] width 80 height 22
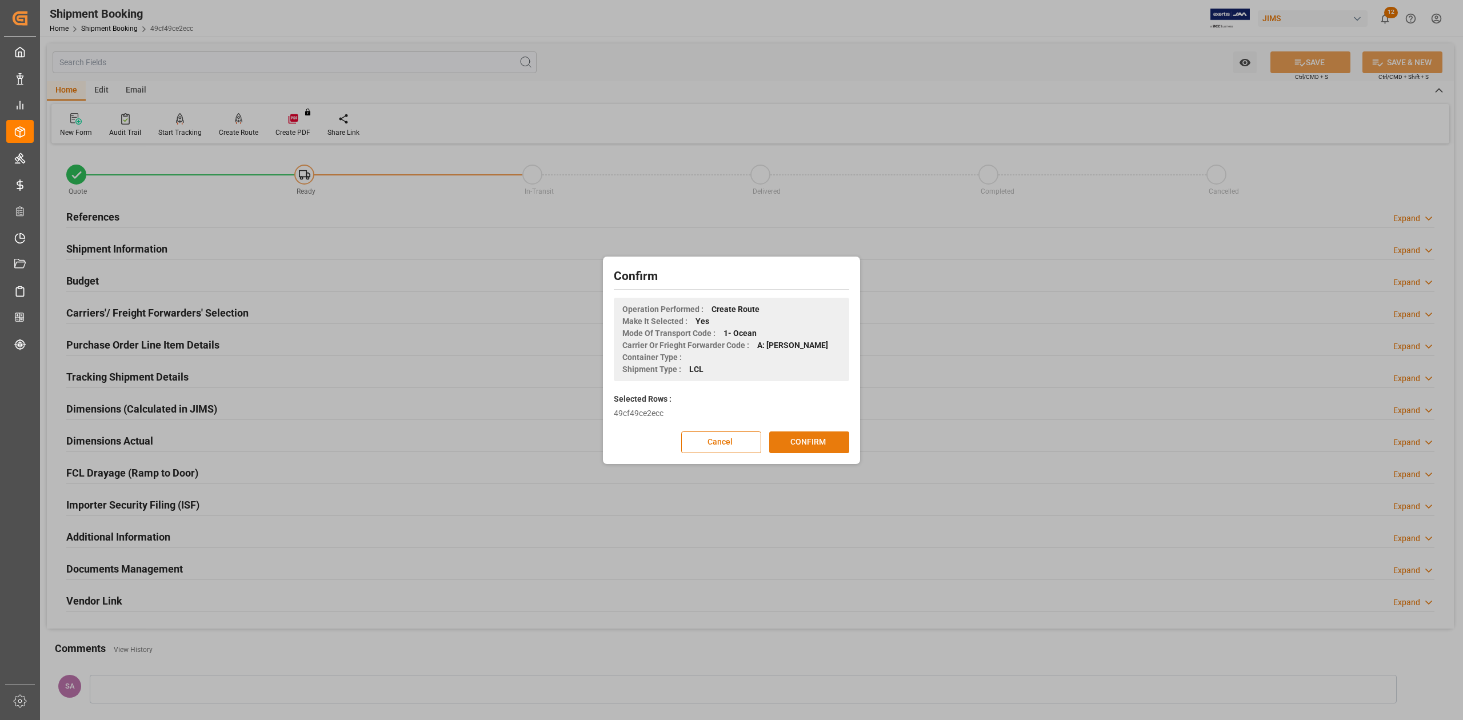
click at [808, 449] on button "CONFIRM" at bounding box center [809, 443] width 80 height 22
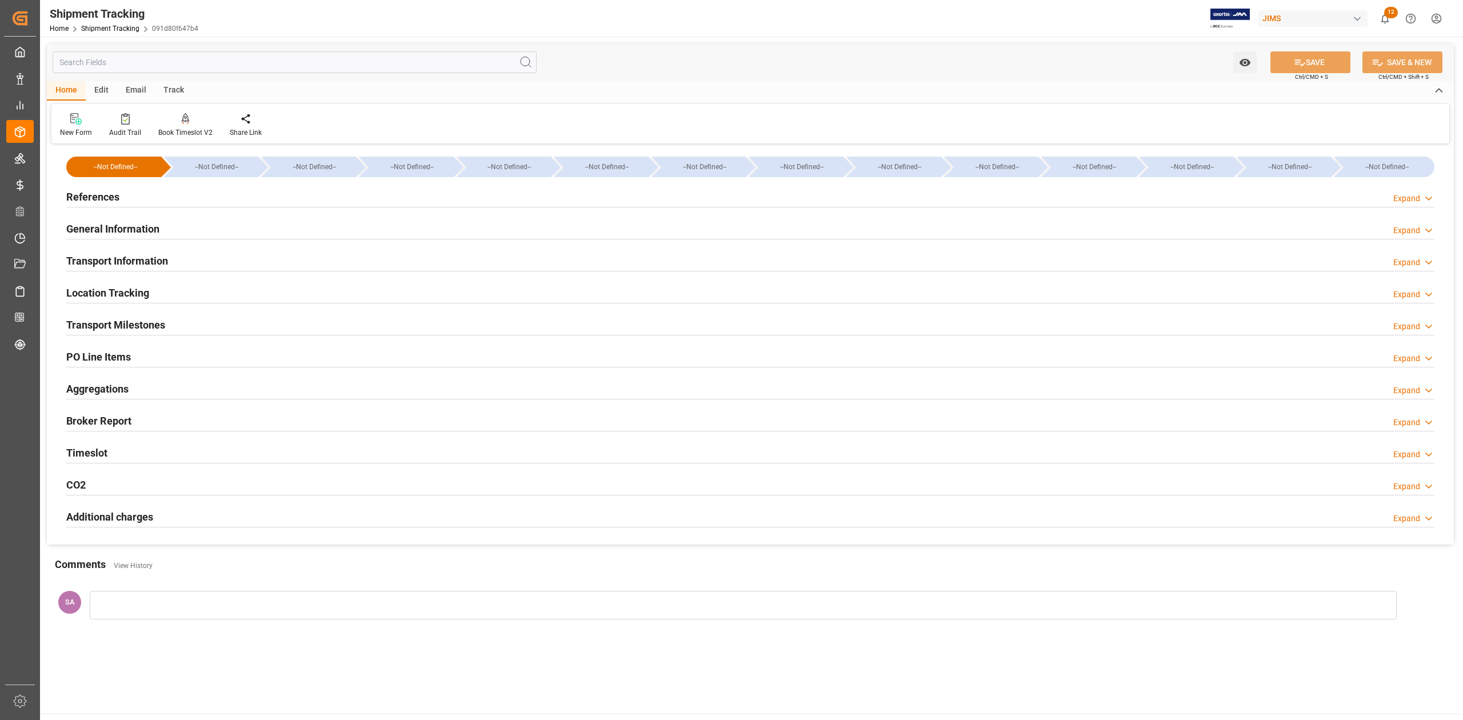
click at [129, 325] on h2 "Transport Milestones" at bounding box center [115, 324] width 99 height 15
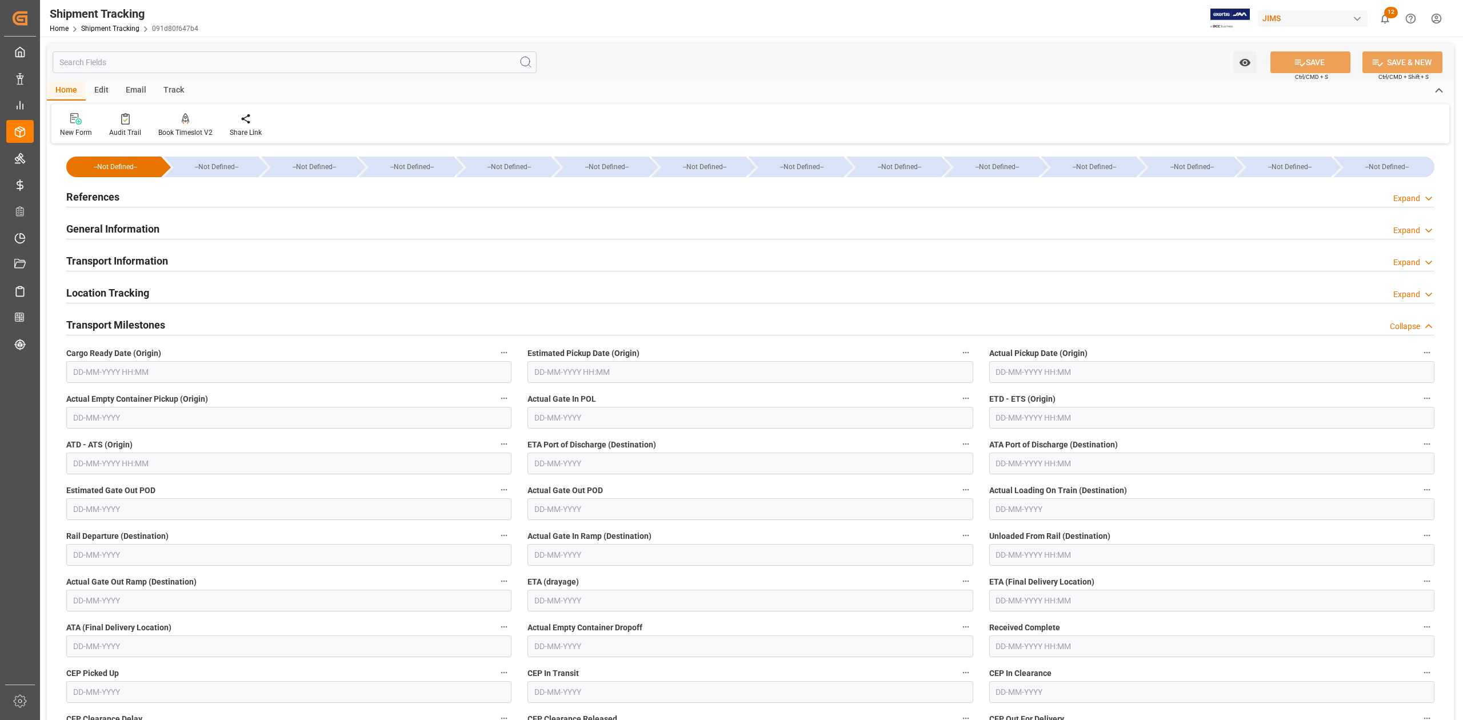
drag, startPoint x: 129, startPoint y: 375, endPoint x: 161, endPoint y: 383, distance: 33.5
click at [129, 375] on input "text" at bounding box center [288, 372] width 445 height 22
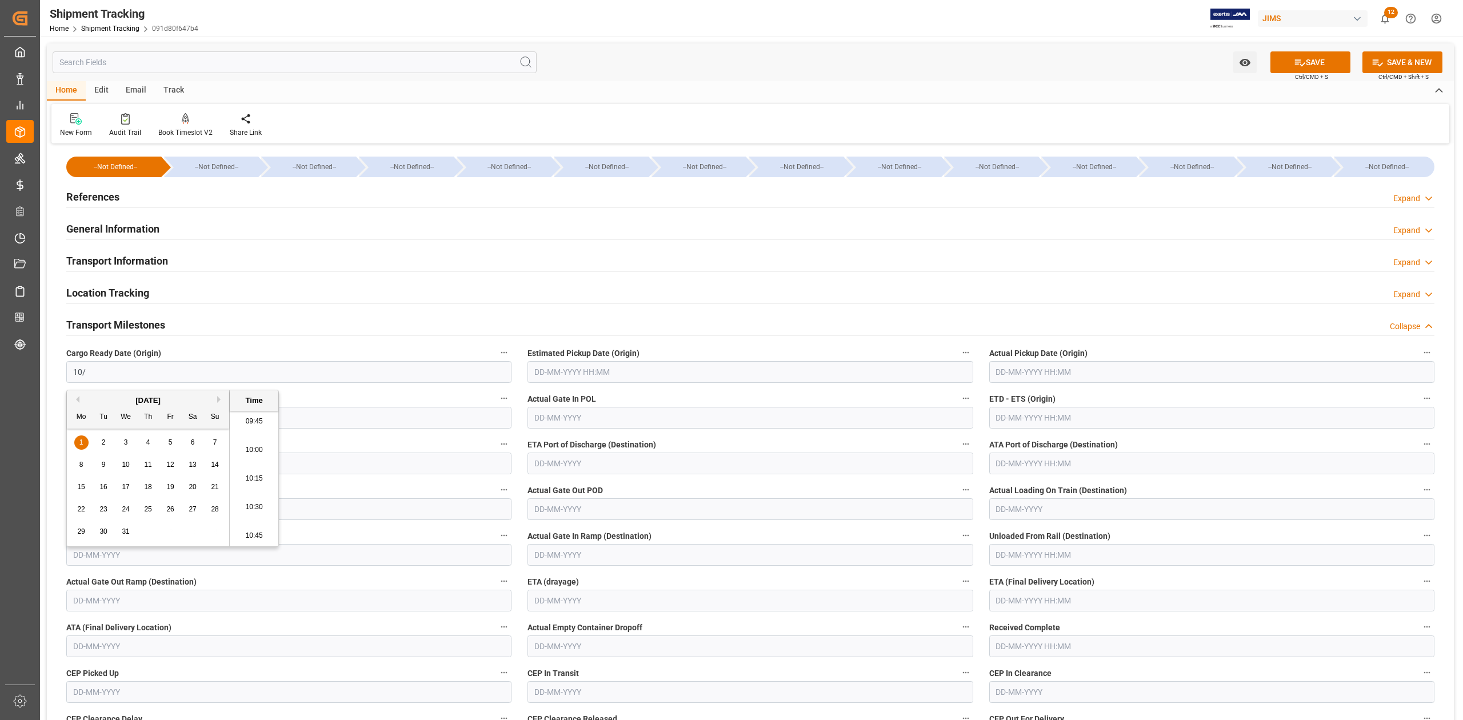
click at [127, 466] on span "10" at bounding box center [125, 465] width 7 height 8
click at [155, 375] on input "[DATE] 00:00" at bounding box center [288, 372] width 445 height 22
click at [1007, 598] on input "text" at bounding box center [1211, 601] width 445 height 22
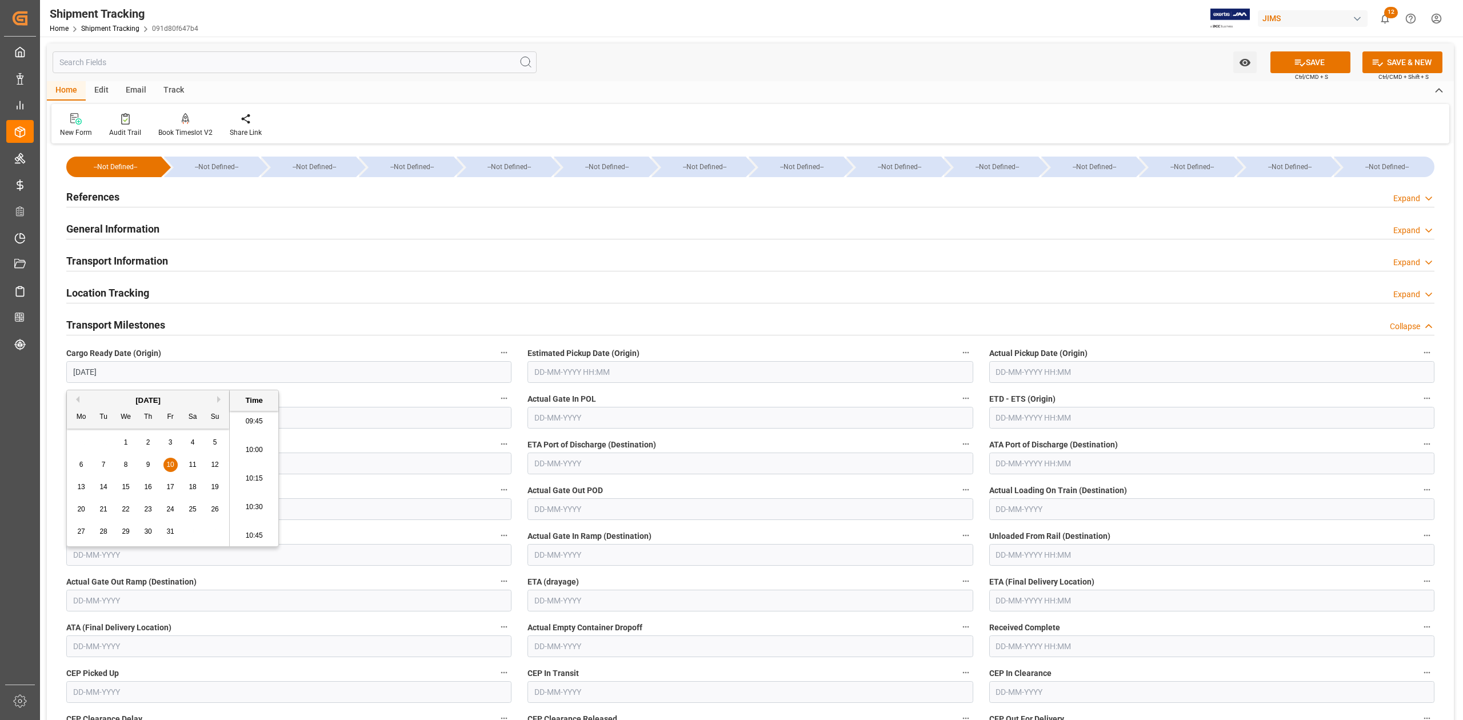
type input "[DATE] 00:00"
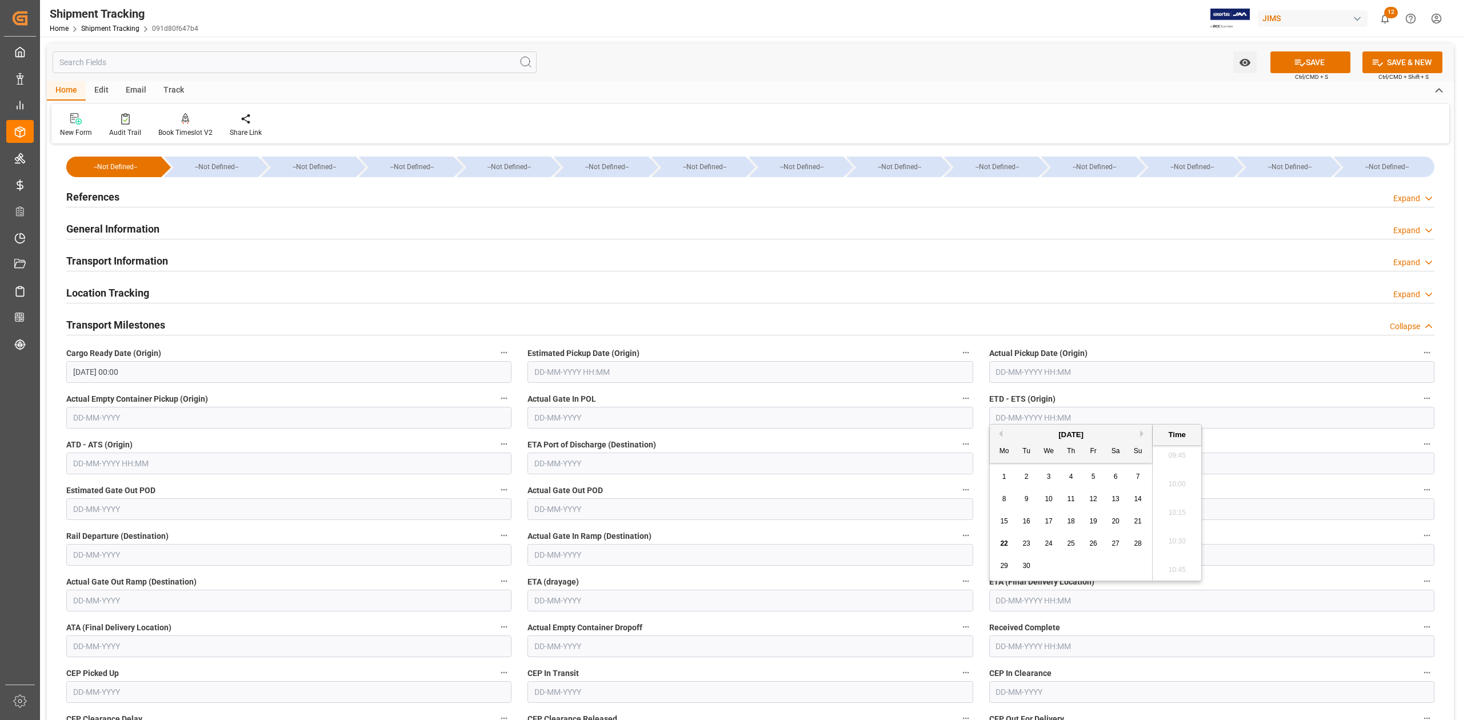
click at [1141, 437] on div "[DATE]" at bounding box center [1071, 434] width 162 height 11
click at [1141, 432] on button "Next Month" at bounding box center [1143, 433] width 7 height 7
click at [1048, 502] on span "10" at bounding box center [1048, 499] width 7 height 8
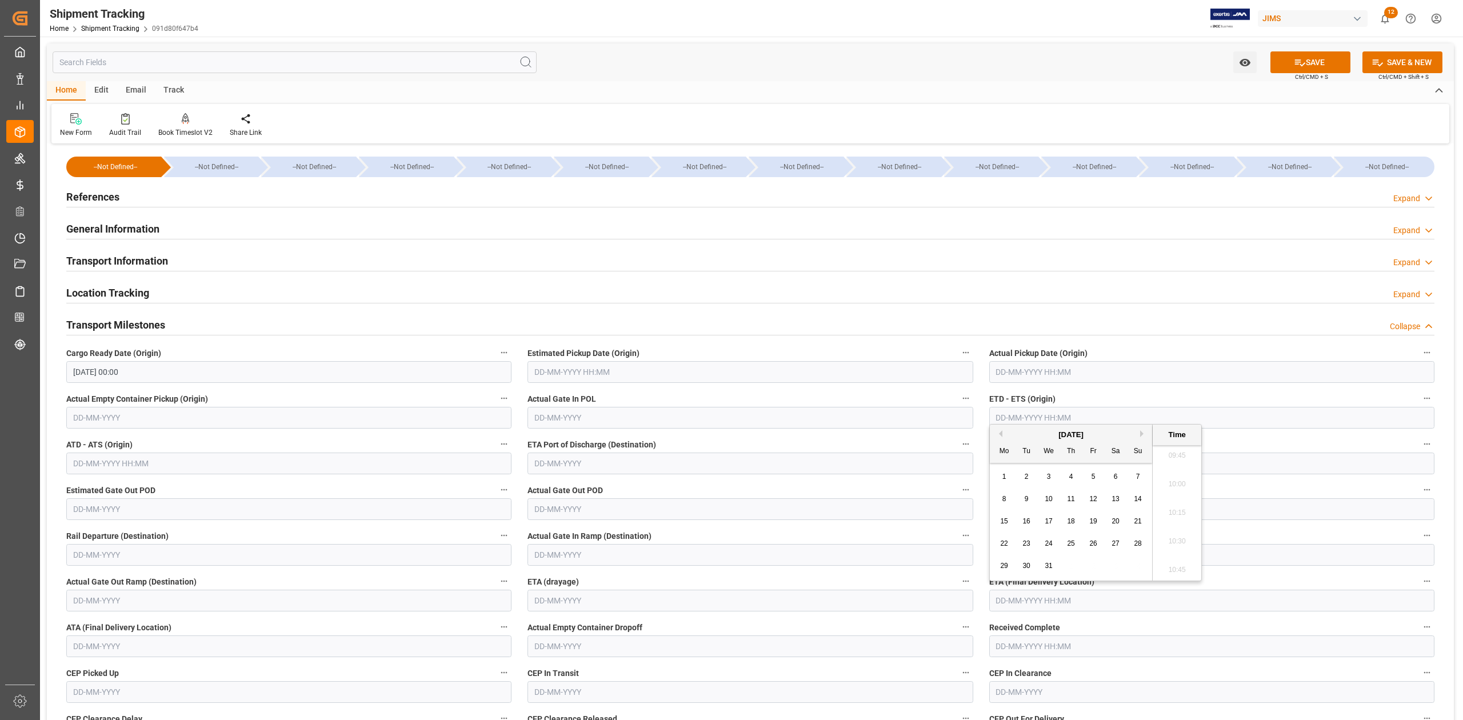
type input "[DATE] 00:00"
click at [1287, 66] on button "SAVE" at bounding box center [1311, 62] width 80 height 22
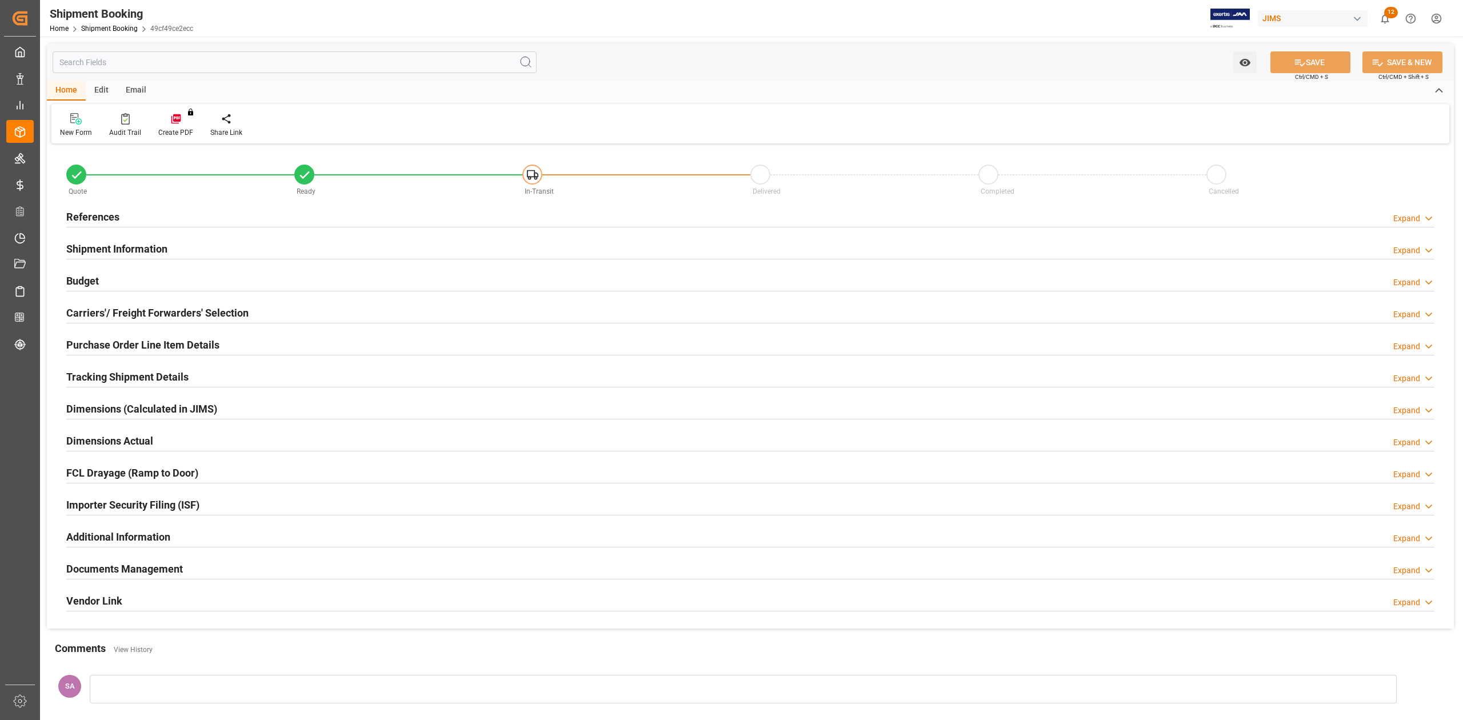
type input "400"
click at [85, 277] on h2 "Budget" at bounding box center [82, 280] width 33 height 15
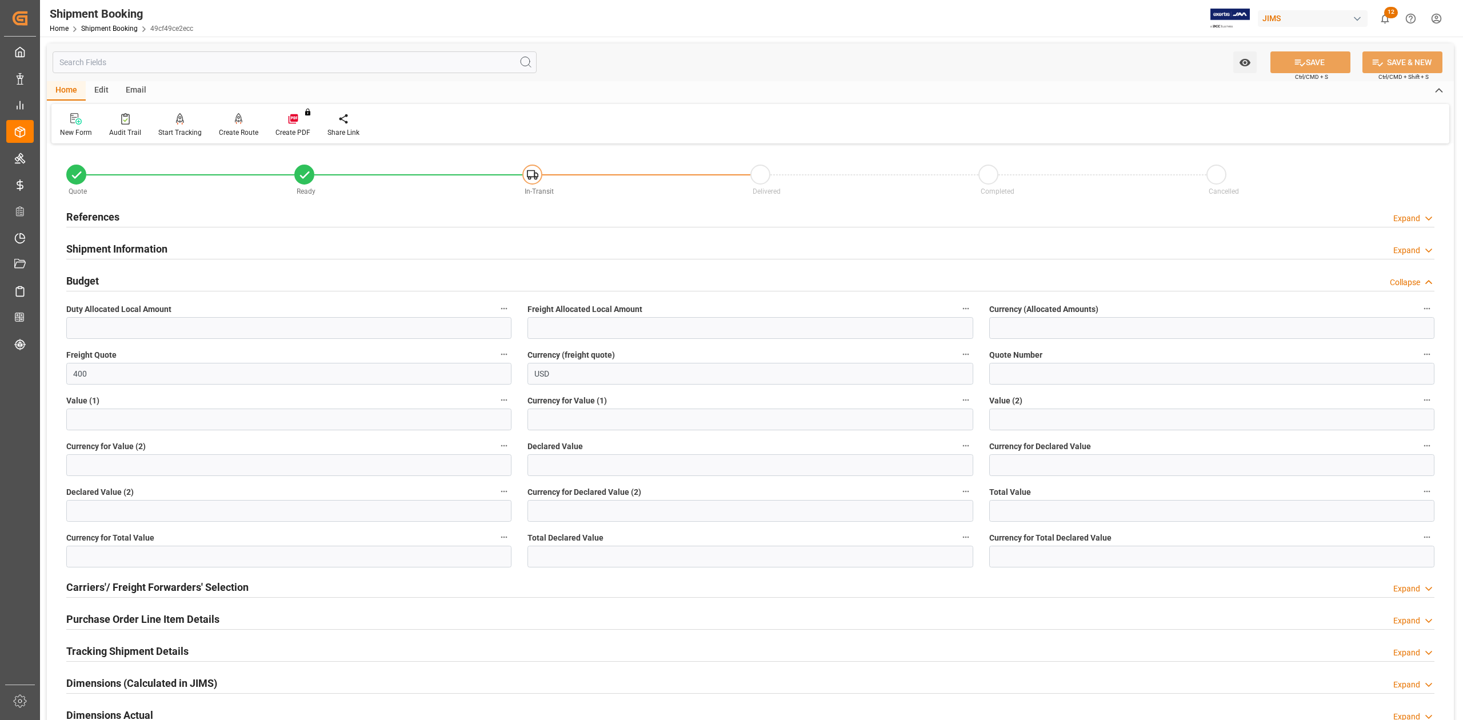
click at [83, 277] on h2 "Budget" at bounding box center [82, 280] width 33 height 15
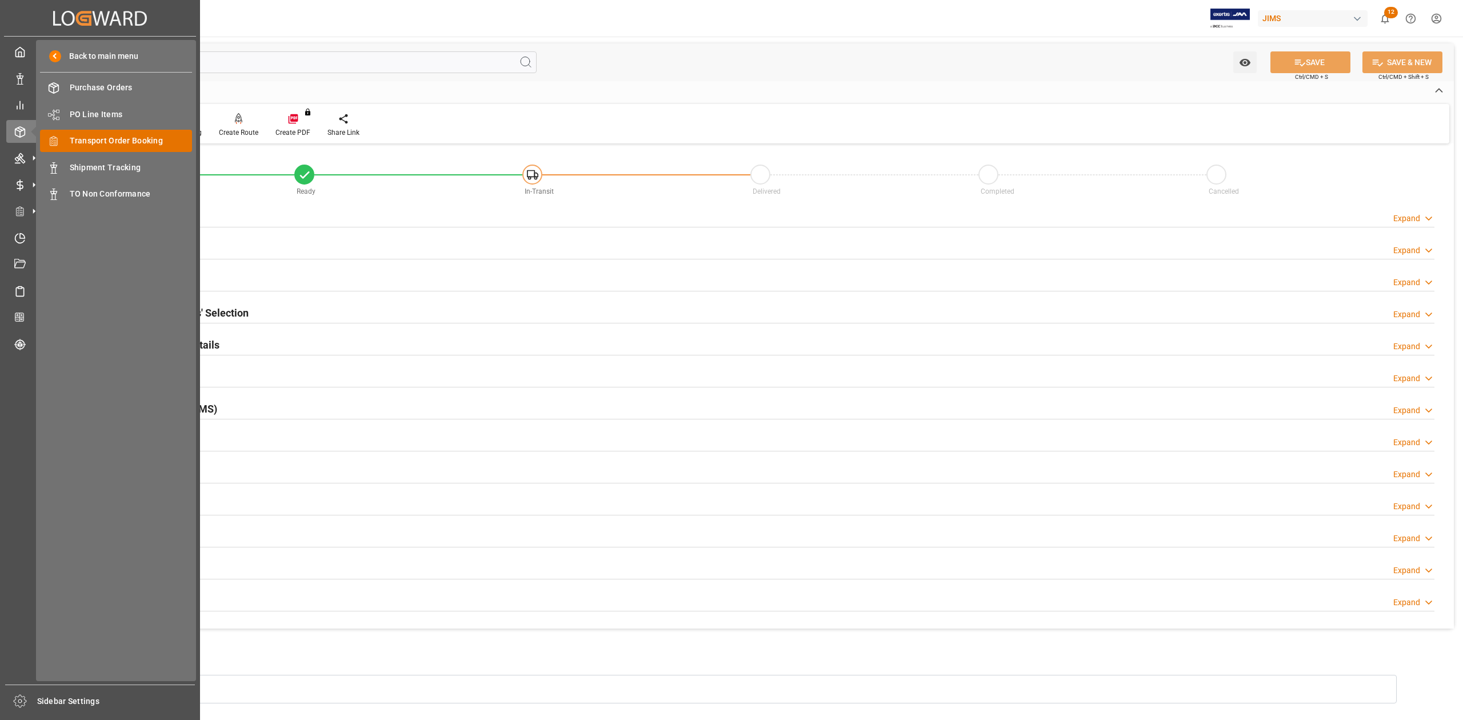
click at [129, 135] on span "Transport Order Booking" at bounding box center [131, 141] width 123 height 12
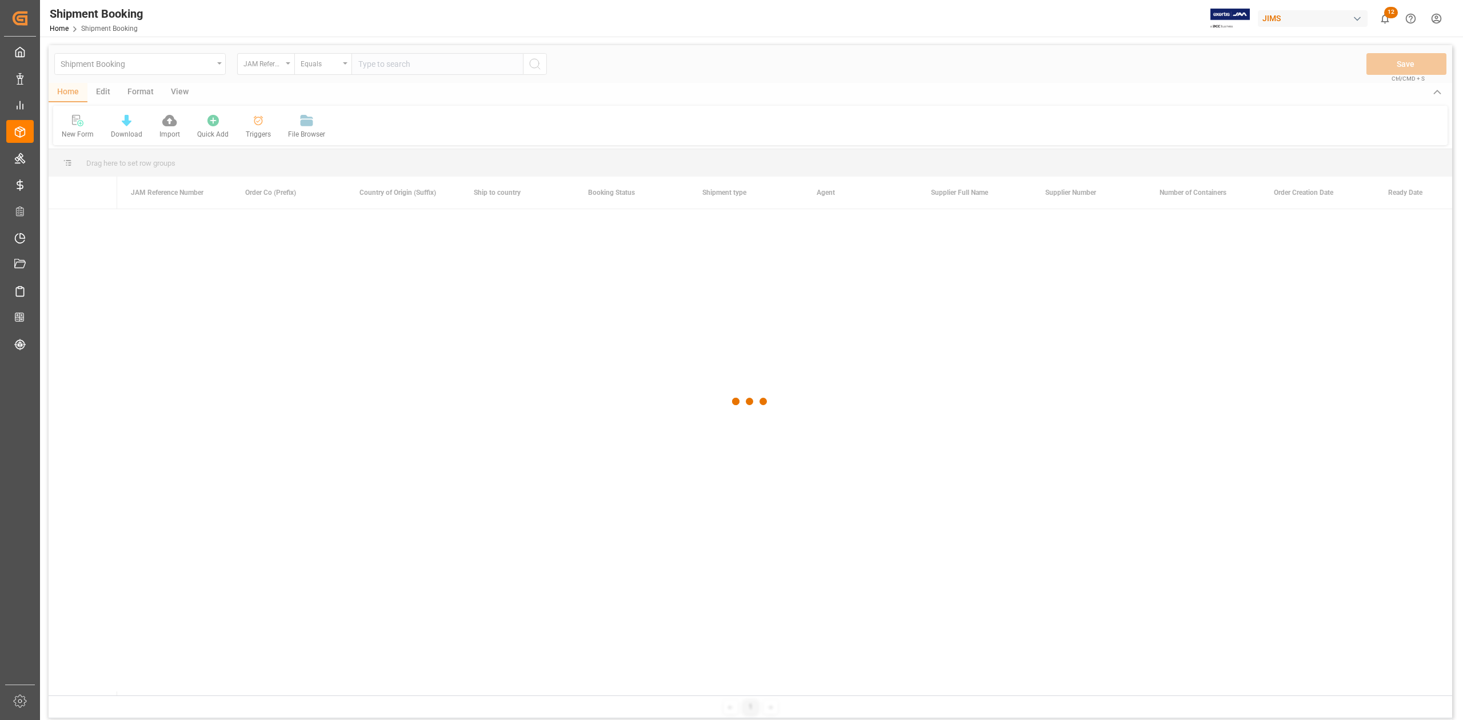
click at [478, 69] on input "text" at bounding box center [437, 64] width 171 height 22
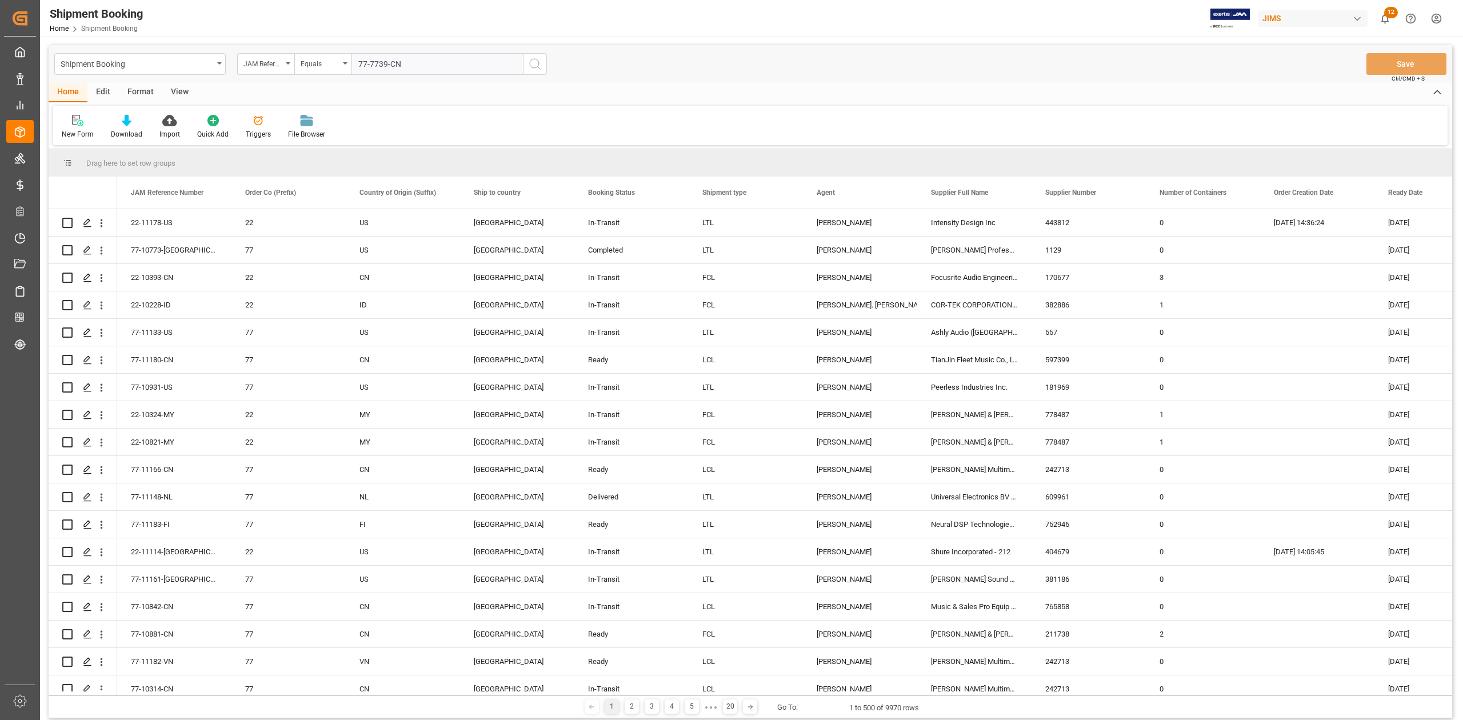
type input "77-7739-CN"
click at [532, 64] on icon "search button" at bounding box center [535, 64] width 14 height 14
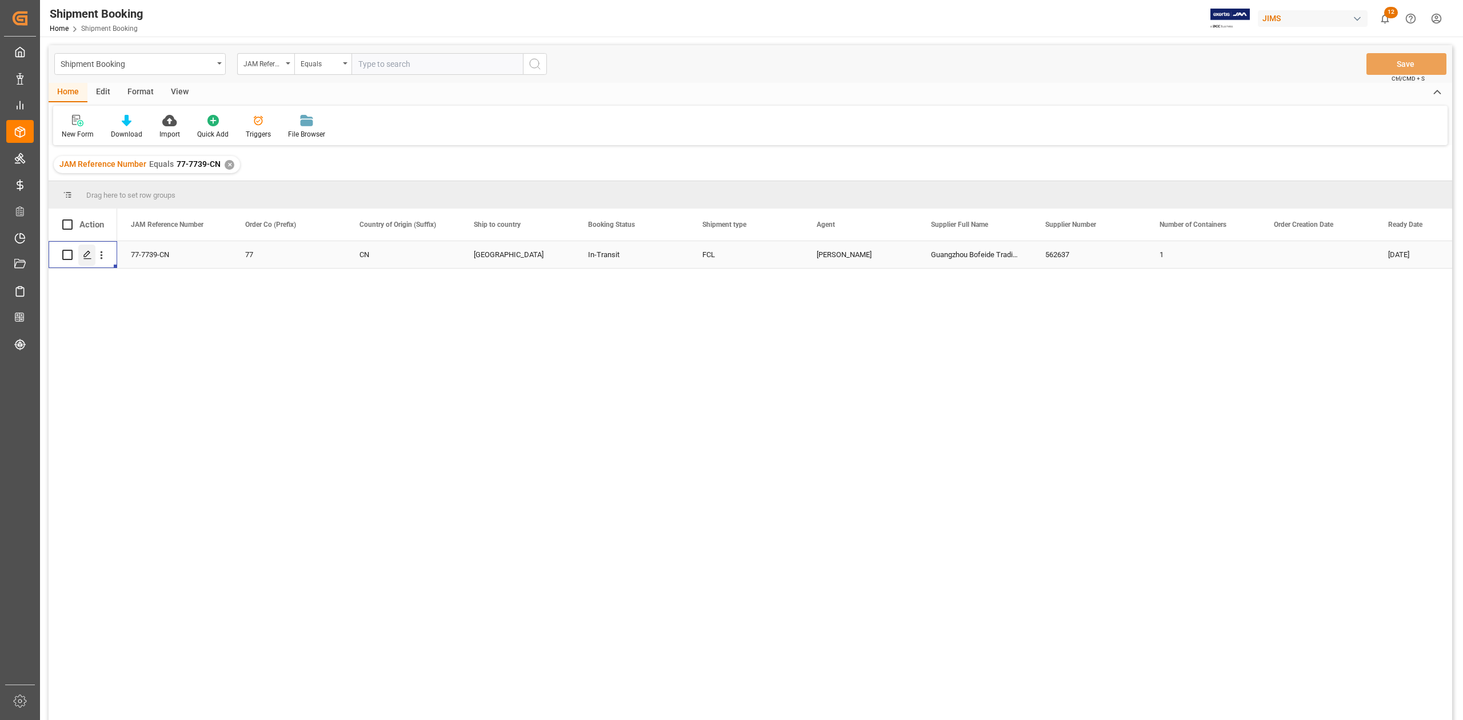
click at [90, 257] on icon "Press SPACE to select this row." at bounding box center [87, 254] width 9 height 9
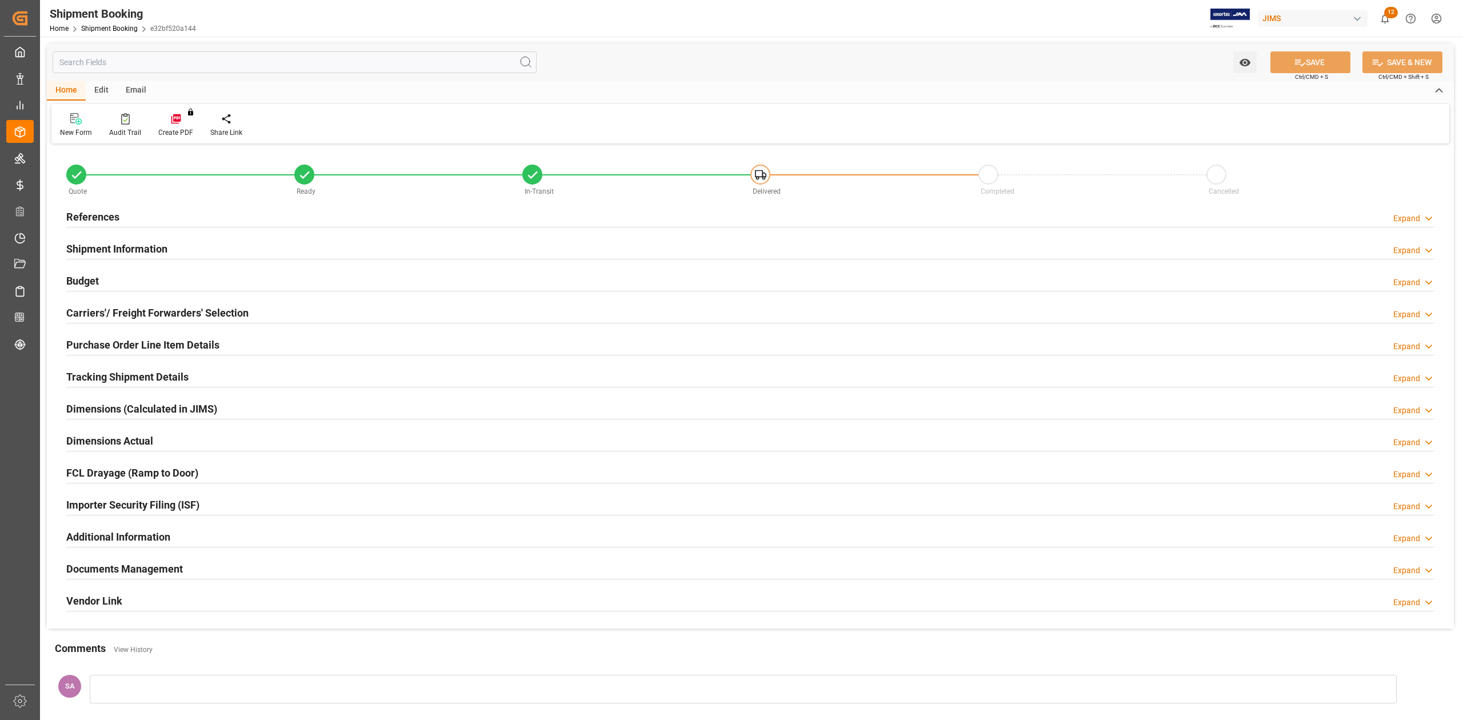
type input "46"
click at [122, 243] on h2 "Shipment Information" at bounding box center [116, 248] width 101 height 15
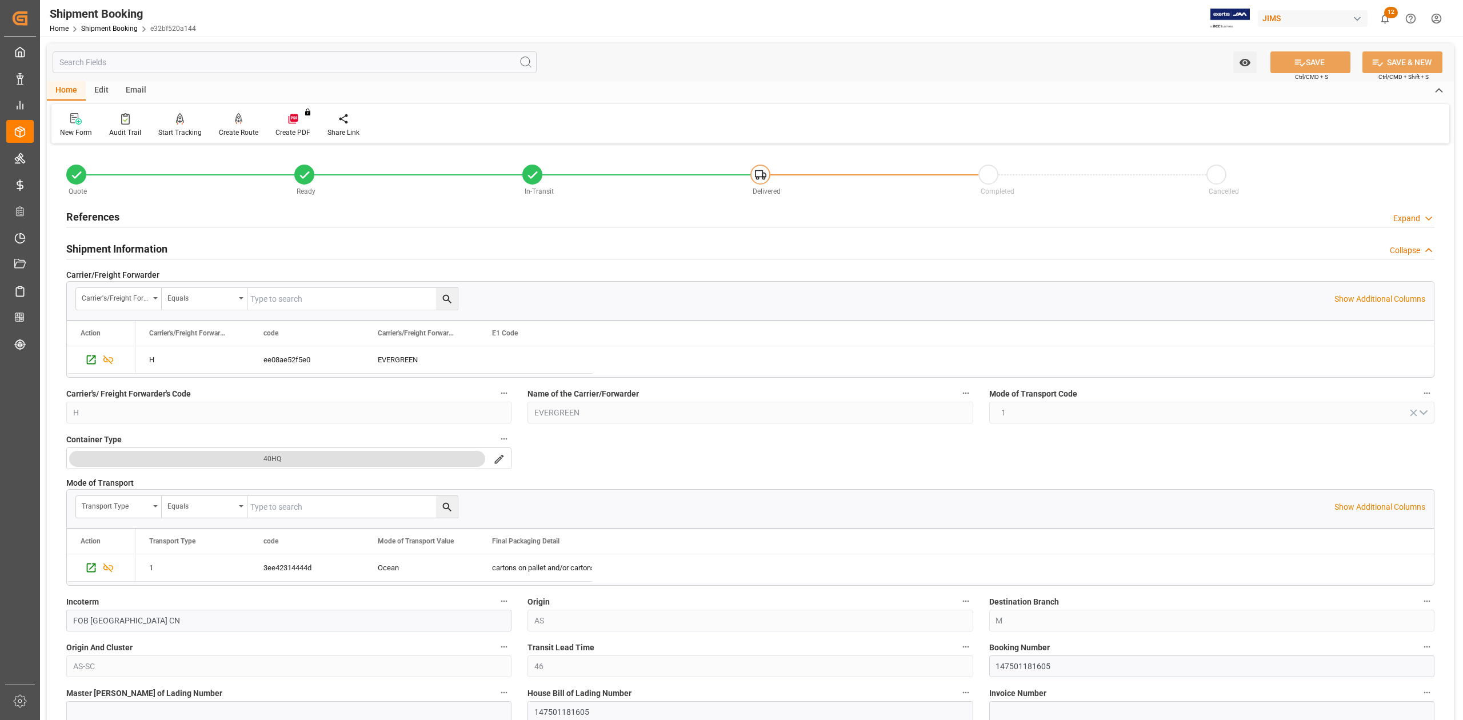
click at [105, 213] on h2 "References" at bounding box center [92, 216] width 53 height 15
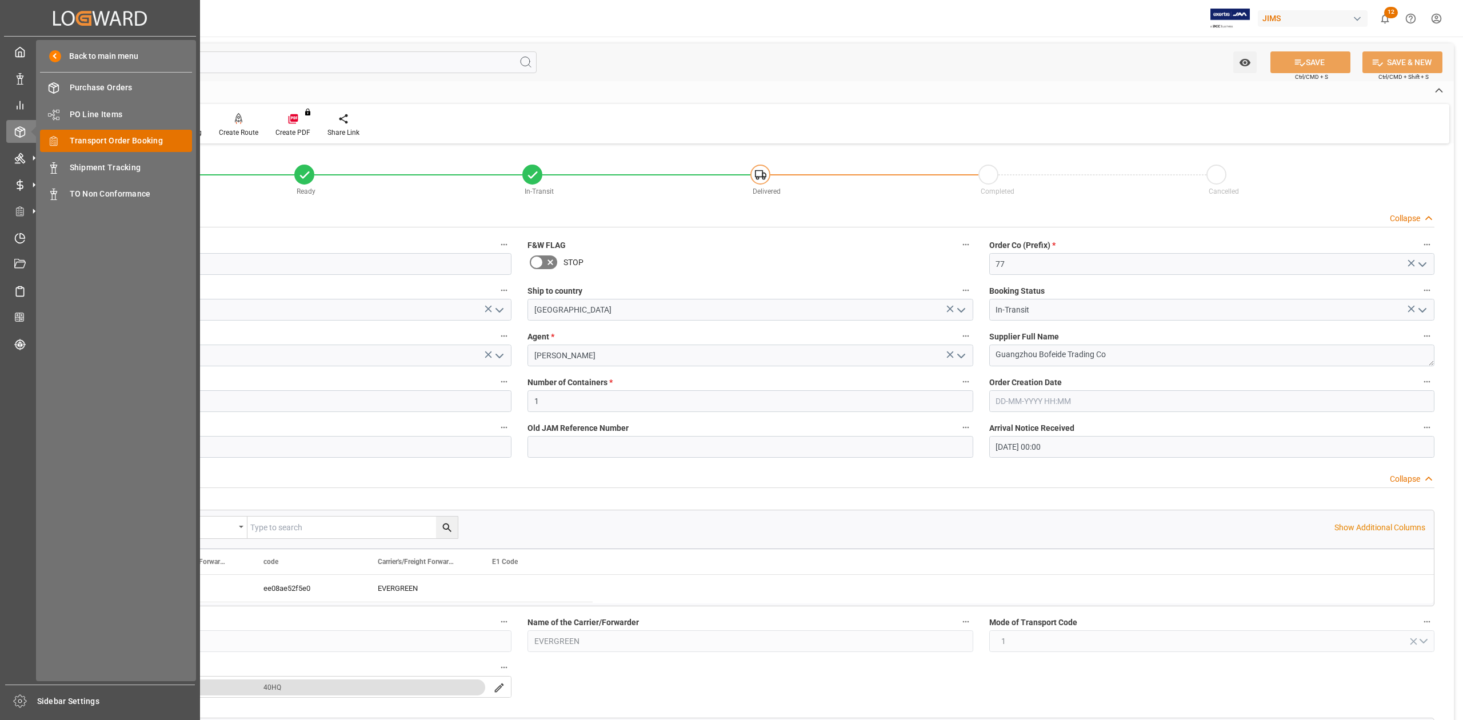
click at [122, 135] on span "Transport Order Booking" at bounding box center [131, 141] width 123 height 12
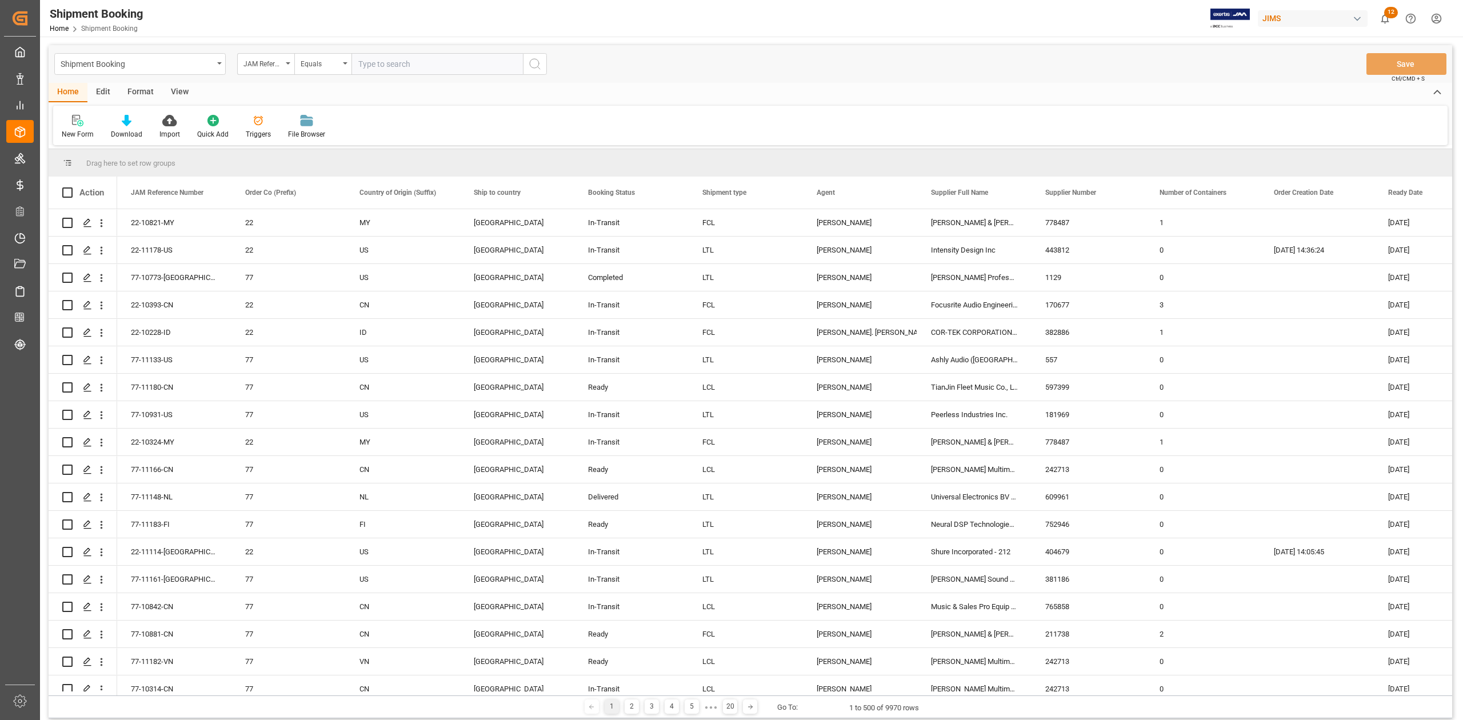
click at [421, 69] on input "text" at bounding box center [437, 64] width 171 height 22
paste input "77-9402-CN"
type input "77-9402-CN"
click at [536, 60] on icon "search button" at bounding box center [535, 64] width 14 height 14
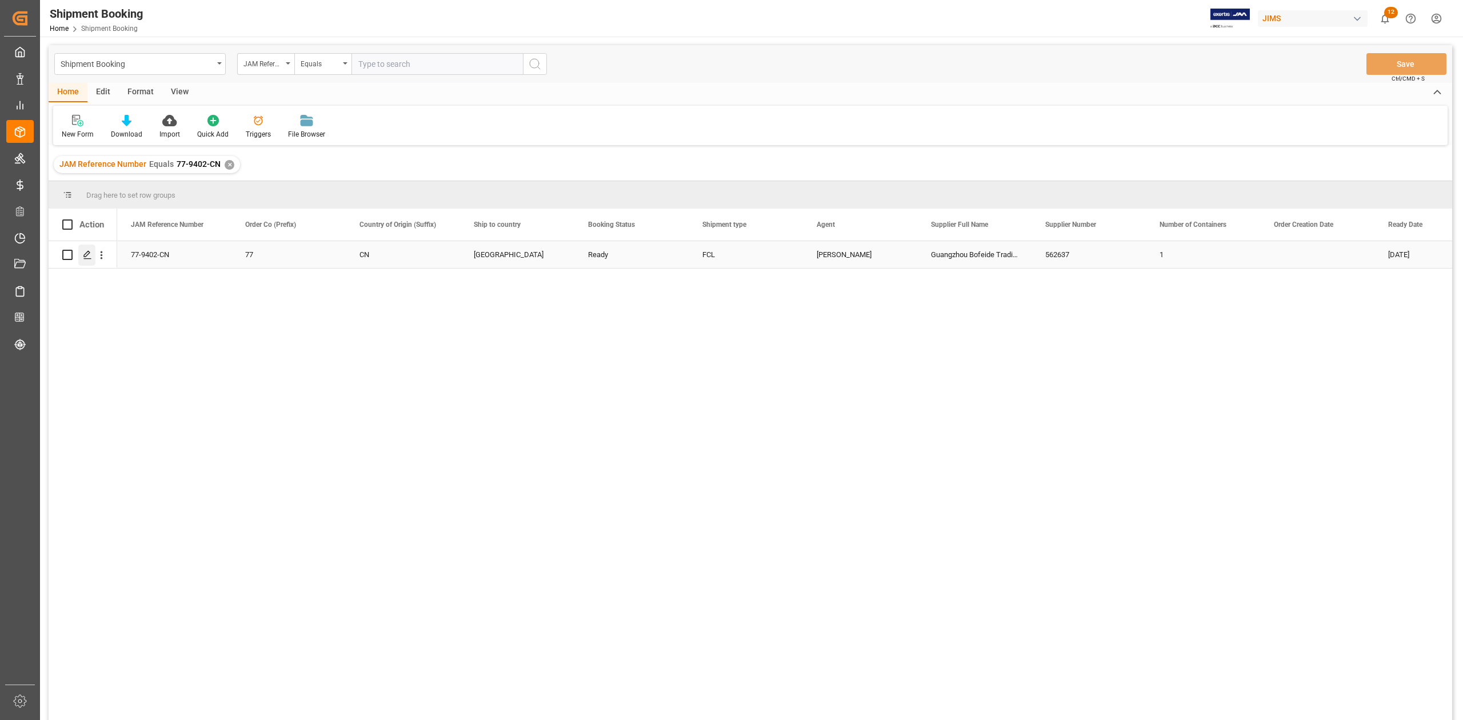
click at [90, 253] on polygon "Press SPACE to select this row." at bounding box center [87, 254] width 6 height 6
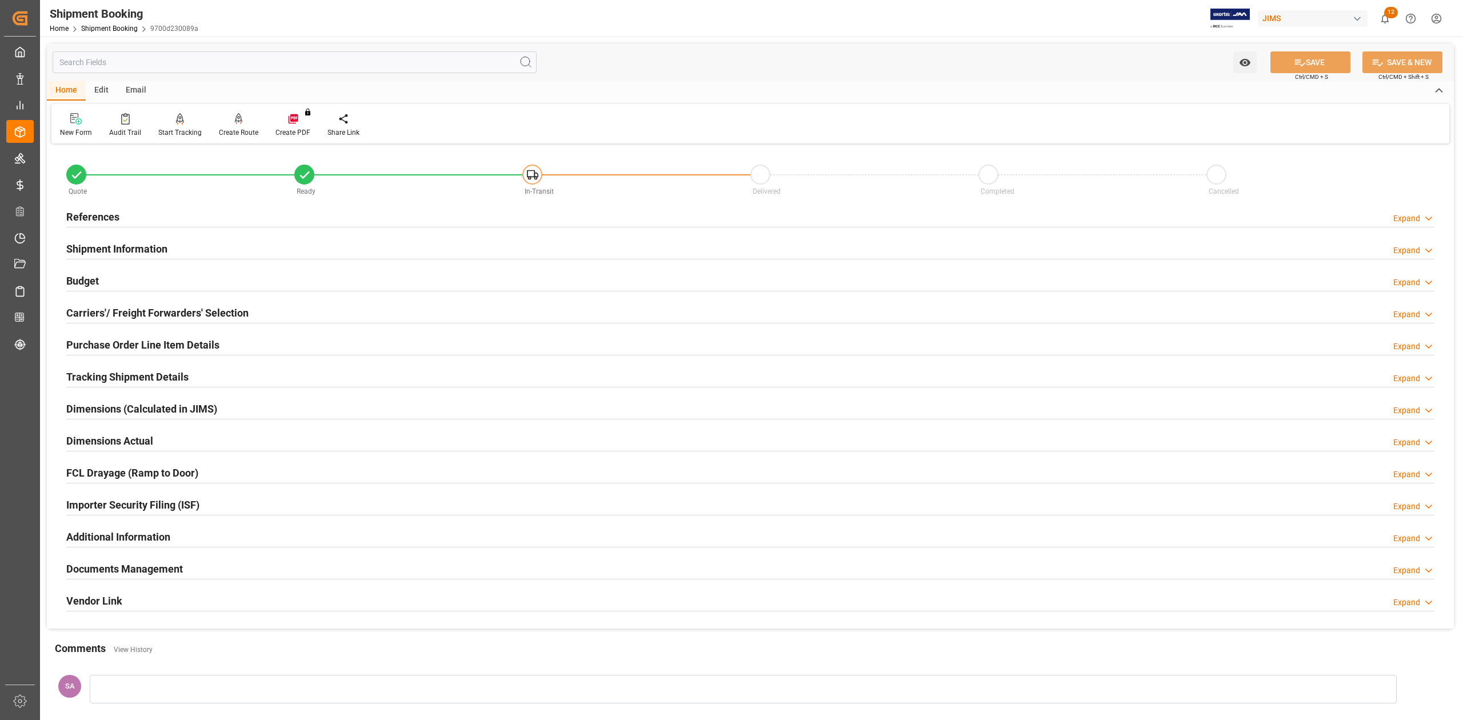
click at [119, 246] on h2 "Shipment Information" at bounding box center [116, 248] width 101 height 15
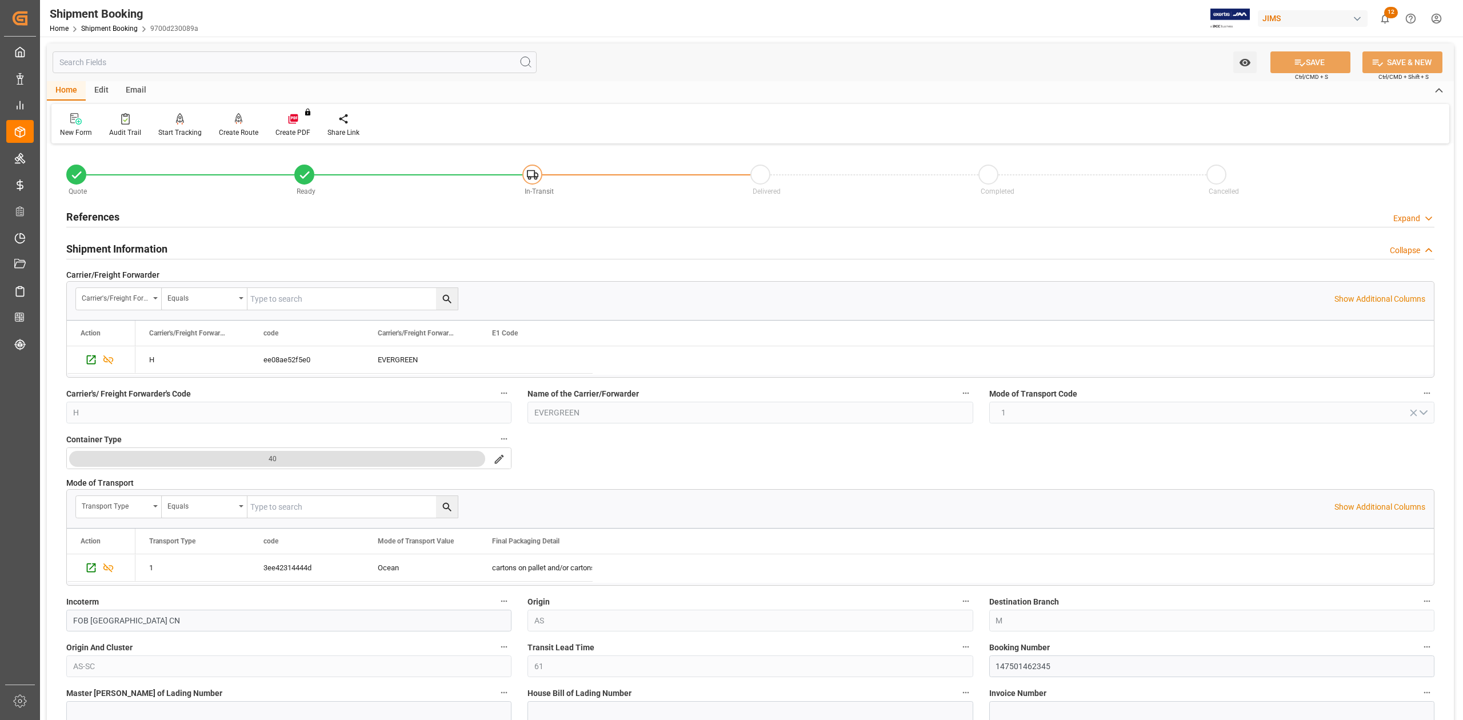
click at [119, 246] on h2 "Shipment Information" at bounding box center [116, 248] width 101 height 15
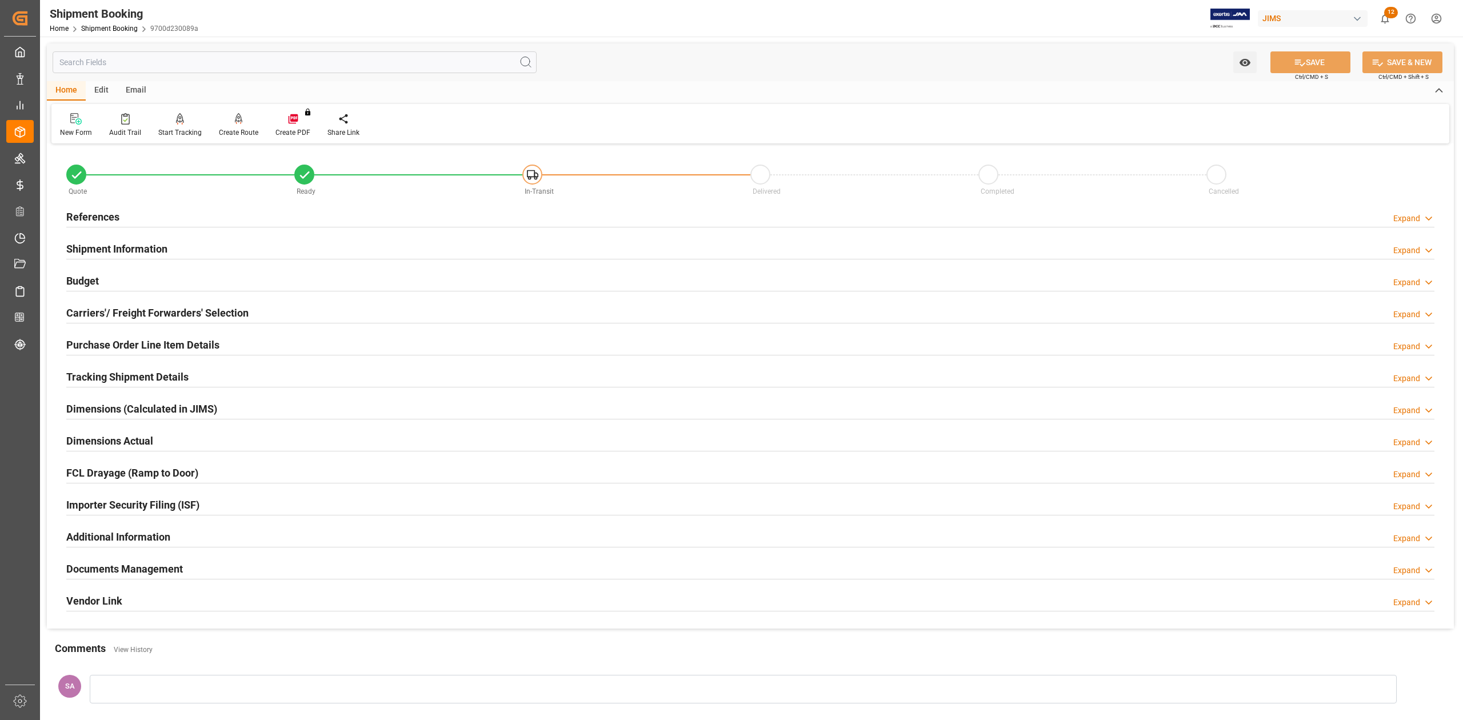
drag, startPoint x: 142, startPoint y: 242, endPoint x: 175, endPoint y: 266, distance: 40.6
click at [142, 242] on h2 "Shipment Information" at bounding box center [116, 248] width 101 height 15
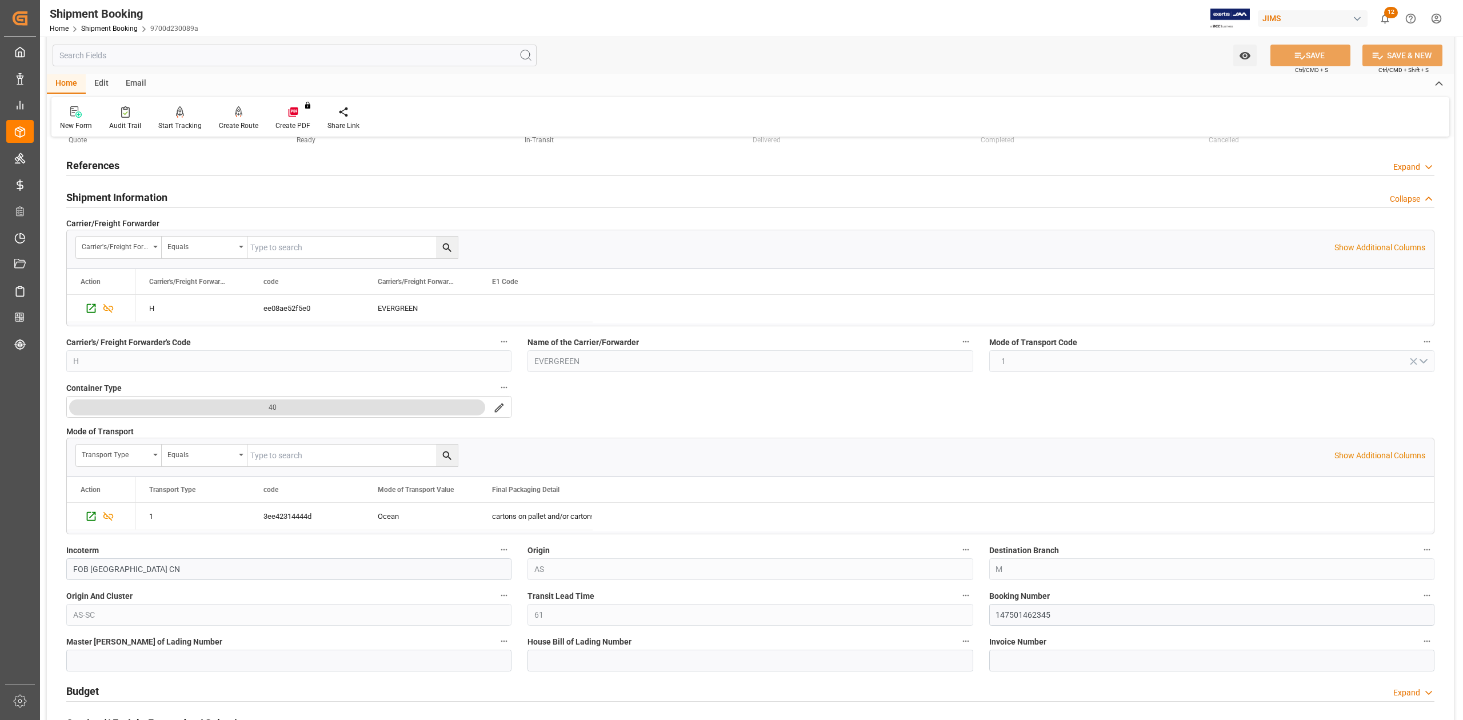
scroll to position [76, 0]
